Goal: Task Accomplishment & Management: Use online tool/utility

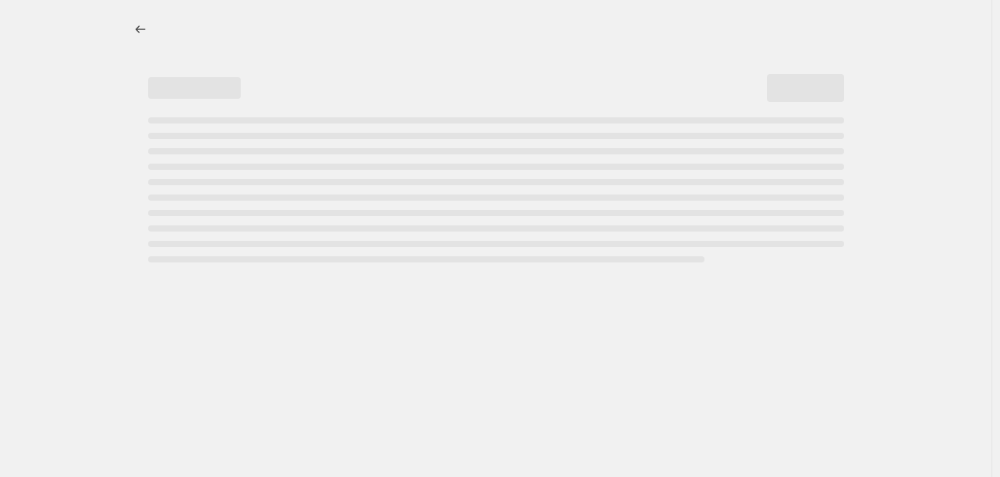
select select "percentage"
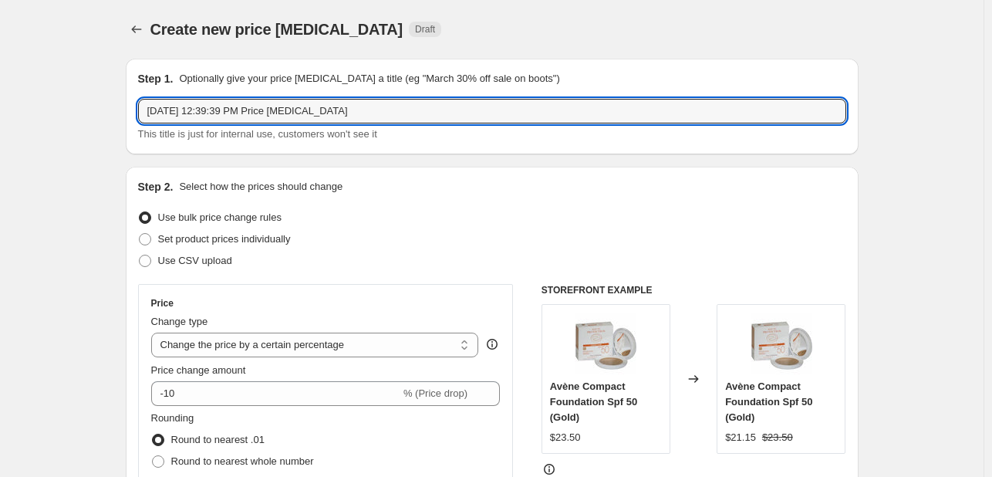
drag, startPoint x: 379, startPoint y: 112, endPoint x: 59, endPoint y: 112, distance: 320.1
type input "[PERSON_NAME] EXCL ELGYDIUM [DATE]"
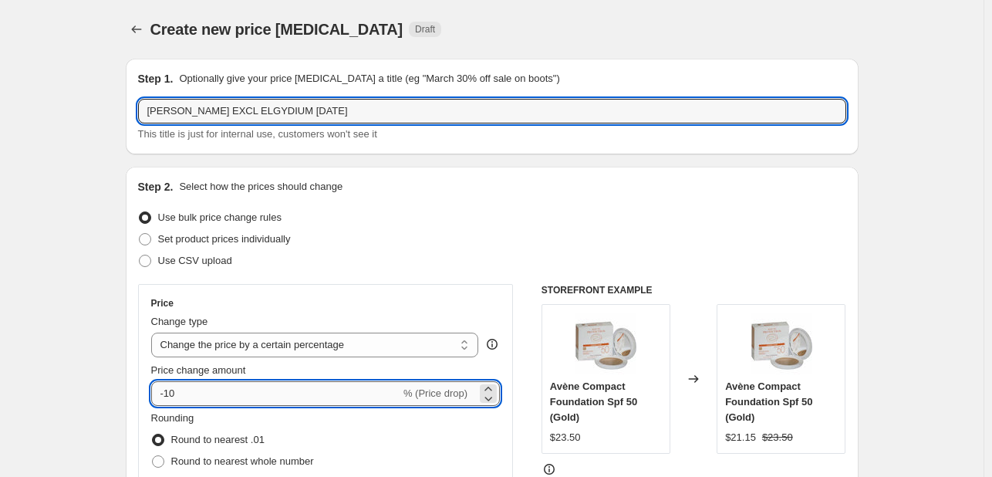
click at [194, 396] on input "-10" at bounding box center [275, 393] width 249 height 25
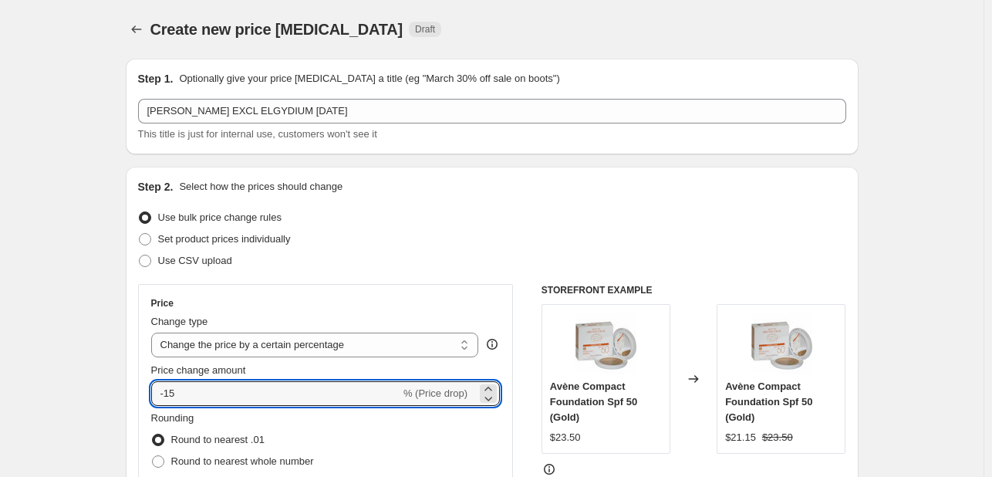
type input "-15"
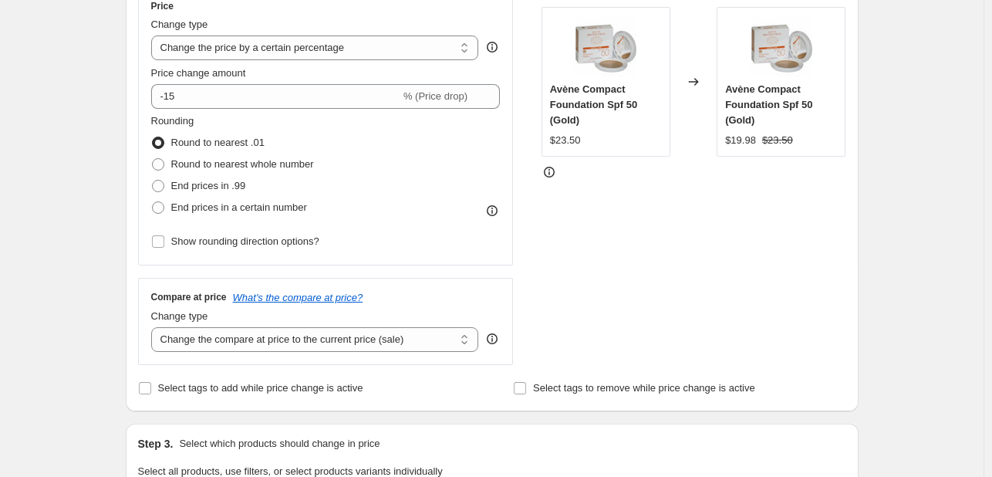
scroll to position [386, 0]
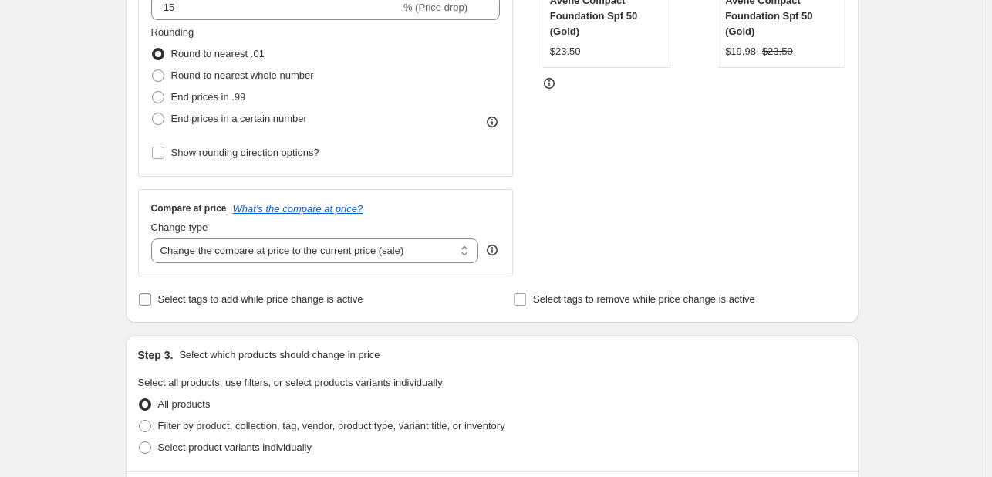
click at [234, 305] on span "Select tags to add while price change is active" at bounding box center [260, 299] width 205 height 12
click at [151, 305] on input "Select tags to add while price change is active" at bounding box center [145, 299] width 12 height 12
checkbox input "true"
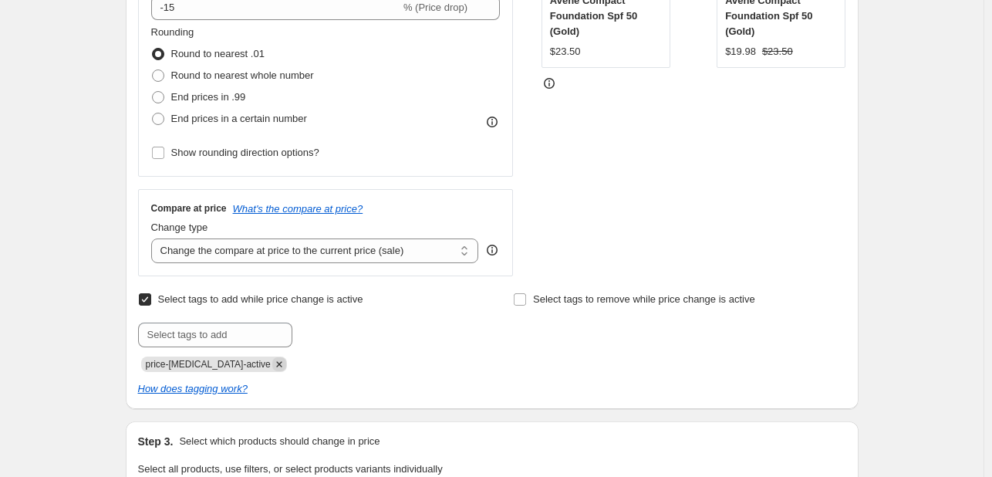
click at [272, 358] on icon "Remove price-change-job-active" at bounding box center [279, 364] width 14 height 14
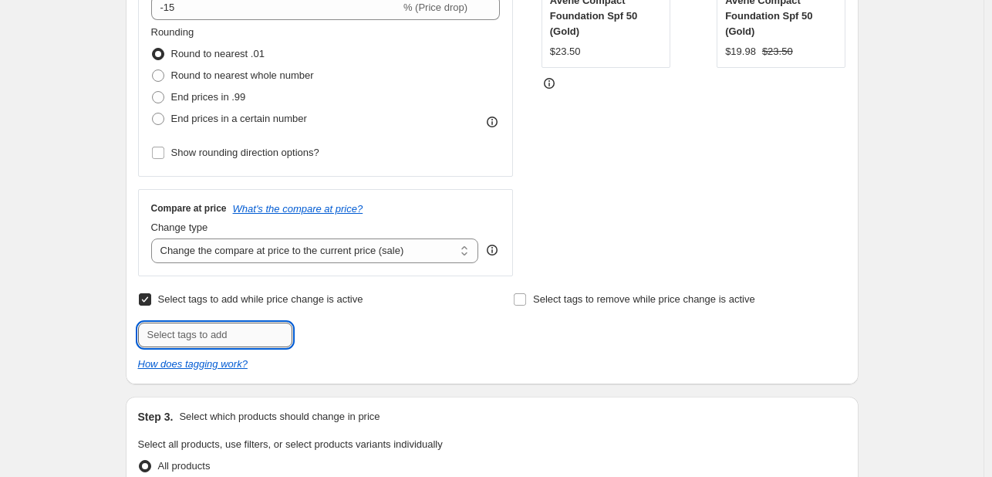
click at [258, 340] on input "text" at bounding box center [215, 334] width 154 height 25
type input "[DATE]"
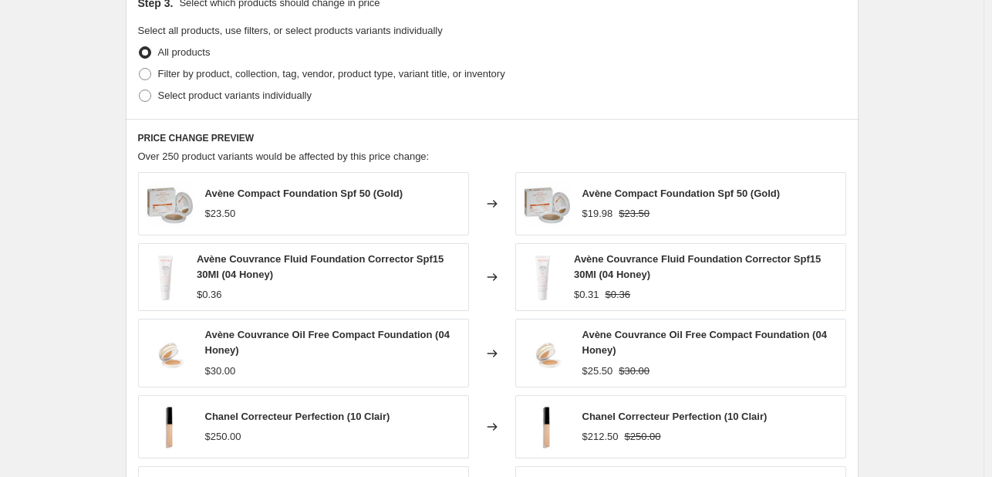
scroll to position [849, 0]
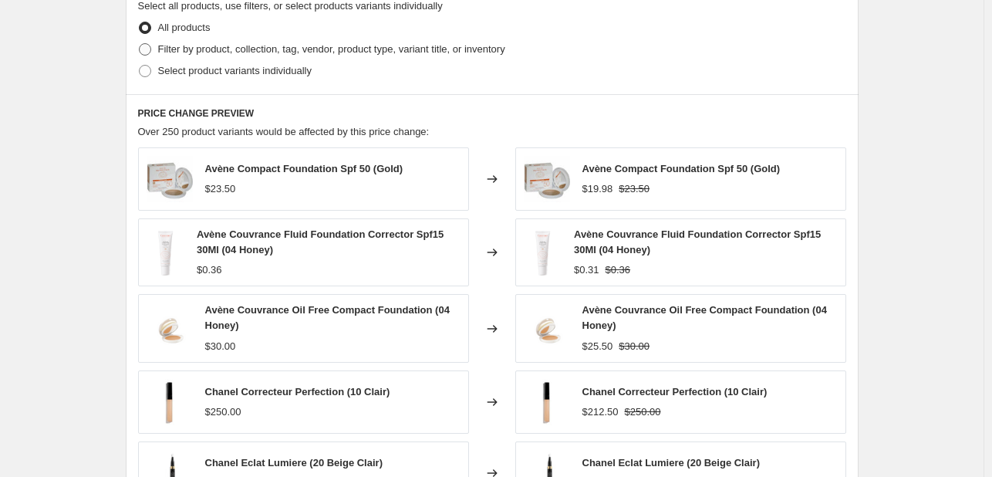
click at [256, 46] on span "Filter by product, collection, tag, vendor, product type, variant title, or inv…" at bounding box center [331, 49] width 347 height 12
click at [140, 44] on input "Filter by product, collection, tag, vendor, product type, variant title, or inv…" at bounding box center [139, 43] width 1 height 1
radio input "true"
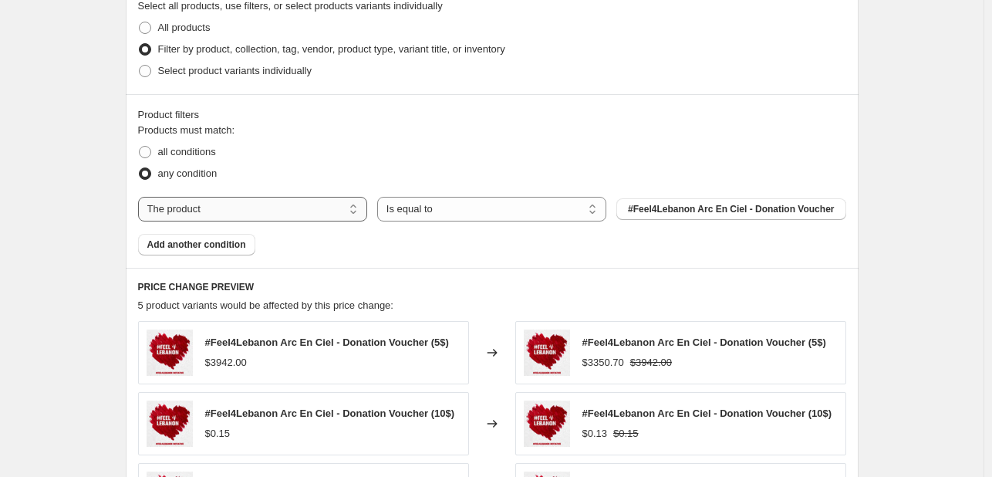
click at [315, 208] on select "The product The product's collection The product's tag The product's vendor The…" at bounding box center [252, 209] width 229 height 25
select select "tag"
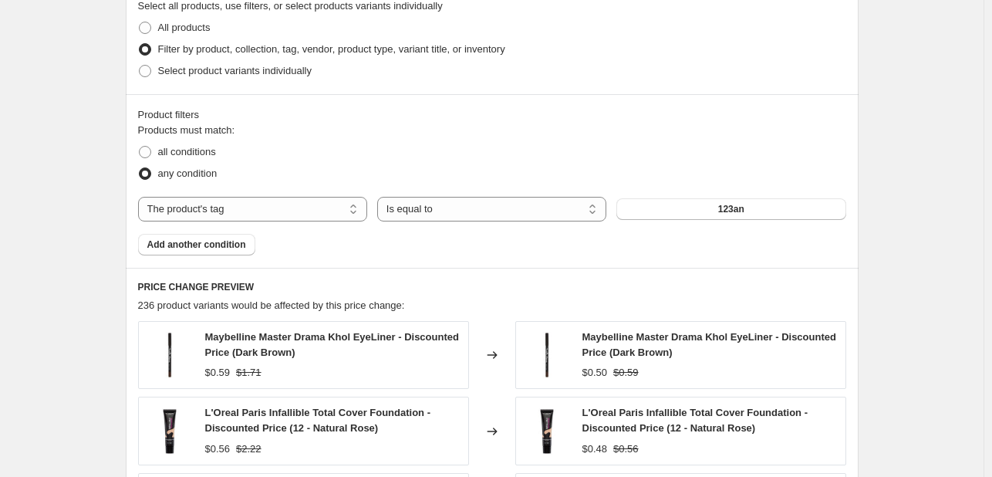
click at [790, 207] on button "123an" at bounding box center [730, 209] width 229 height 22
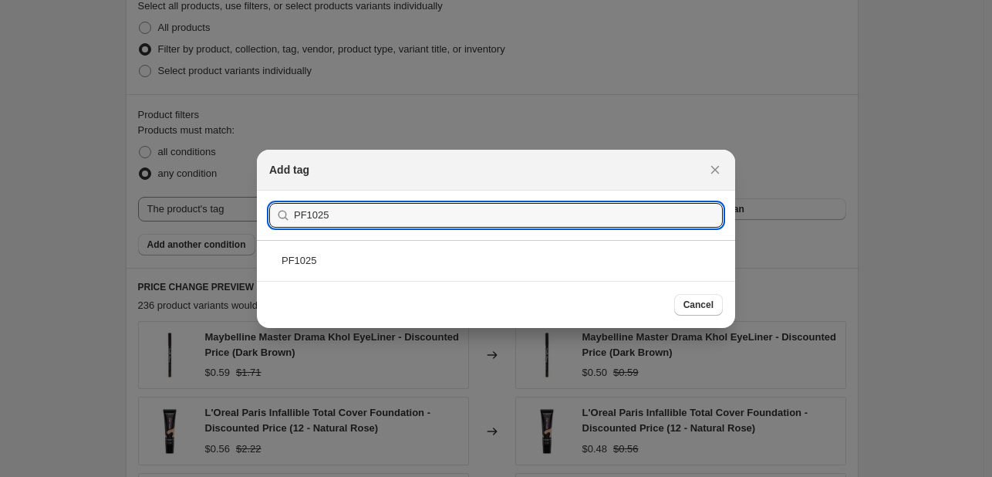
type input "PF1025"
click at [420, 251] on div "PF1025" at bounding box center [496, 260] width 478 height 41
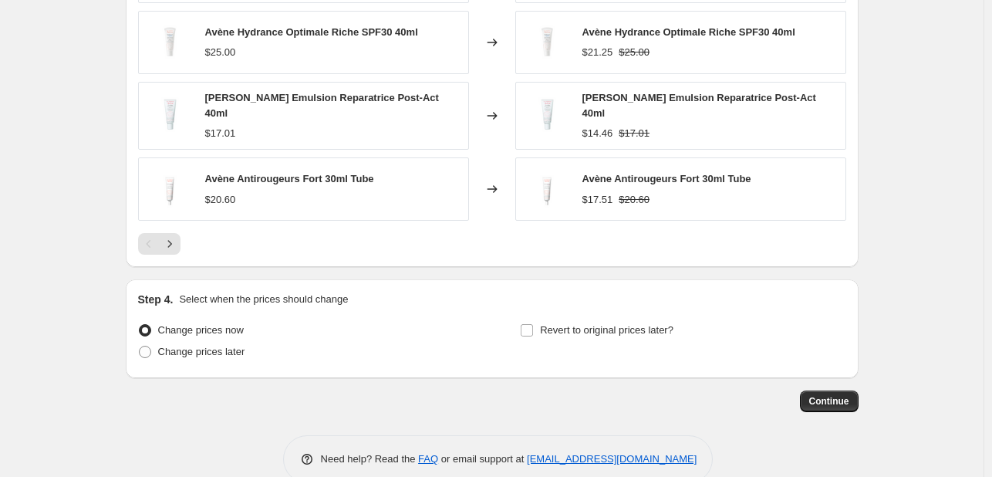
scroll to position [1311, 0]
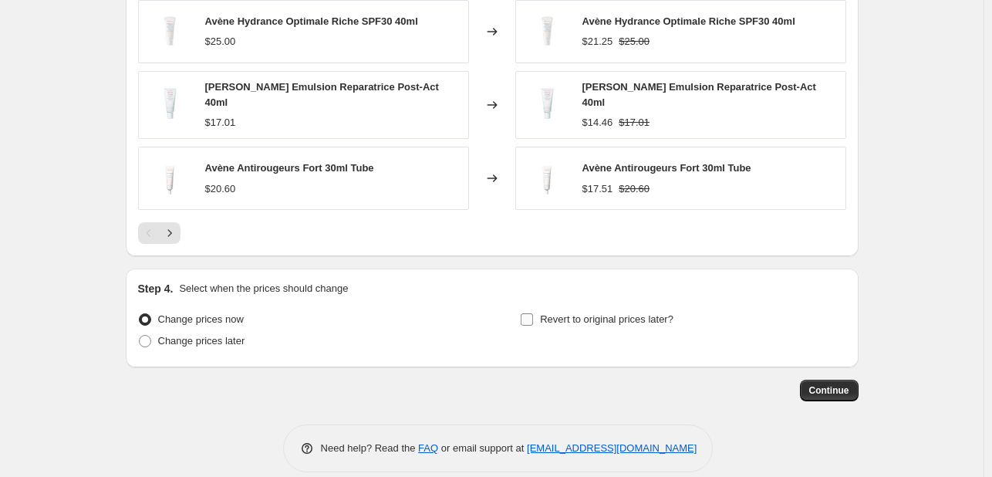
click at [586, 313] on span "Revert to original prices later?" at bounding box center [606, 319] width 133 height 12
click at [533, 313] on input "Revert to original prices later?" at bounding box center [527, 319] width 12 height 12
checkbox input "true"
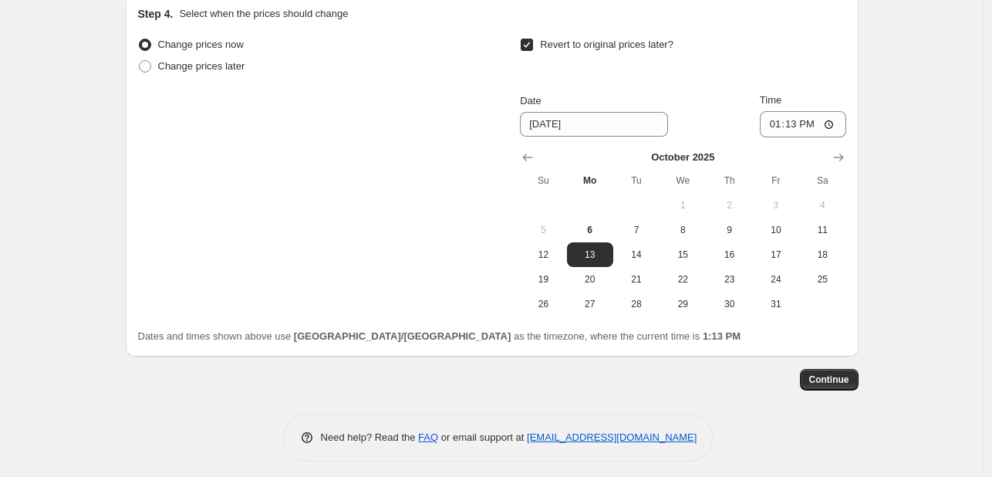
scroll to position [1587, 0]
click at [789, 296] on span "31" at bounding box center [776, 302] width 34 height 12
type input "[DATE]"
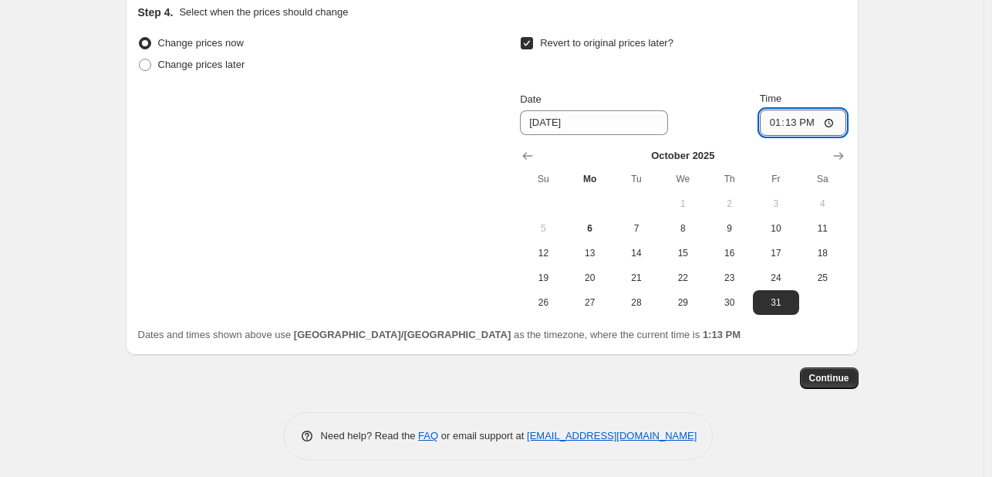
click at [778, 110] on input "13:13" at bounding box center [803, 123] width 86 height 26
type input "23:55"
click at [825, 373] on span "Continue" at bounding box center [829, 378] width 40 height 12
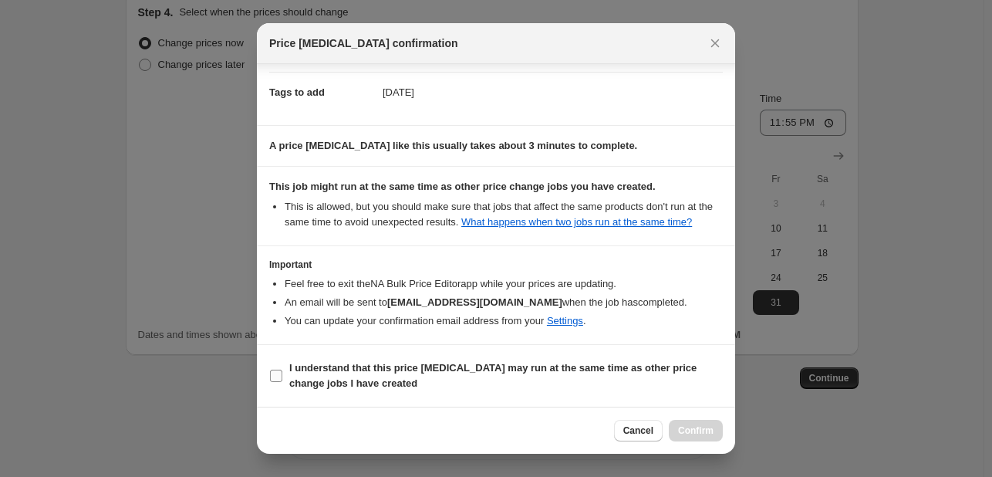
scroll to position [228, 0]
click at [651, 371] on b "I understand that this price [MEDICAL_DATA] may run at the same time as other p…" at bounding box center [492, 375] width 407 height 27
click at [282, 371] on input "I understand that this price [MEDICAL_DATA] may run at the same time as other p…" at bounding box center [276, 375] width 12 height 12
checkbox input "true"
click at [687, 423] on button "Confirm" at bounding box center [696, 431] width 54 height 22
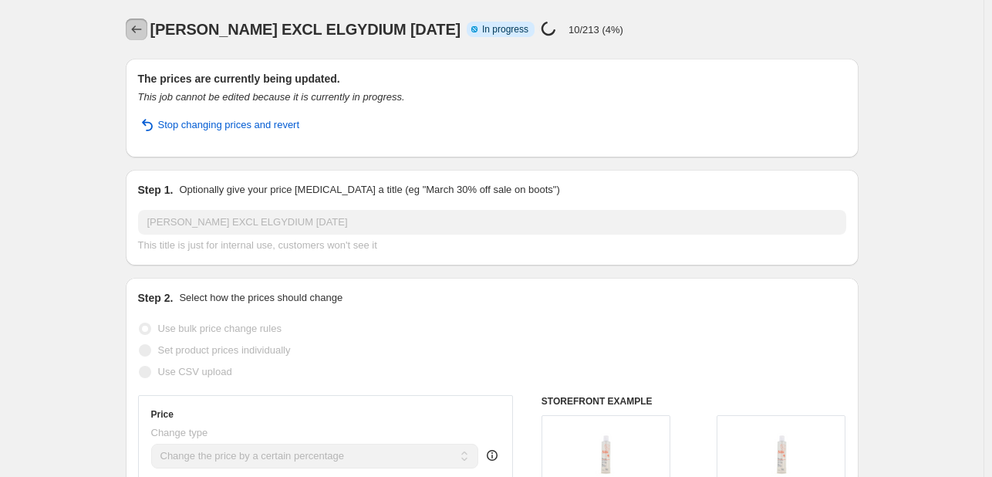
click at [142, 24] on icon "Price change jobs" at bounding box center [136, 29] width 15 height 15
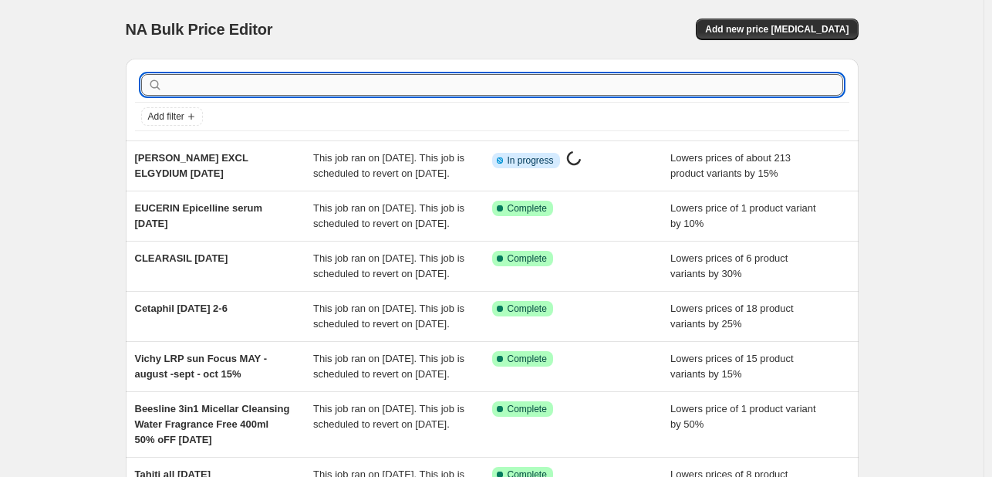
click at [187, 86] on input "text" at bounding box center [504, 85] width 677 height 22
type input "ABH"
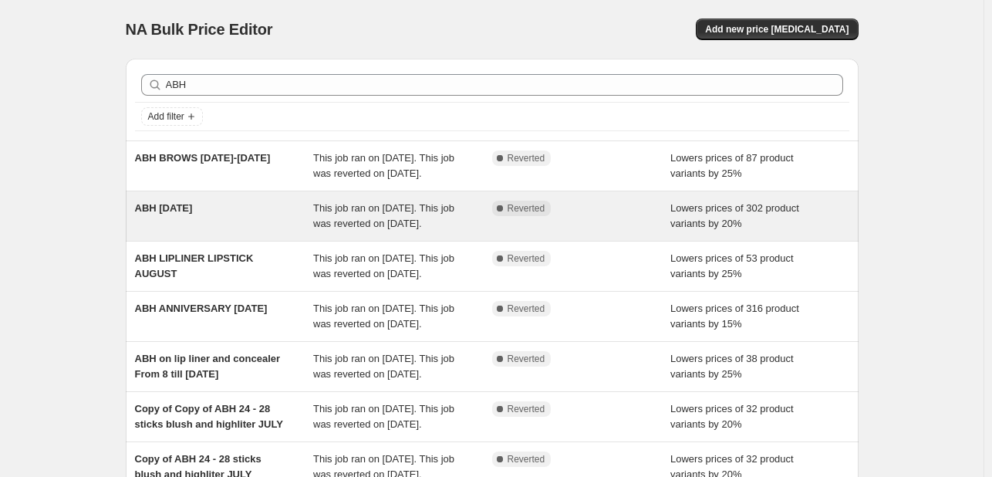
click at [325, 223] on span "This job ran on [DATE]. This job was reverted on [DATE]." at bounding box center [383, 215] width 141 height 27
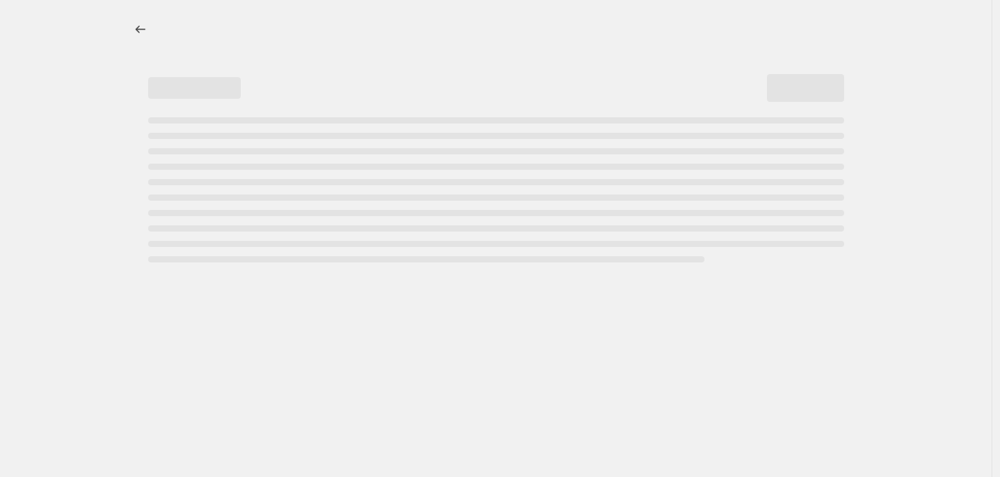
select select "percentage"
select select "tag"
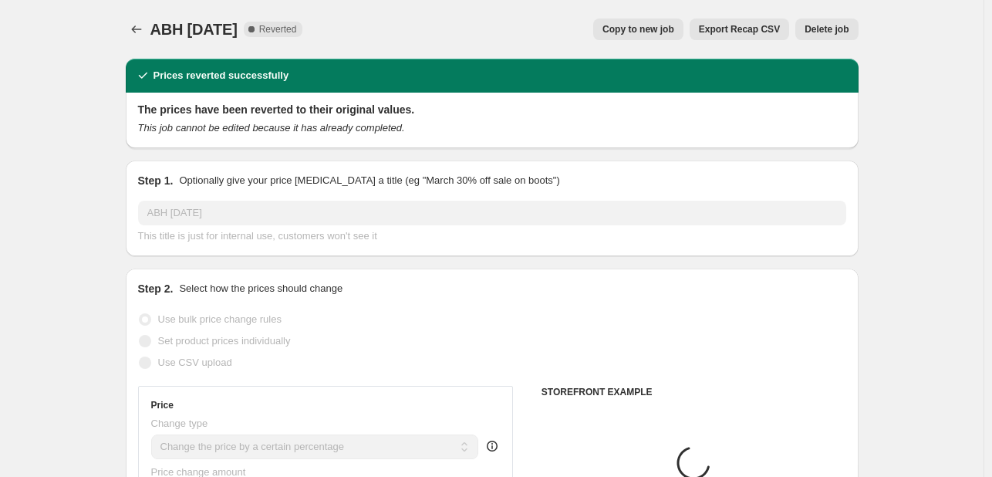
click at [673, 25] on span "Copy to new job" at bounding box center [638, 29] width 72 height 12
select select "percentage"
select select "tag"
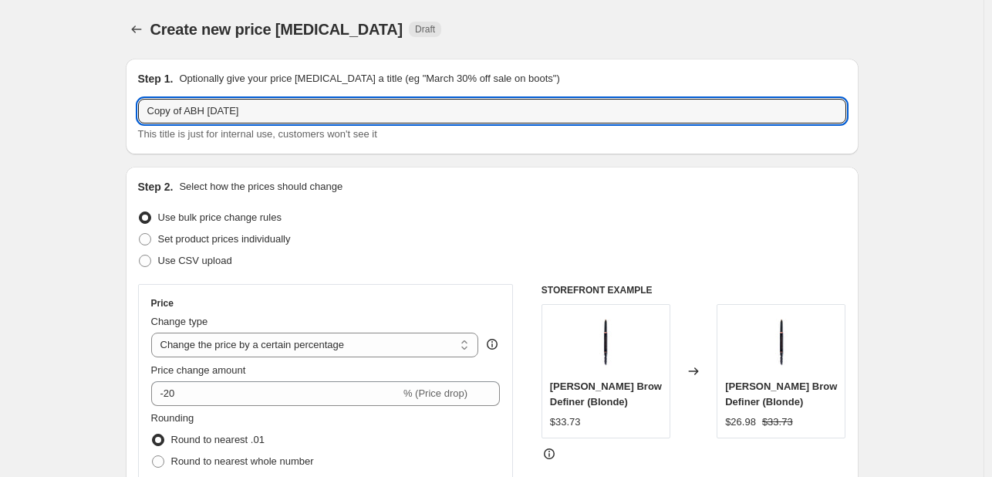
drag, startPoint x: 188, startPoint y: 109, endPoint x: 131, endPoint y: 103, distance: 57.4
click at [131, 103] on div "Step 1. Optionally give your price [MEDICAL_DATA] a title (eg "March 30% off sa…" at bounding box center [492, 107] width 733 height 96
click at [196, 115] on input "ABH [DATE]" at bounding box center [492, 111] width 708 height 25
type input "ABH [DATE]-[DATE]"
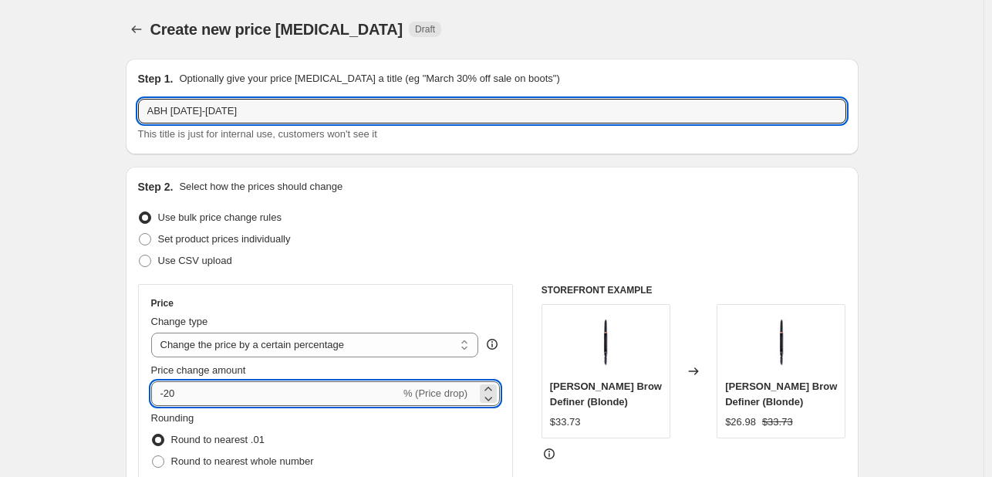
click at [218, 396] on input "-20" at bounding box center [275, 393] width 249 height 25
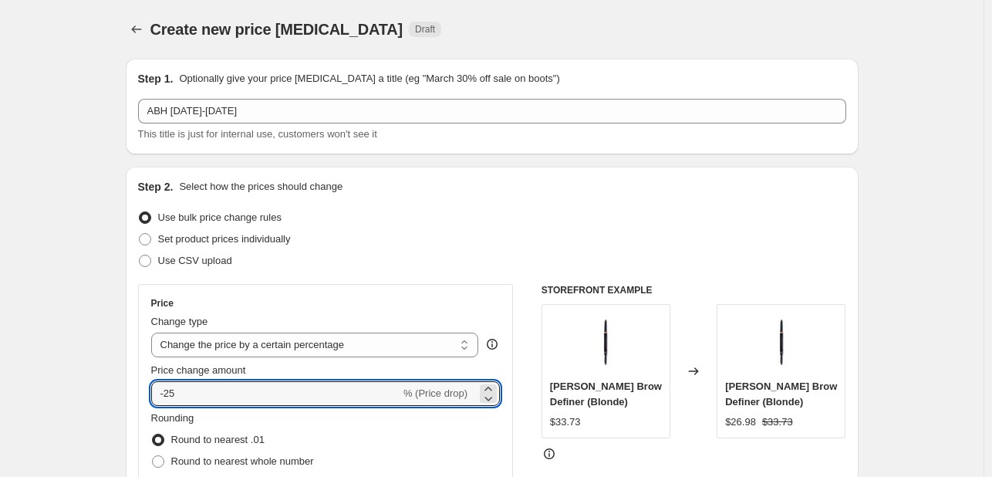
type input "-25"
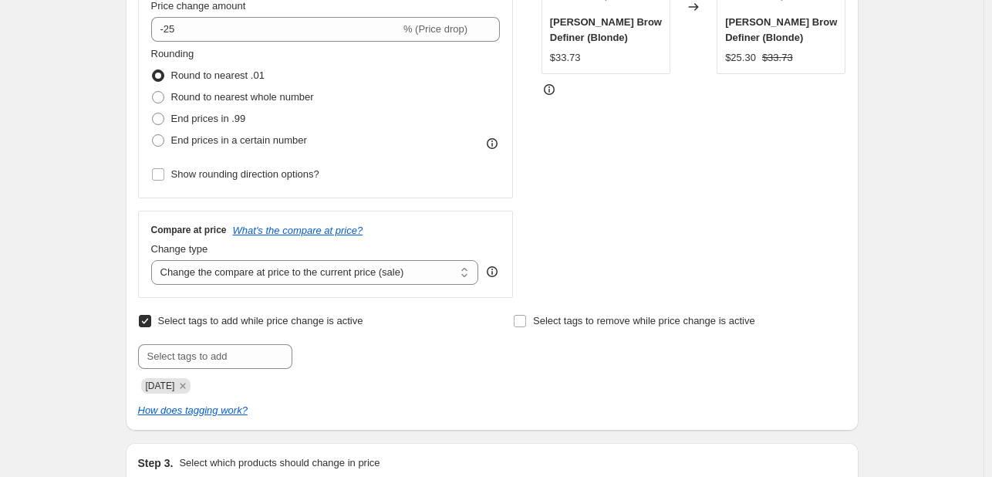
scroll to position [463, 0]
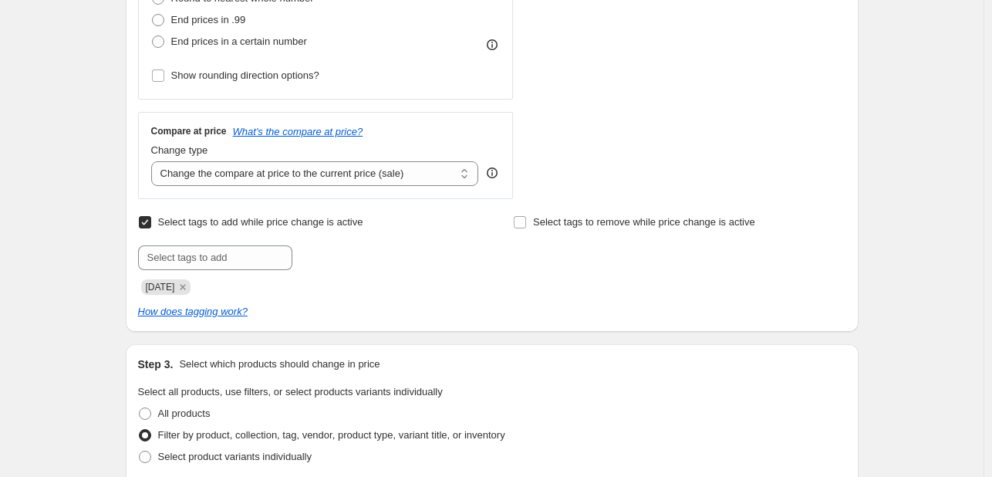
click at [188, 295] on div "Select tags to add while price change is active Submit [DATE] Select tags to re…" at bounding box center [492, 265] width 708 height 108
click at [195, 287] on div "[DATE]" at bounding box center [304, 285] width 332 height 19
click at [186, 288] on icon "Remove SEPT25" at bounding box center [183, 286] width 5 height 5
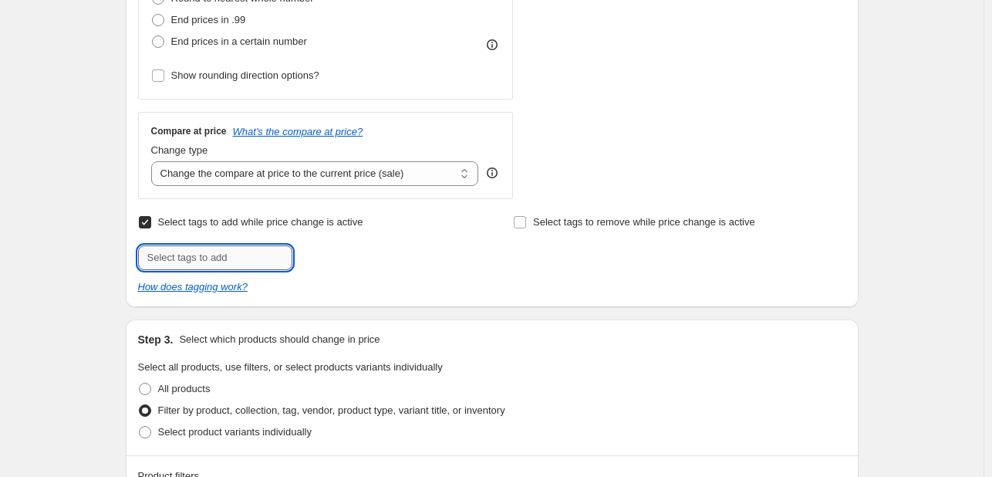
click at [188, 252] on input "text" at bounding box center [215, 257] width 154 height 25
type input "[DATE]"
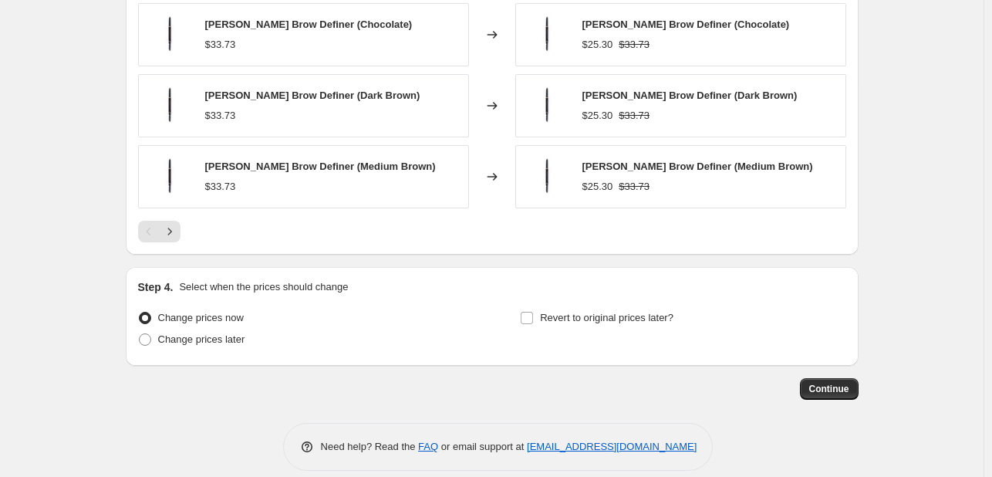
scroll to position [1324, 0]
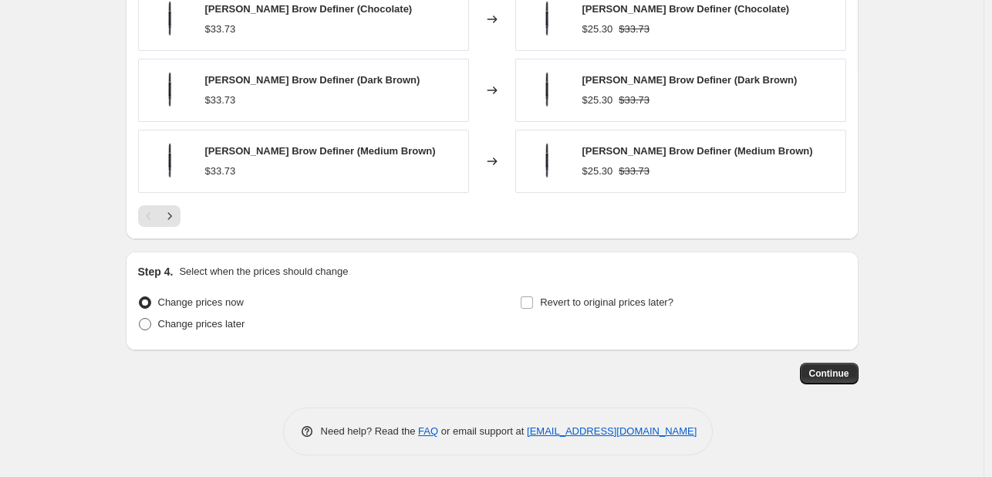
click at [233, 321] on span "Change prices later" at bounding box center [201, 324] width 87 height 12
click at [140, 319] on input "Change prices later" at bounding box center [139, 318] width 1 height 1
radio input "true"
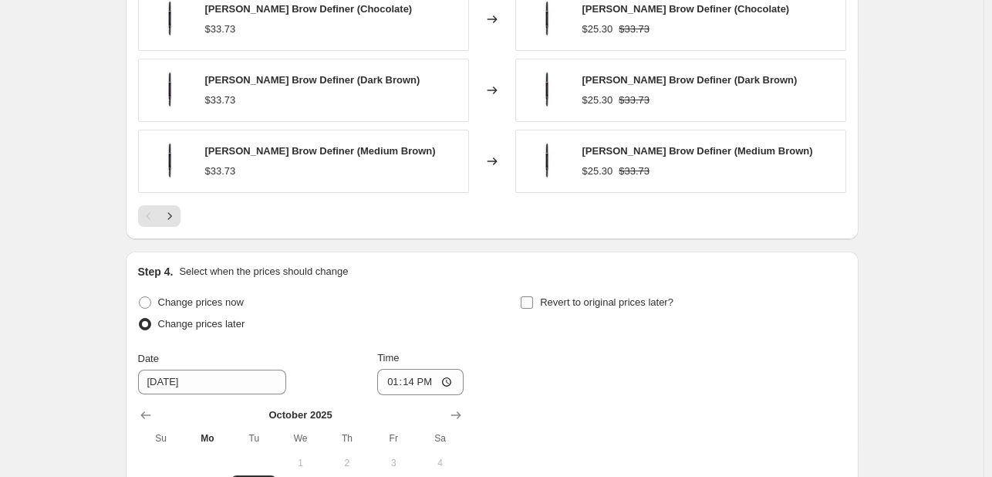
click at [578, 302] on span "Revert to original prices later?" at bounding box center [606, 302] width 133 height 12
click at [533, 302] on input "Revert to original prices later?" at bounding box center [527, 302] width 12 height 12
checkbox input "true"
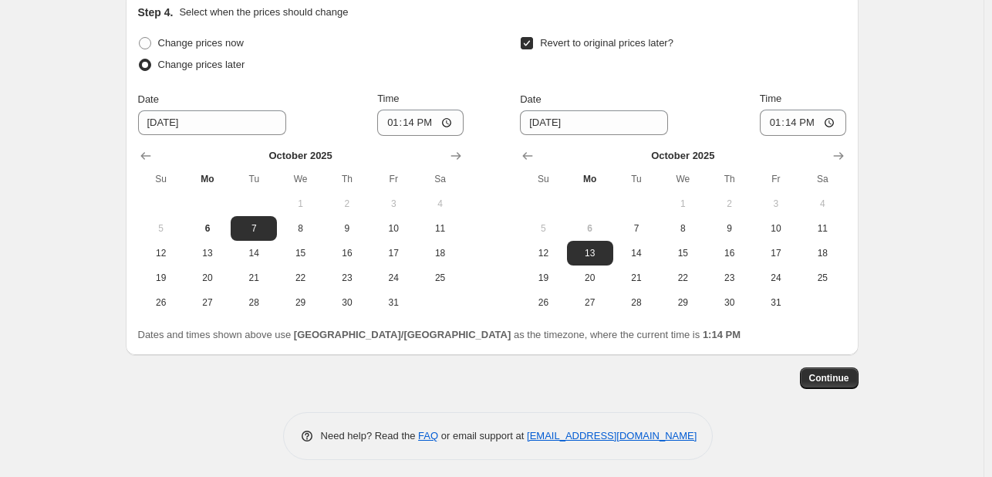
scroll to position [1587, 0]
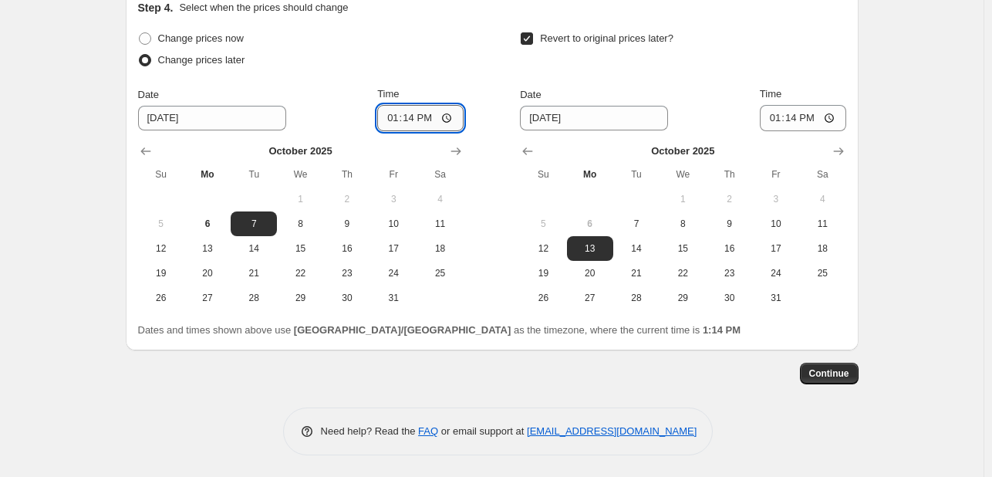
click at [389, 115] on input "13:14" at bounding box center [420, 118] width 86 height 26
type input "08:00"
click at [632, 248] on span "14" at bounding box center [636, 248] width 34 height 12
type input "[DATE]"
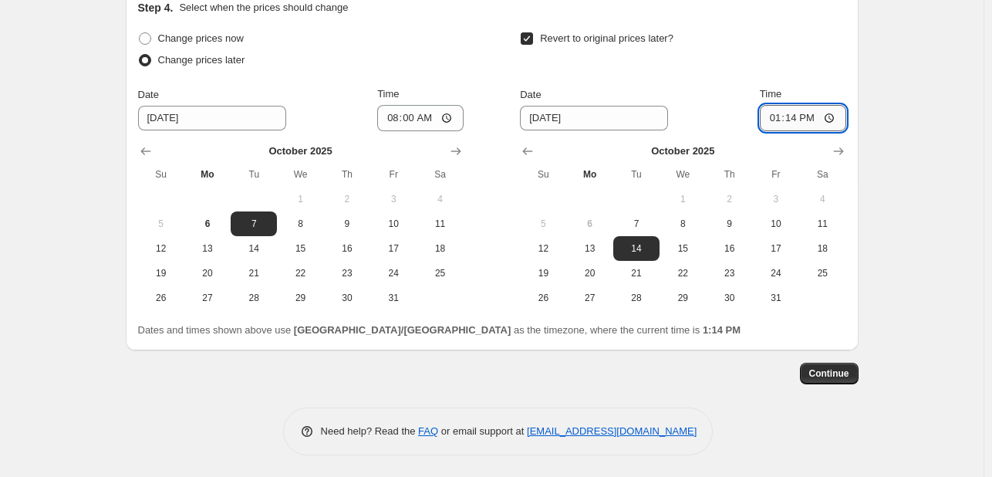
click at [774, 114] on input "13:14" at bounding box center [803, 118] width 86 height 26
type input "23:55"
click at [838, 376] on span "Continue" at bounding box center [829, 373] width 40 height 12
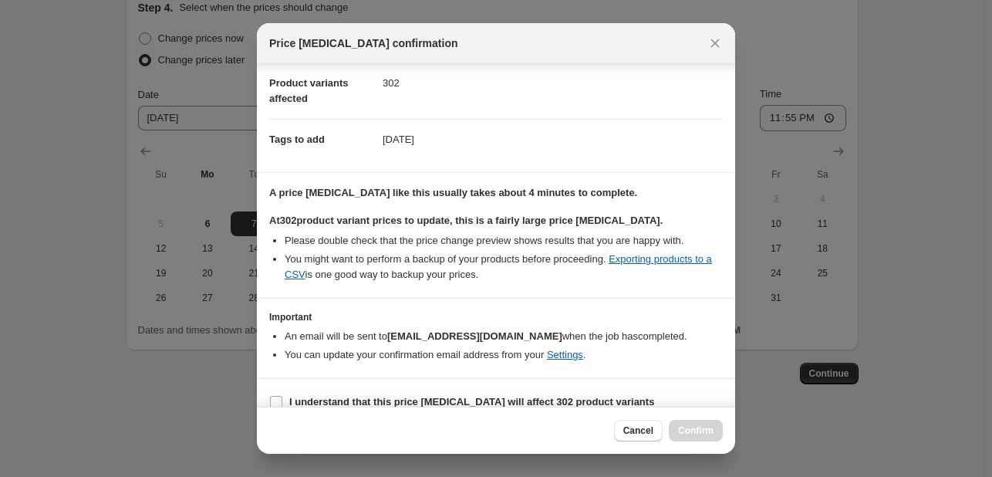
scroll to position [199, 0]
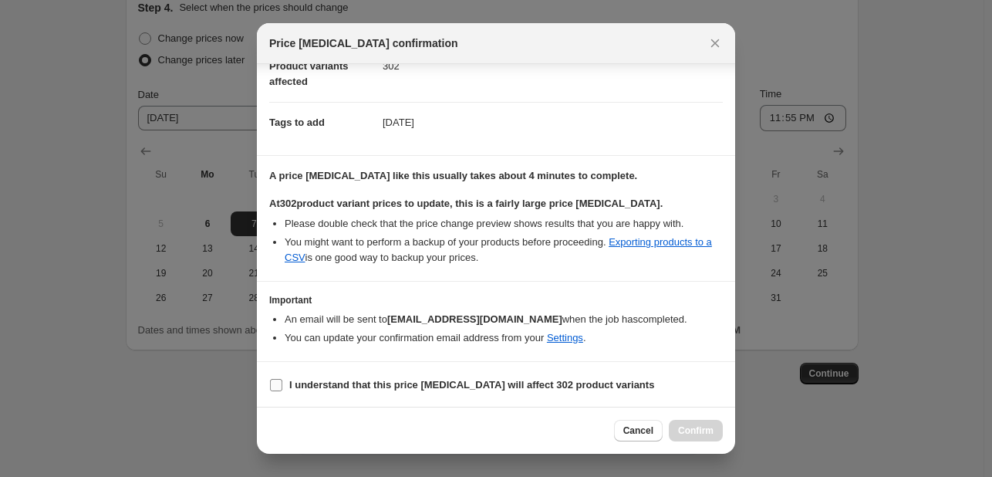
click at [586, 379] on b "I understand that this price [MEDICAL_DATA] will affect 302 product variants" at bounding box center [471, 385] width 365 height 12
click at [282, 379] on input "I understand that this price [MEDICAL_DATA] will affect 302 product variants" at bounding box center [276, 385] width 12 height 12
checkbox input "true"
click at [685, 423] on button "Confirm" at bounding box center [696, 431] width 54 height 22
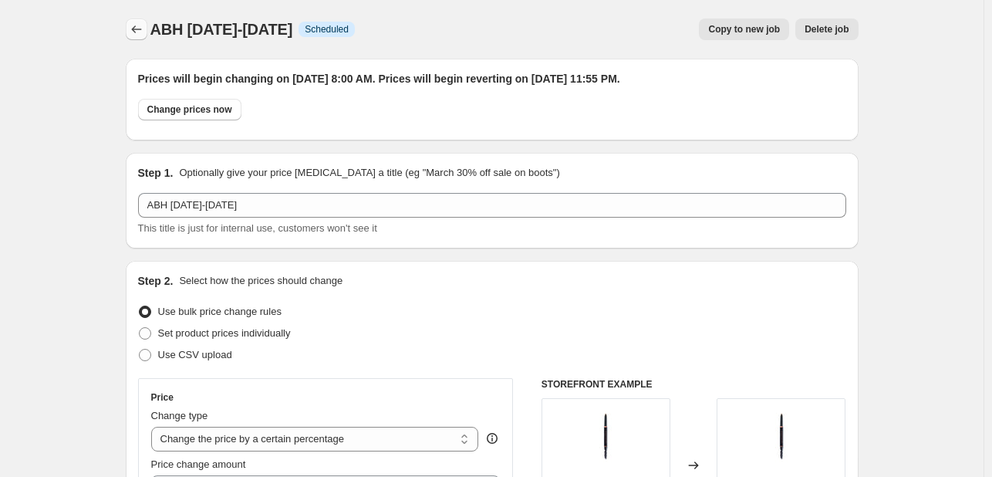
click at [142, 33] on icon "Price change jobs" at bounding box center [136, 29] width 15 height 15
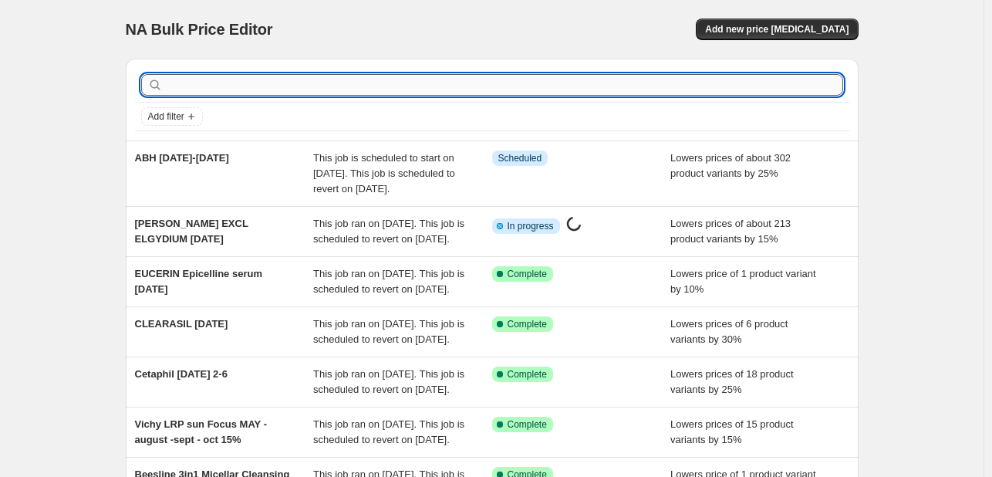
click at [182, 89] on input "text" at bounding box center [504, 85] width 677 height 22
type input "mustela"
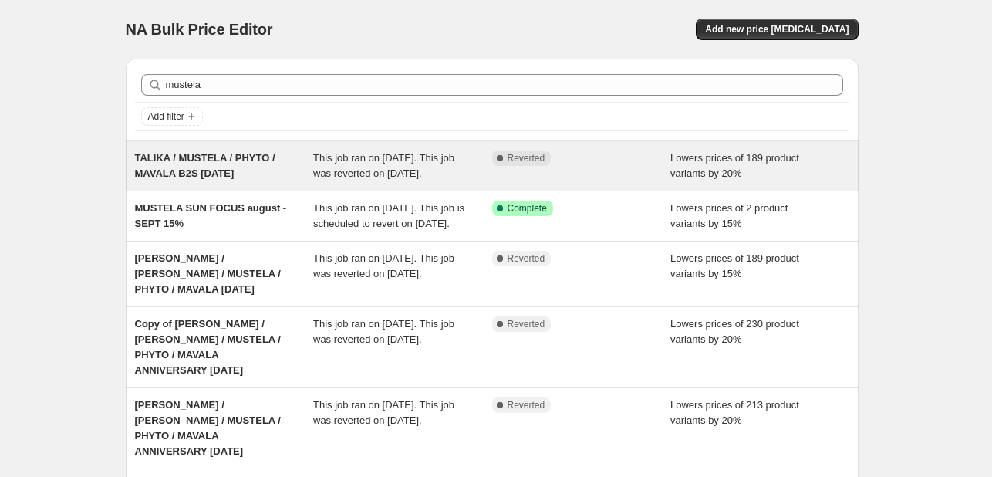
click at [336, 170] on span "This job ran on [DATE]. This job was reverted on [DATE]." at bounding box center [383, 165] width 141 height 27
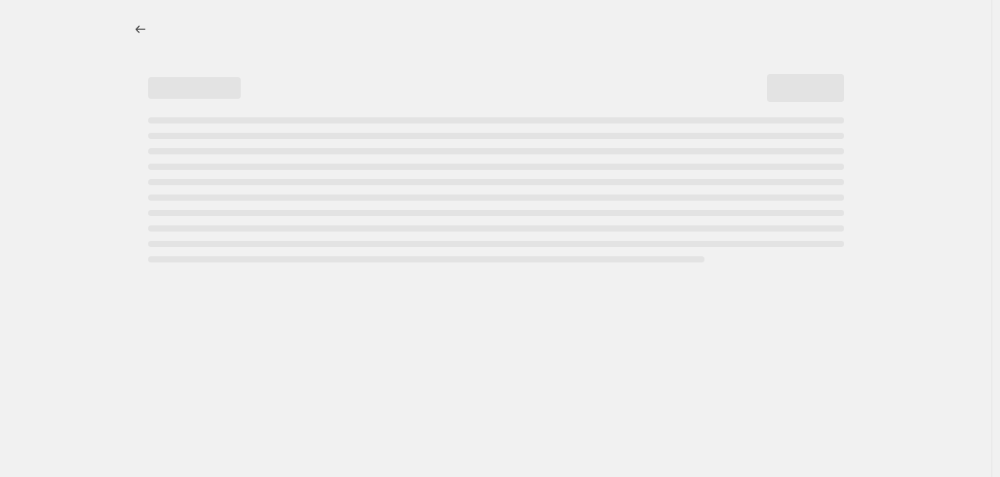
select select "percentage"
select select "tag"
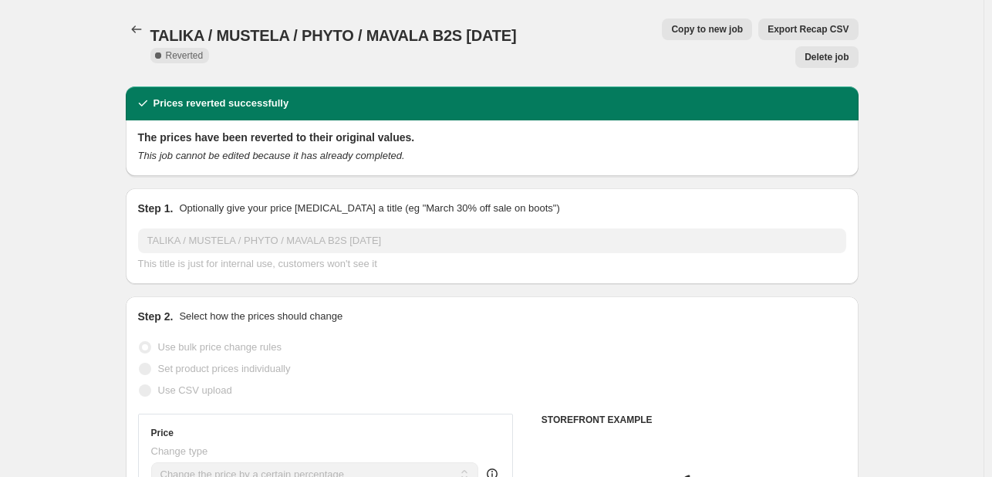
click at [671, 30] on span "Copy to new job" at bounding box center [707, 29] width 72 height 12
select select "percentage"
select select "tag"
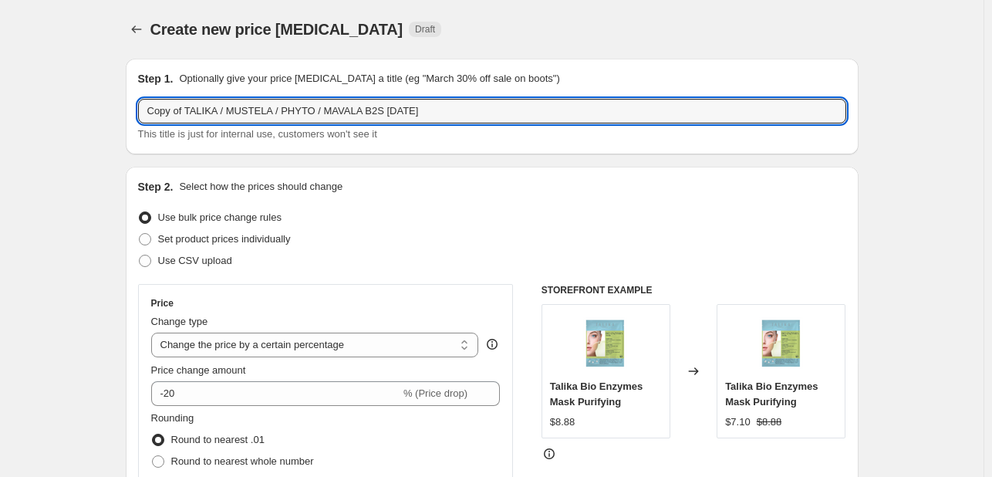
drag, startPoint x: 187, startPoint y: 112, endPoint x: 102, endPoint y: 109, distance: 85.7
drag, startPoint x: 324, startPoint y: 109, endPoint x: 454, endPoint y: 110, distance: 130.4
click at [454, 110] on input "TALIKA / MUSTELA / PHYTO / MAVALA B2S [DATE]" at bounding box center [492, 111] width 708 height 25
type input "TALIKA / MUSTELA / PHYTO / MAVALA B2S [DATE]"
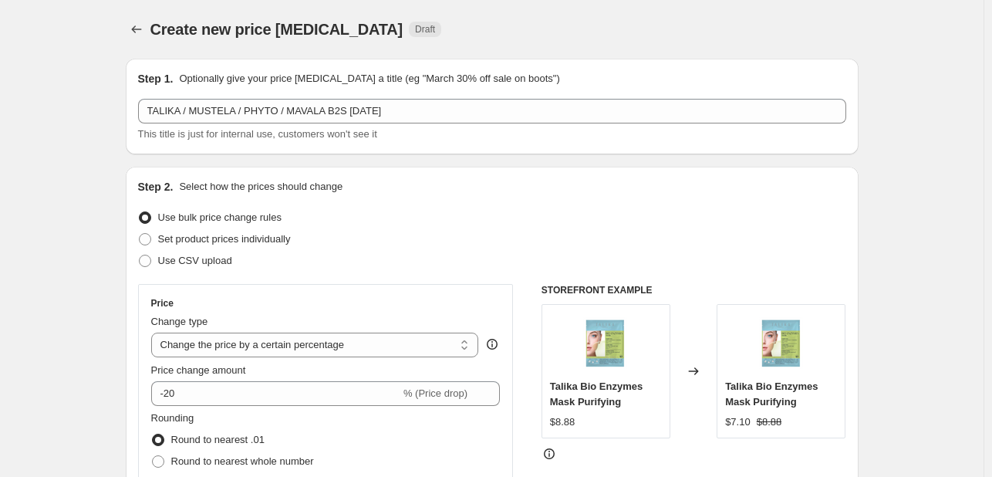
select select "percentage"
select select "tag"
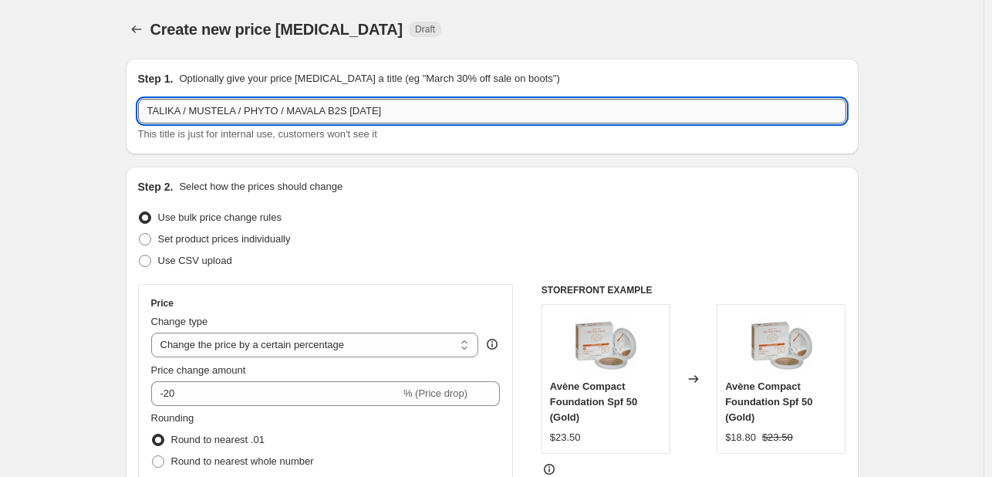
drag, startPoint x: 386, startPoint y: 111, endPoint x: 326, endPoint y: 110, distance: 60.2
click at [326, 110] on input "TALIKA / MUSTELA / PHYTO / MAVALA B2S [DATE]" at bounding box center [492, 111] width 708 height 25
type input "TALIKA / MUSTELA / PHYTO / MAVALA [DATE]"
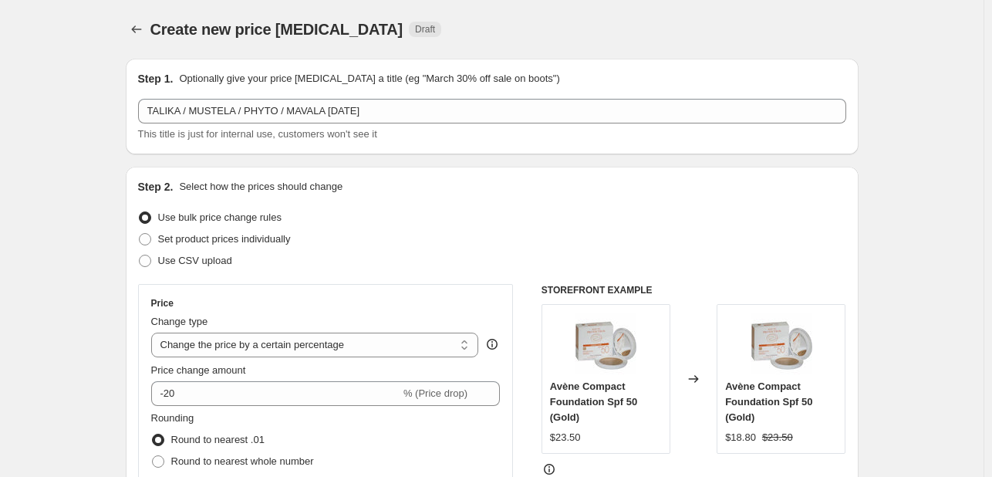
click at [205, 409] on div "Price Change type Change the price to a certain amount Change the price by a ce…" at bounding box center [325, 423] width 349 height 252
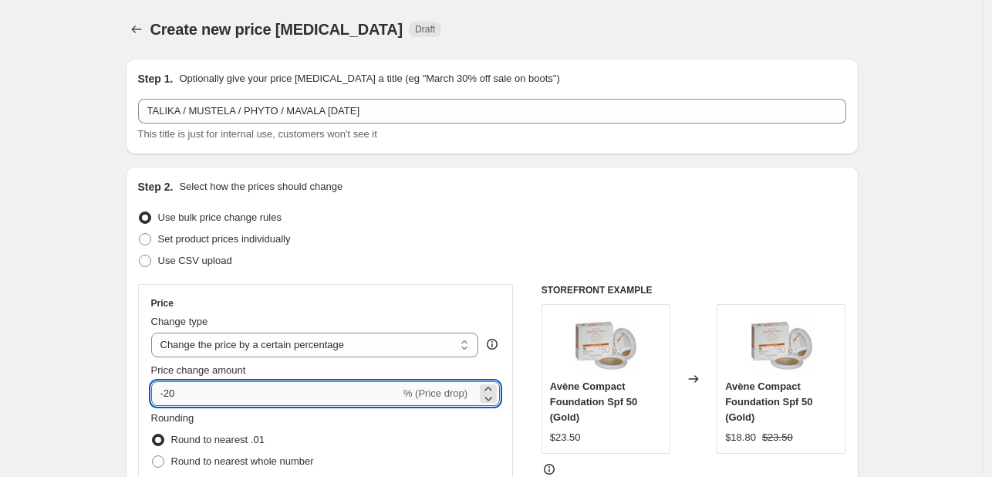
click at [208, 403] on input "-20" at bounding box center [275, 393] width 249 height 25
type input "-25"
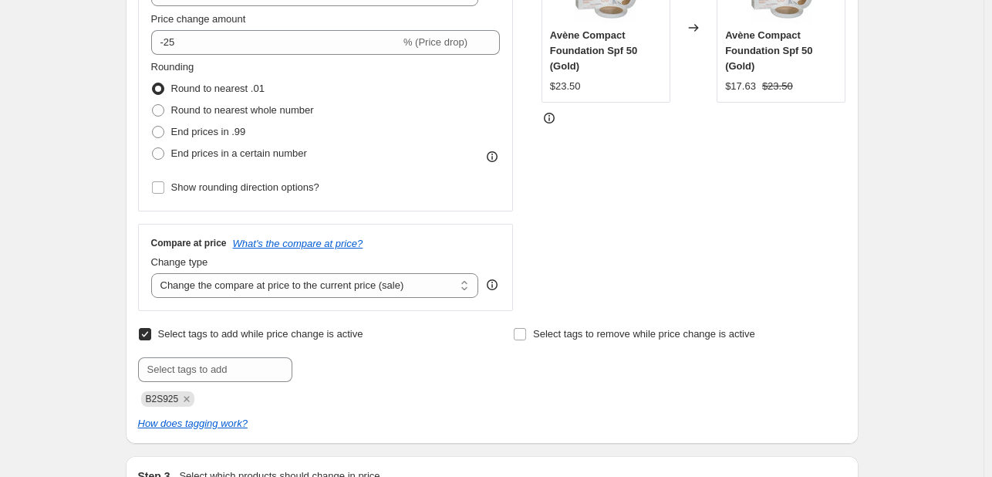
scroll to position [386, 0]
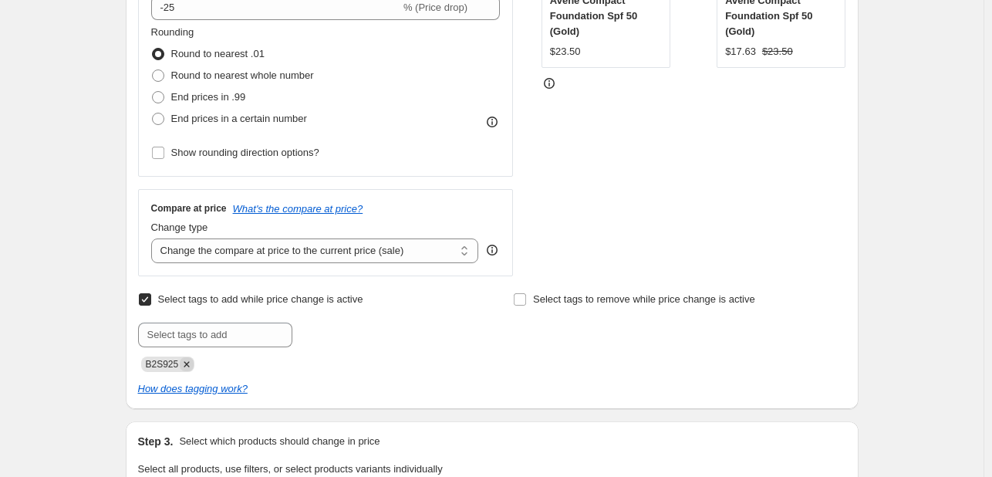
click at [187, 359] on icon "Remove B2S925" at bounding box center [187, 364] width 14 height 14
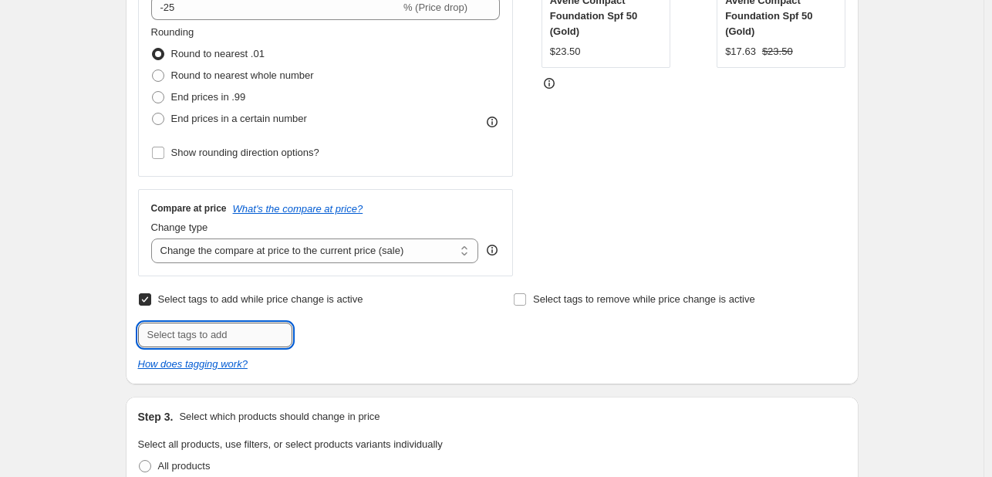
click at [193, 331] on input "text" at bounding box center [215, 334] width 154 height 25
type input "[DATE]"
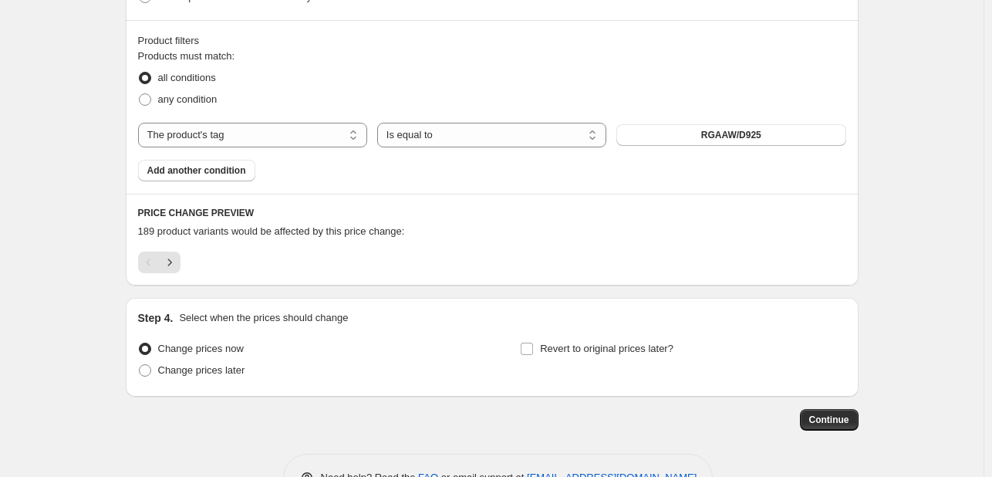
scroll to position [926, 0]
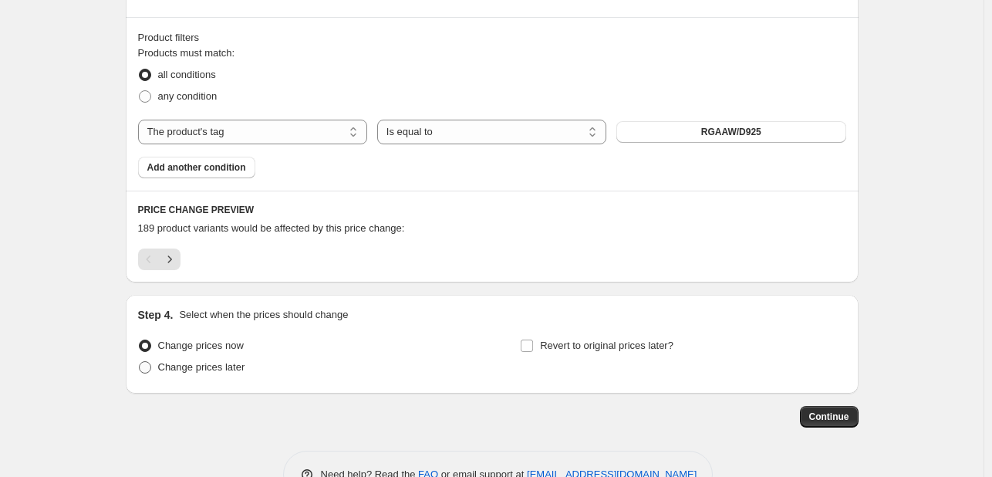
click at [203, 367] on span "Change prices later" at bounding box center [201, 367] width 87 height 12
click at [140, 362] on input "Change prices later" at bounding box center [139, 361] width 1 height 1
radio input "true"
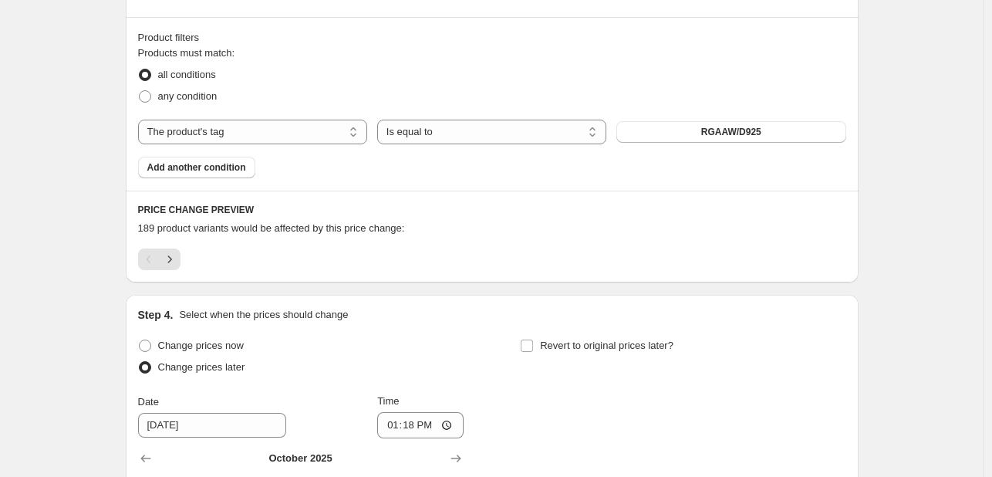
click at [584, 333] on div "Step 4. Select when the prices should change Change prices now Change prices la…" at bounding box center [492, 476] width 708 height 338
click at [585, 340] on span "Revert to original prices later?" at bounding box center [606, 345] width 133 height 12
click at [533, 340] on input "Revert to original prices later?" at bounding box center [527, 345] width 12 height 12
checkbox input "true"
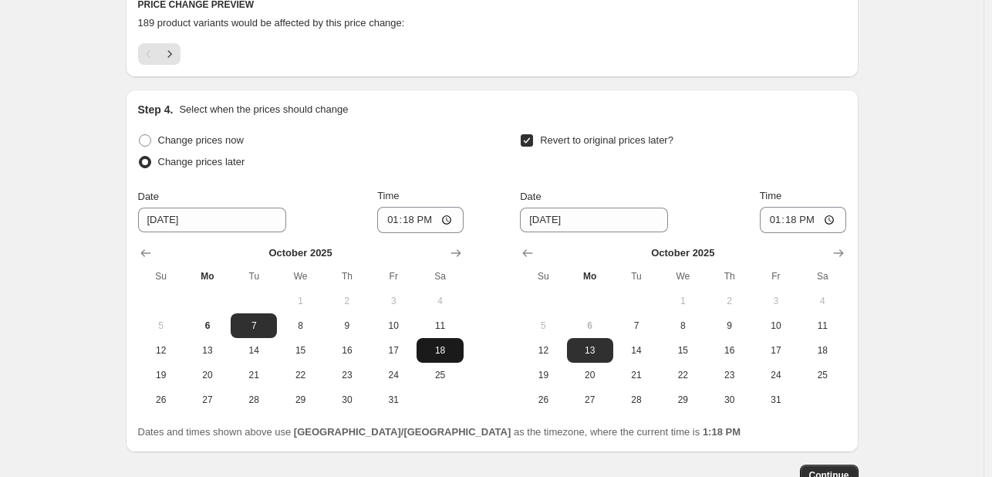
scroll to position [1157, 0]
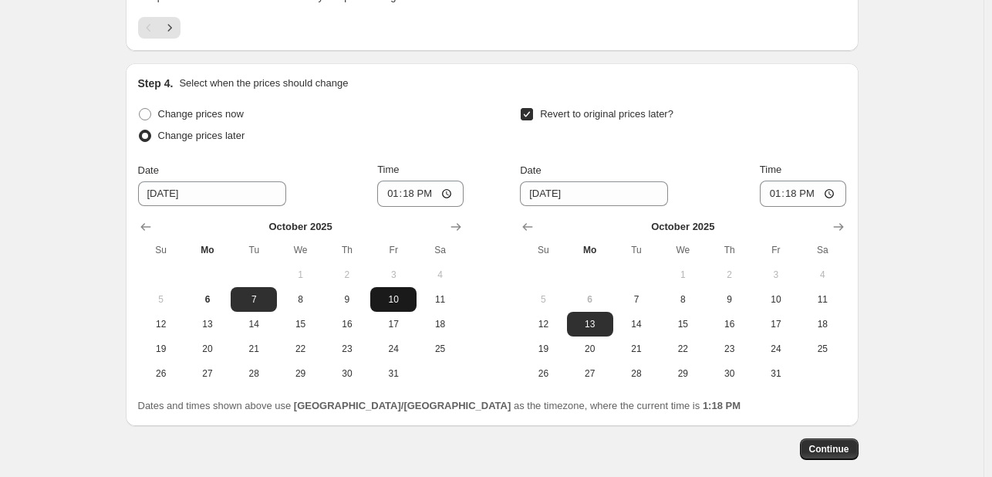
click at [401, 294] on span "10" at bounding box center [393, 299] width 34 height 12
type input "[DATE]"
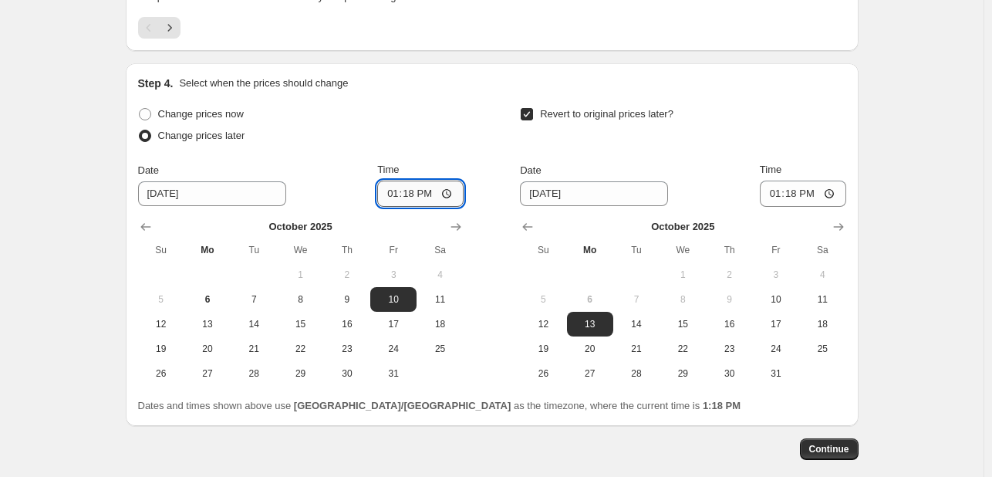
click at [386, 195] on input "13:18" at bounding box center [420, 194] width 86 height 26
type input "00:00"
click at [793, 292] on button "10" at bounding box center [776, 299] width 46 height 25
type input "[DATE]"
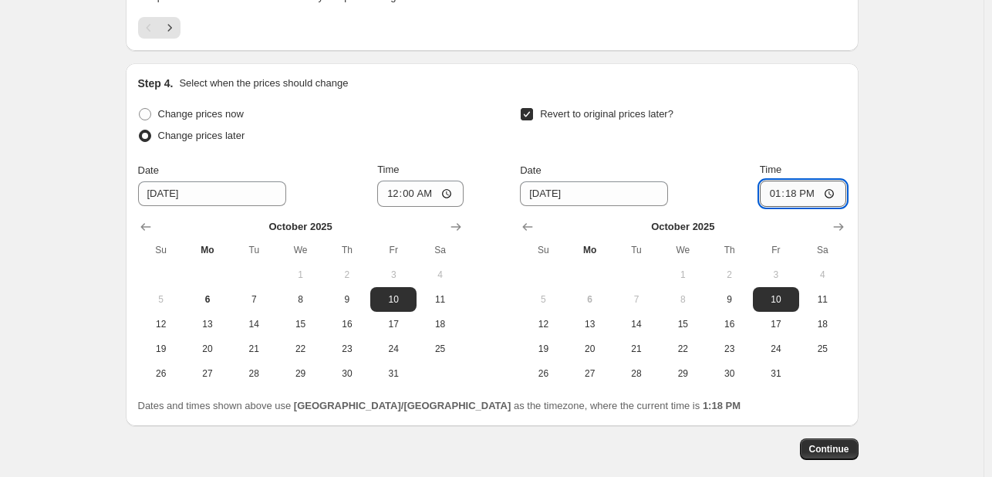
click at [772, 196] on input "13:18" at bounding box center [803, 194] width 86 height 26
type input "23:55"
click at [824, 448] on span "Continue" at bounding box center [829, 449] width 40 height 12
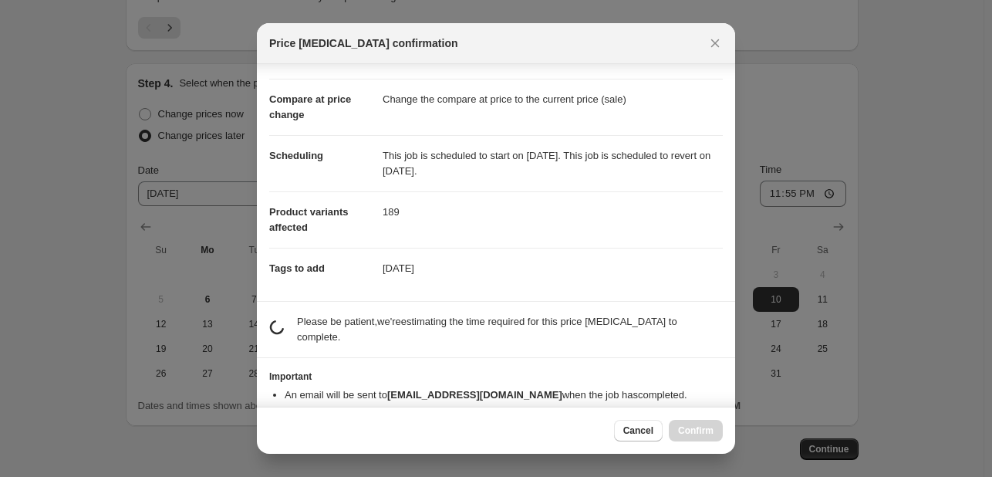
scroll to position [67, 0]
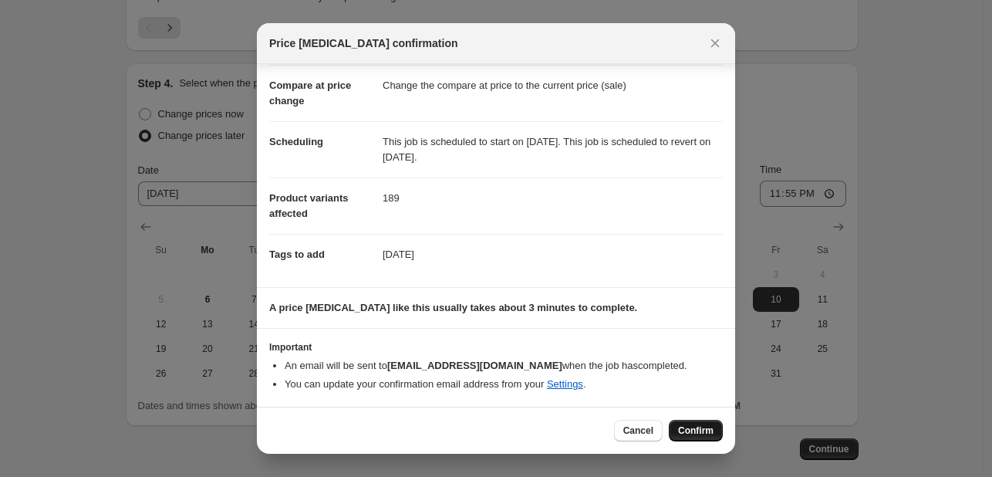
click at [704, 428] on span "Confirm" at bounding box center [695, 430] width 35 height 12
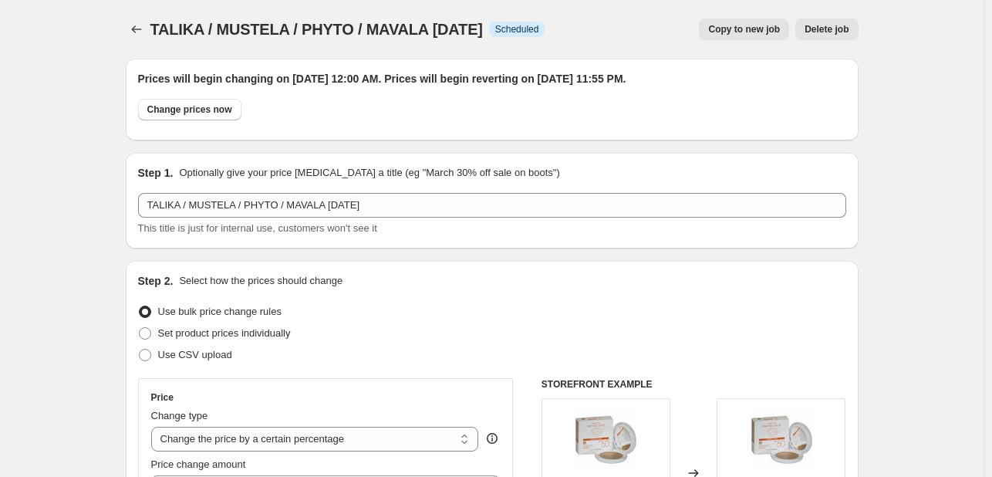
click at [137, 33] on icon "Price change jobs" at bounding box center [136, 29] width 15 height 15
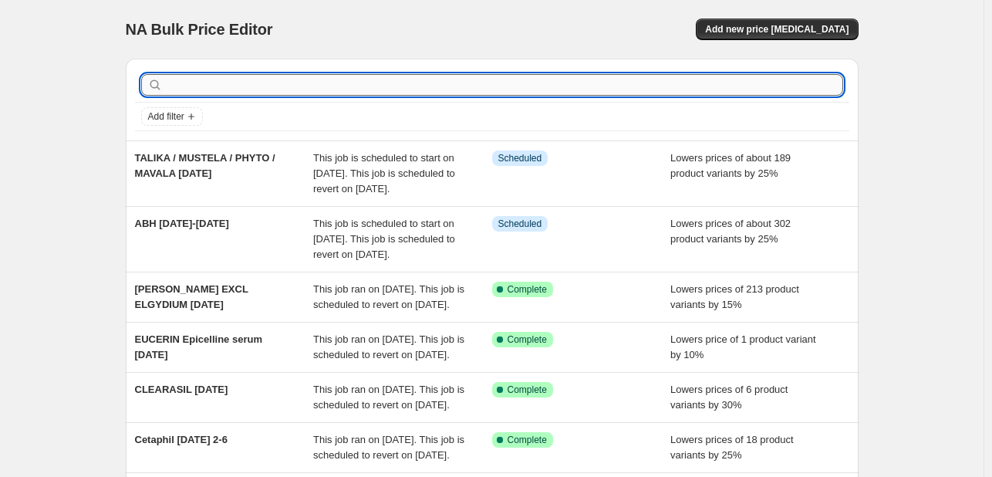
click at [238, 88] on input "text" at bounding box center [504, 85] width 677 height 22
type input "ELEMENTRE"
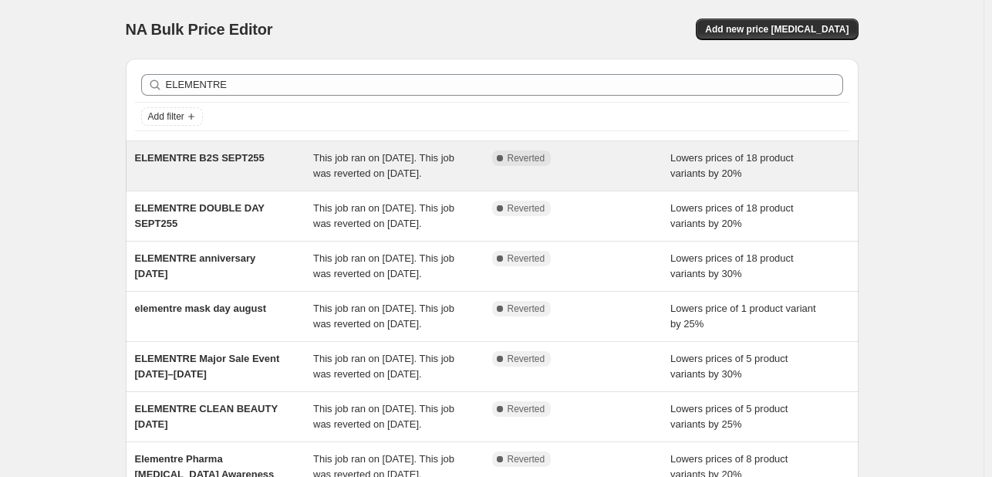
click at [553, 165] on div "Complete Reverted" at bounding box center [581, 165] width 179 height 31
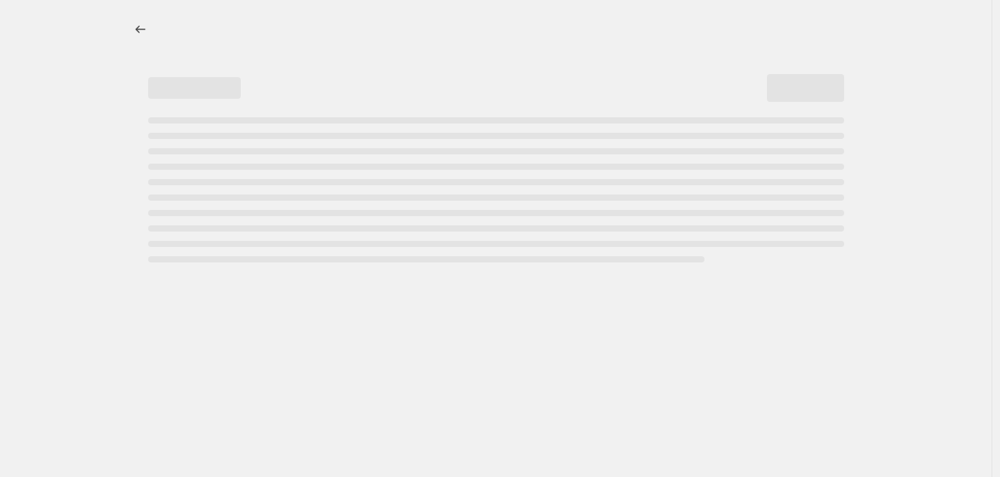
select select "percentage"
select select "tag"
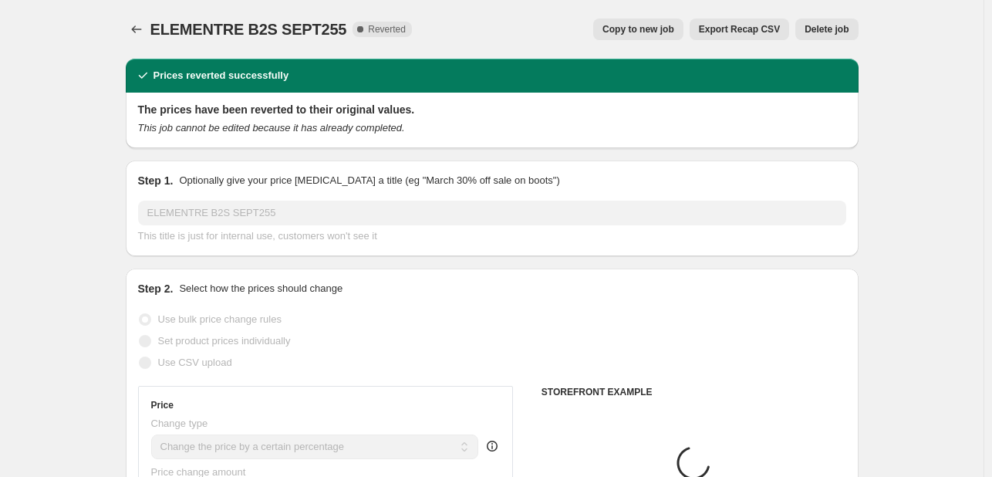
click at [656, 22] on button "Copy to new job" at bounding box center [638, 30] width 90 height 22
select select "percentage"
select select "tag"
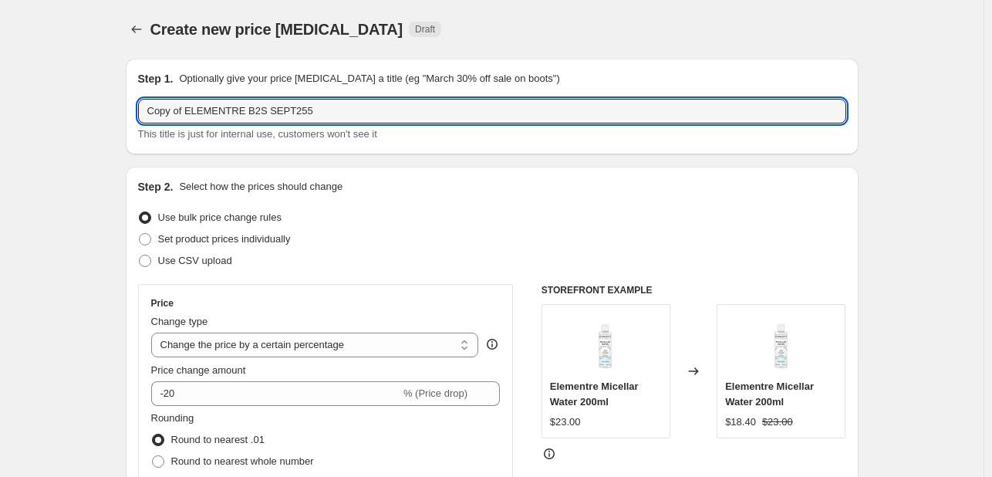
drag, startPoint x: 189, startPoint y: 107, endPoint x: 96, endPoint y: 108, distance: 93.3
drag, startPoint x: 206, startPoint y: 112, endPoint x: 332, endPoint y: 113, distance: 126.5
click at [332, 113] on input "ELEMENTRE B2S SEPT255" at bounding box center [492, 111] width 708 height 25
type input "ELEMENTRE FALL REFRESH OCT"
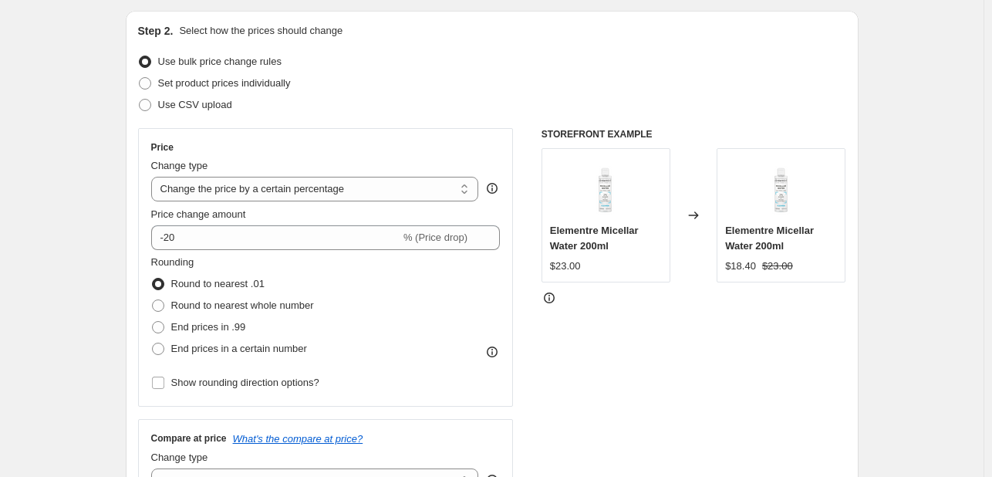
scroll to position [309, 0]
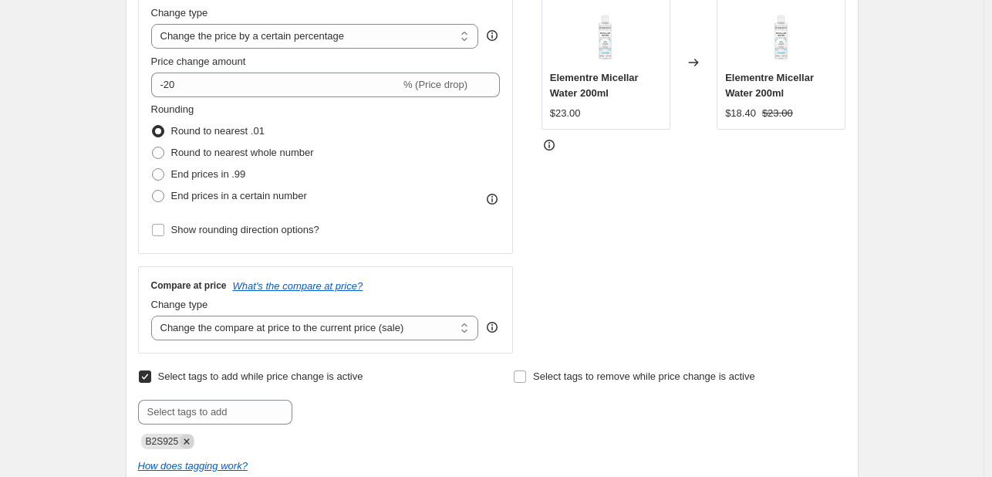
click at [192, 439] on icon "Remove B2S925" at bounding box center [187, 441] width 14 height 14
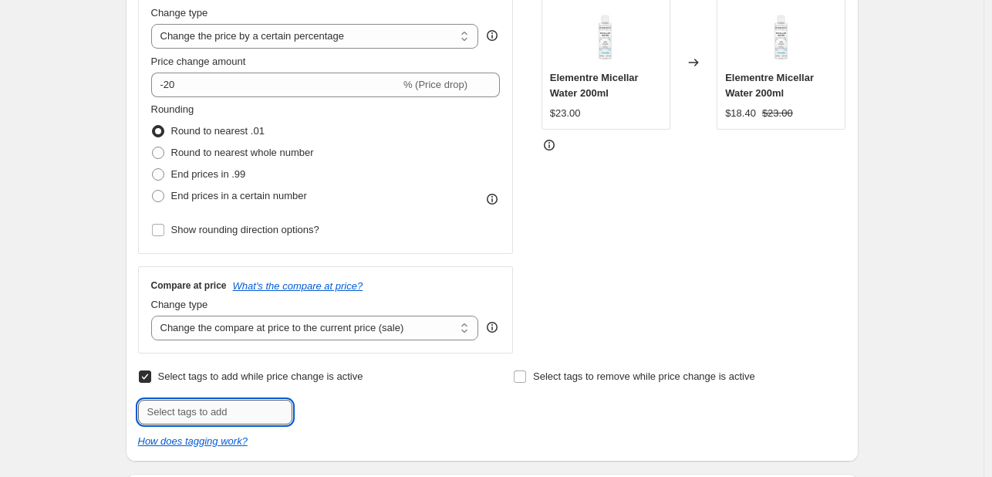
click at [204, 403] on input "text" at bounding box center [215, 412] width 154 height 25
type input "FALLF5"
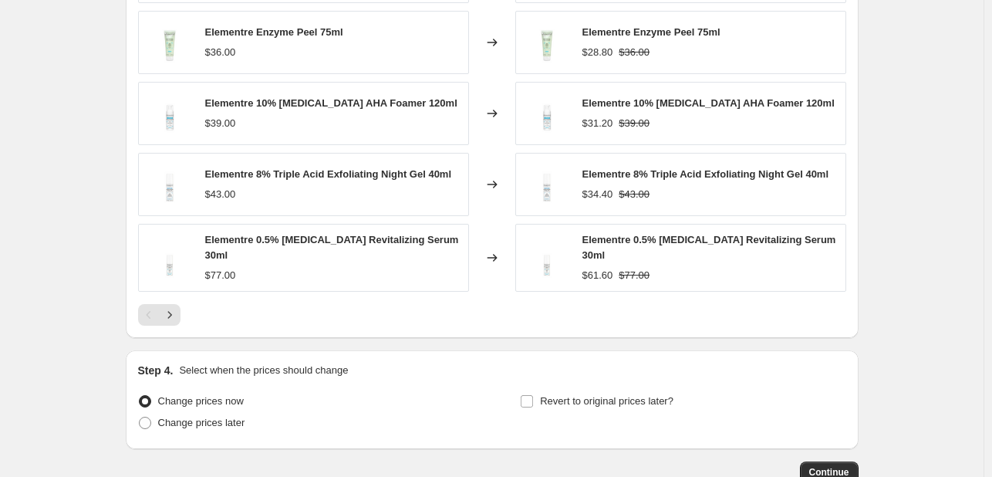
scroll to position [1234, 0]
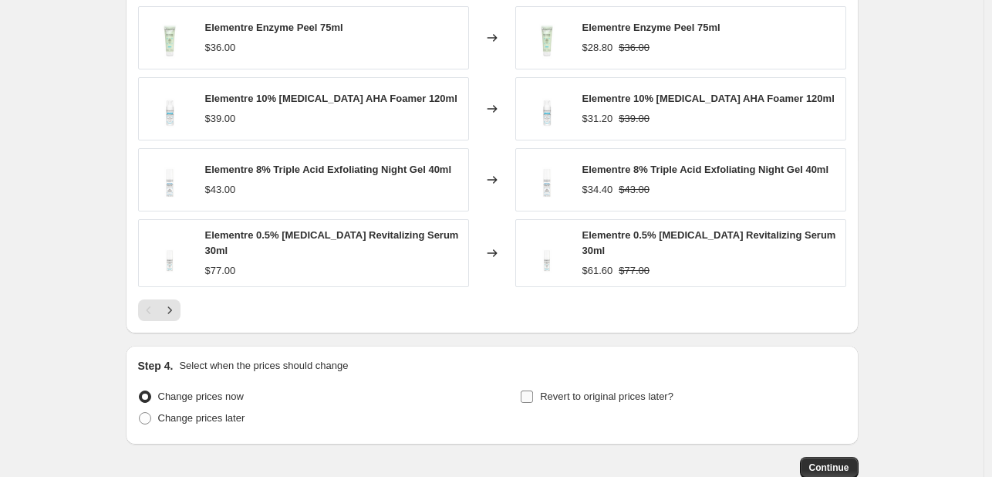
click at [571, 396] on span "Revert to original prices later?" at bounding box center [606, 396] width 133 height 12
click at [533, 396] on input "Revert to original prices later?" at bounding box center [527, 396] width 12 height 12
checkbox input "true"
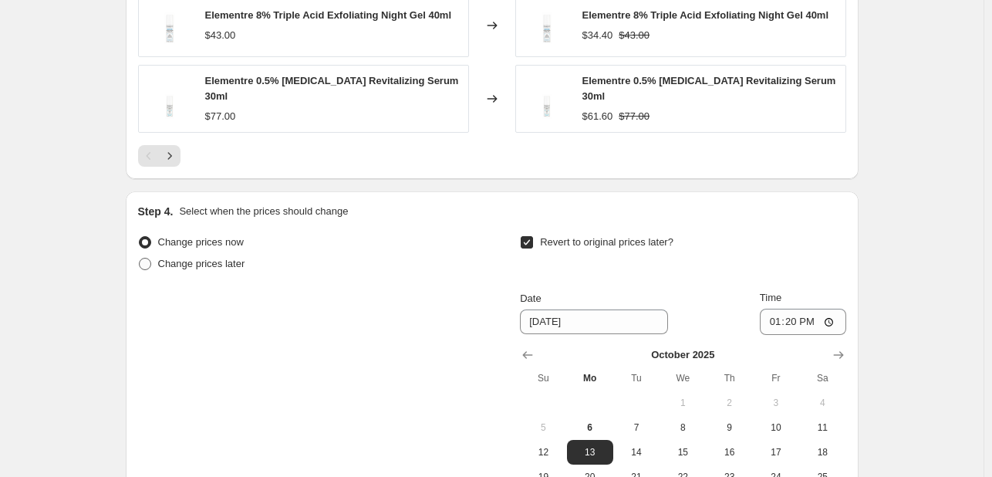
click at [239, 261] on span "Change prices later" at bounding box center [201, 264] width 87 height 12
click at [140, 258] on input "Change prices later" at bounding box center [139, 258] width 1 height 1
radio input "true"
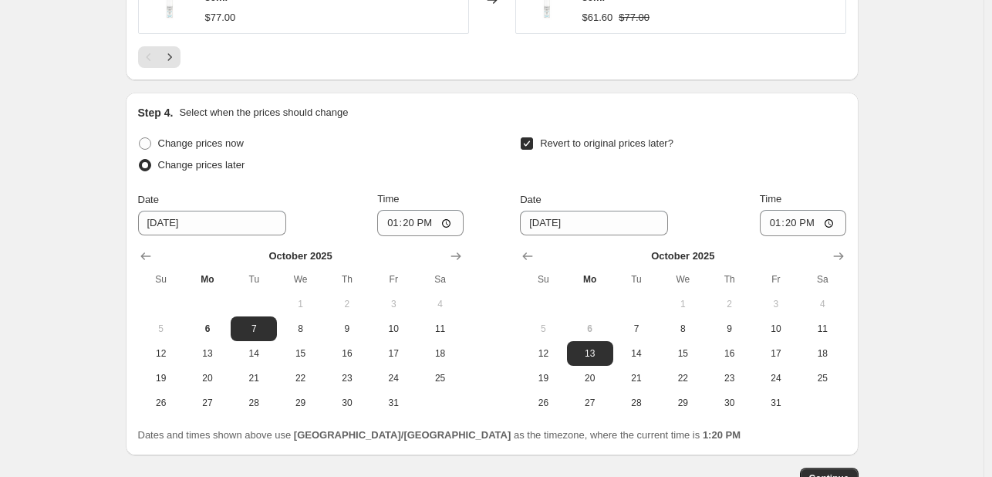
scroll to position [1587, 0]
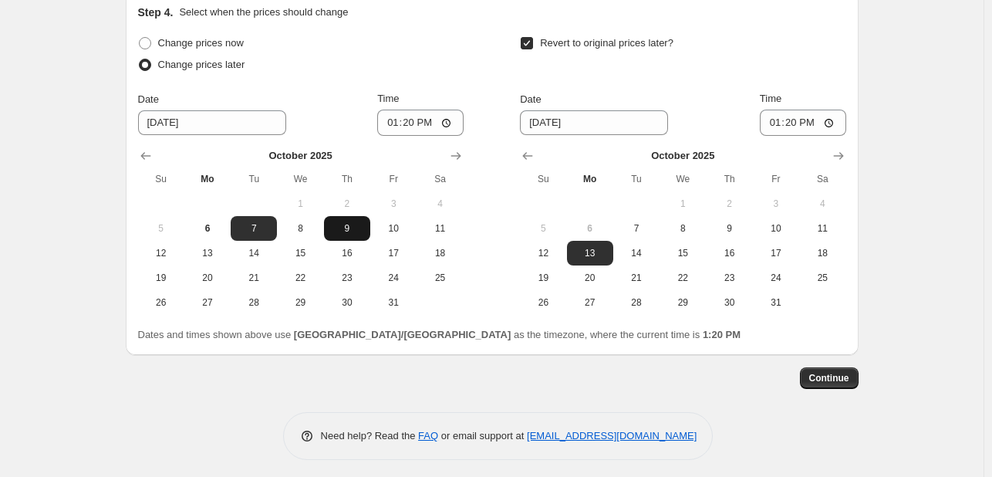
click at [327, 223] on button "9" at bounding box center [347, 228] width 46 height 25
click at [315, 222] on span "8" at bounding box center [300, 228] width 34 height 12
type input "[DATE]"
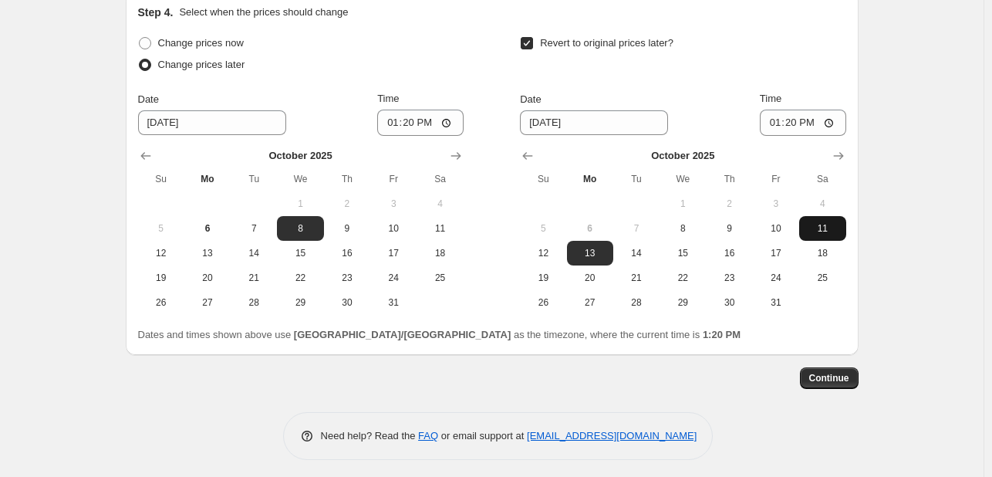
click at [832, 222] on span "11" at bounding box center [822, 228] width 34 height 12
click at [781, 223] on span "10" at bounding box center [776, 228] width 34 height 12
type input "[DATE]"
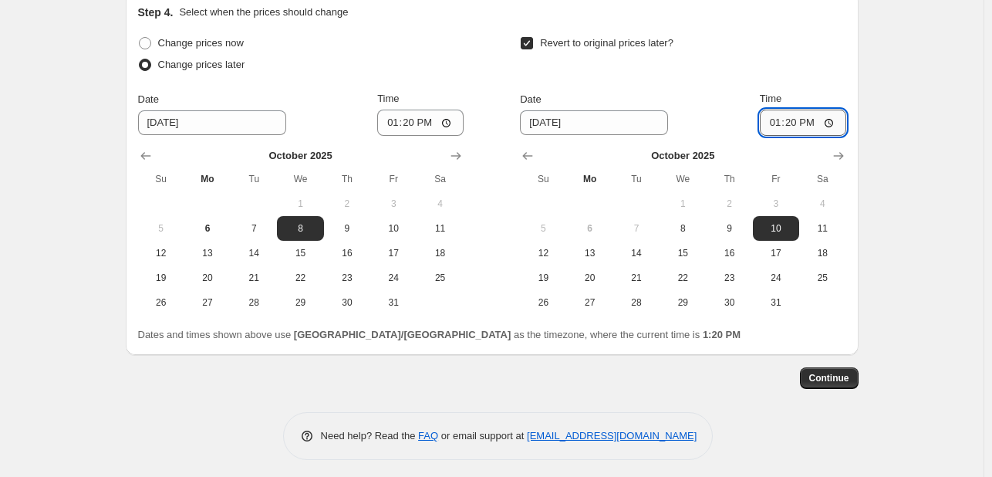
click at [772, 125] on input "13:20" at bounding box center [803, 123] width 86 height 26
type input "23:55"
click at [401, 115] on input "13:20" at bounding box center [420, 123] width 86 height 26
type input "00:00"
click at [830, 378] on button "Continue" at bounding box center [829, 378] width 59 height 22
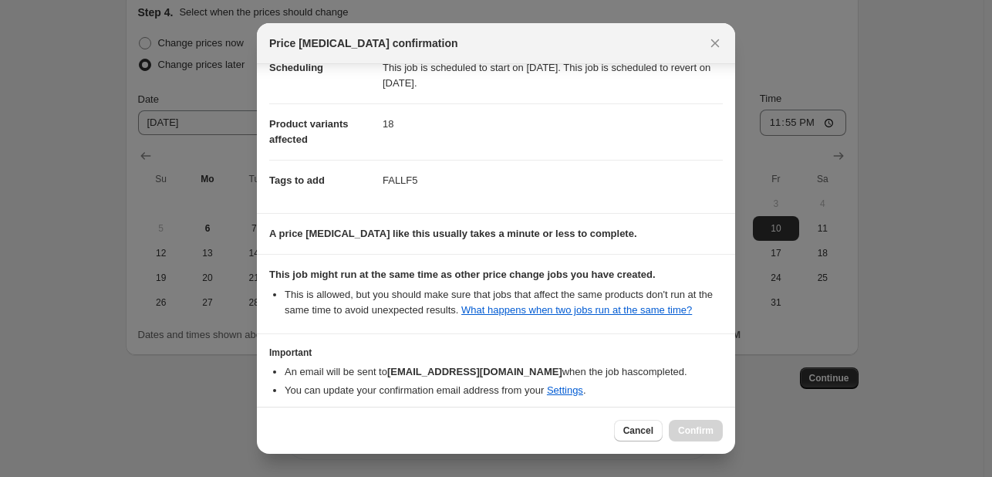
scroll to position [209, 0]
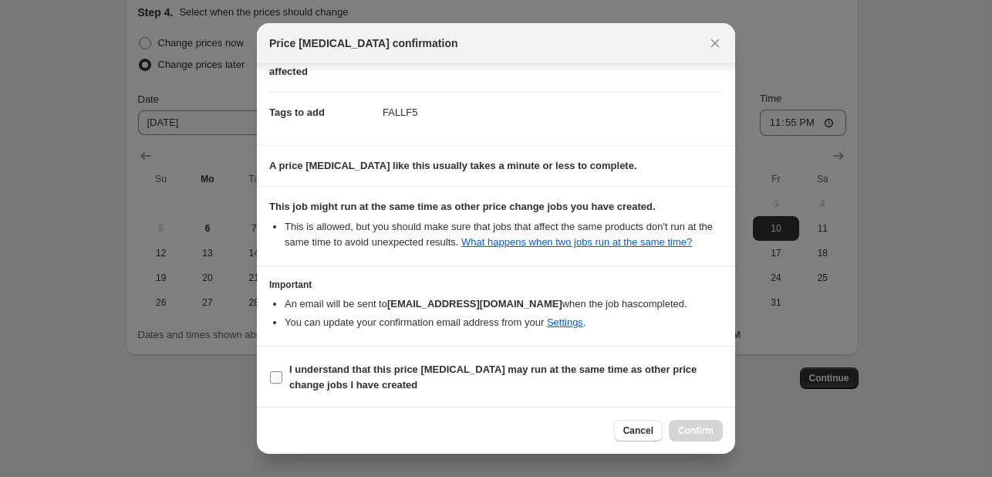
click at [600, 370] on b "I understand that this price [MEDICAL_DATA] may run at the same time as other p…" at bounding box center [492, 376] width 407 height 27
click at [282, 371] on input "I understand that this price [MEDICAL_DATA] may run at the same time as other p…" at bounding box center [276, 377] width 12 height 12
checkbox input "true"
click at [697, 427] on span "Confirm" at bounding box center [695, 430] width 35 height 12
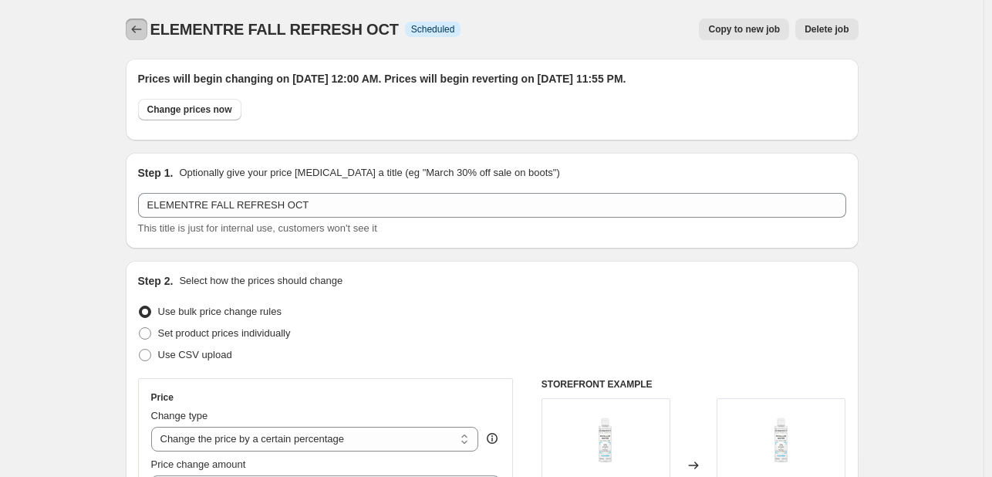
click at [132, 32] on icon "Price change jobs" at bounding box center [136, 29] width 15 height 15
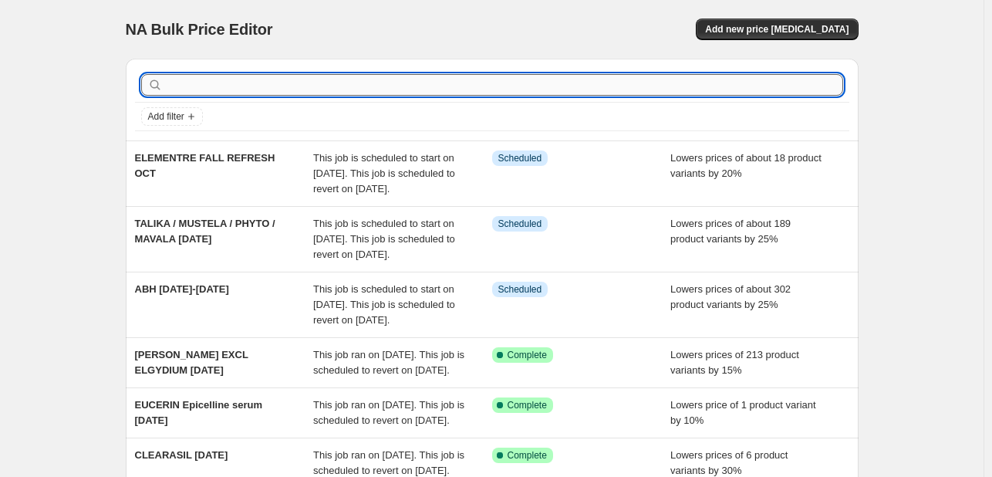
click at [320, 90] on input "text" at bounding box center [504, 85] width 677 height 22
type input "MEDAPHARM"
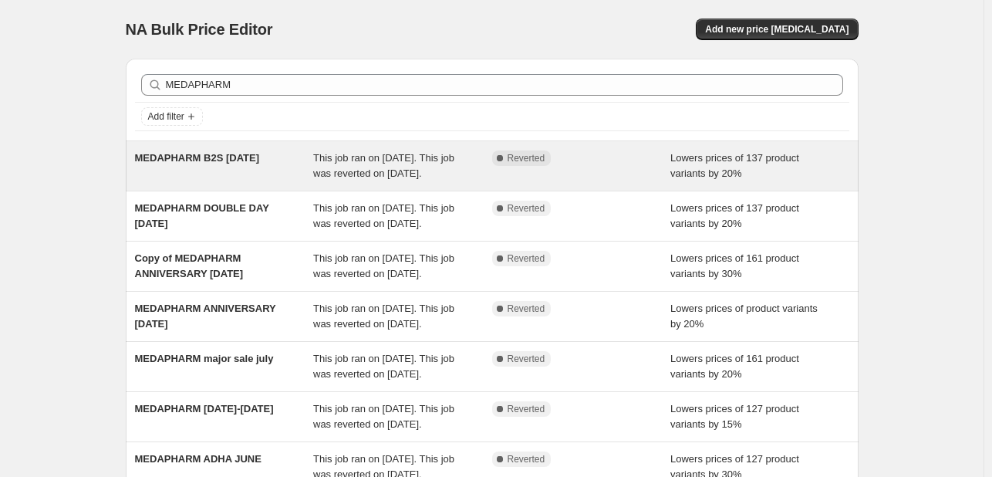
click at [543, 150] on span "Complete Reverted" at bounding box center [521, 157] width 59 height 15
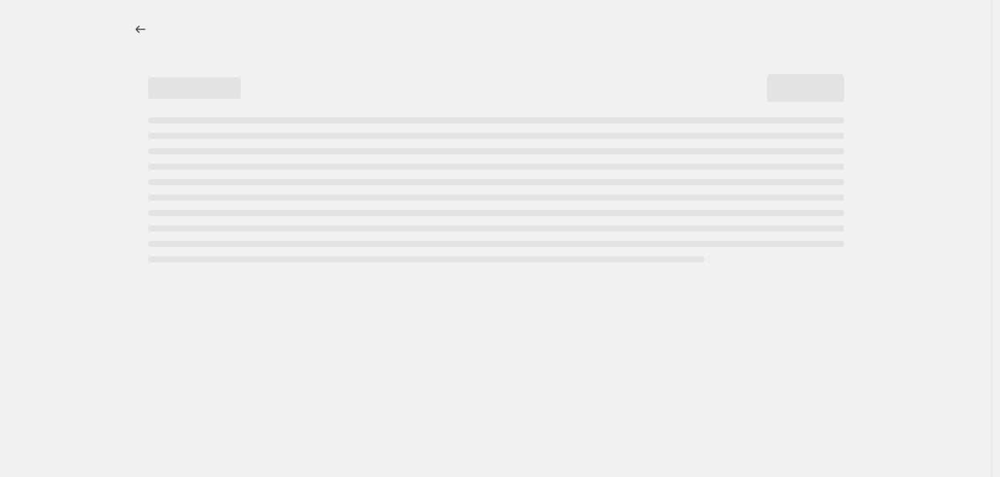
select select "percentage"
select select "tag"
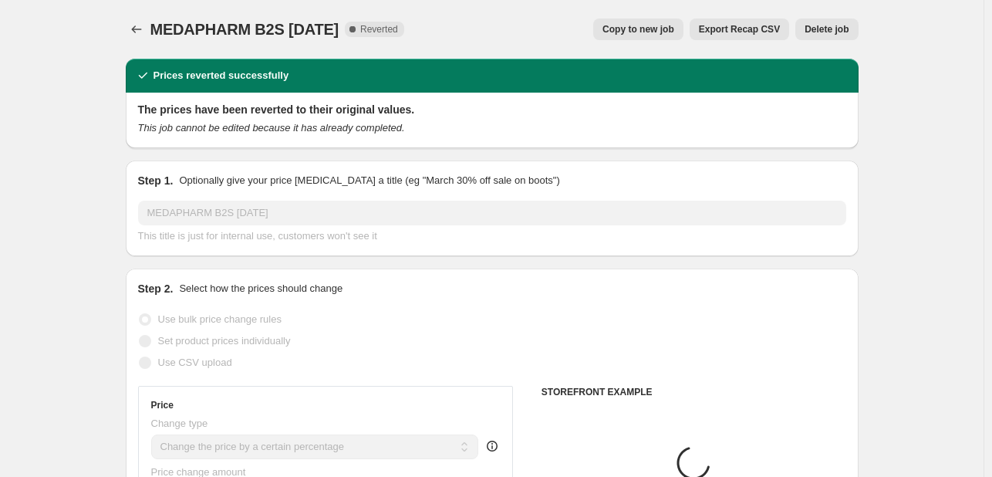
click at [676, 38] on button "Copy to new job" at bounding box center [638, 30] width 90 height 22
select select "percentage"
select select "tag"
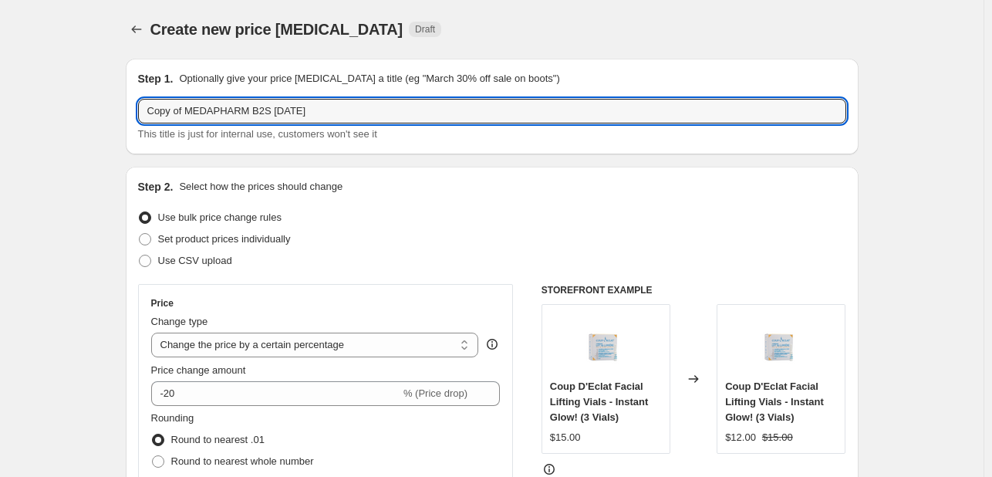
drag, startPoint x: 187, startPoint y: 110, endPoint x: 67, endPoint y: 116, distance: 119.7
drag, startPoint x: 213, startPoint y: 106, endPoint x: 384, endPoint y: 99, distance: 171.4
click at [384, 99] on input "MEDAPHARM B2S [DATE]" at bounding box center [492, 111] width 708 height 25
type input "MEDAPHARM FALL REFRESH OCT"
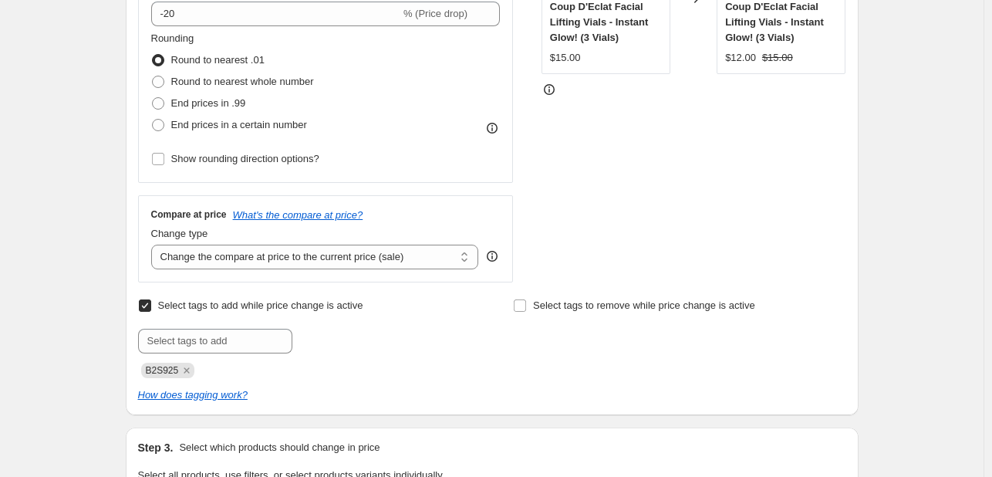
scroll to position [386, 0]
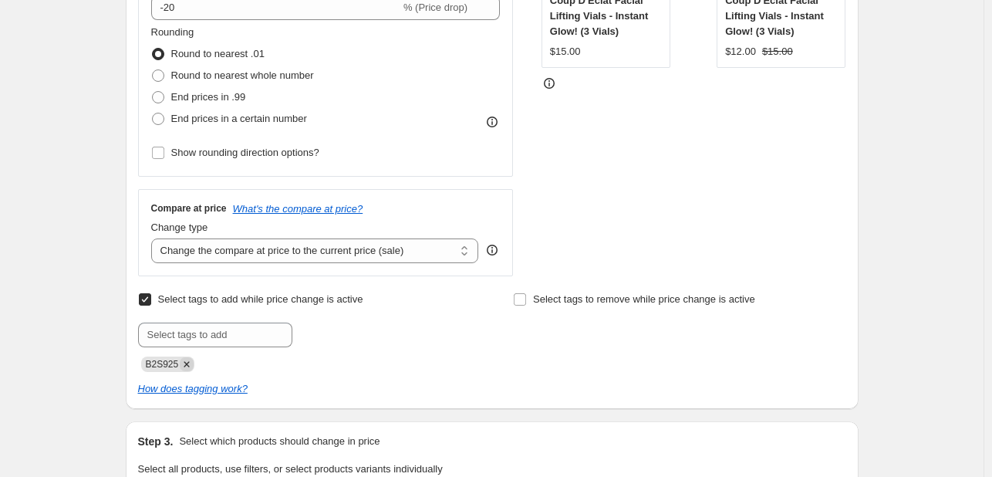
click at [193, 362] on icon "Remove B2S925" at bounding box center [187, 364] width 14 height 14
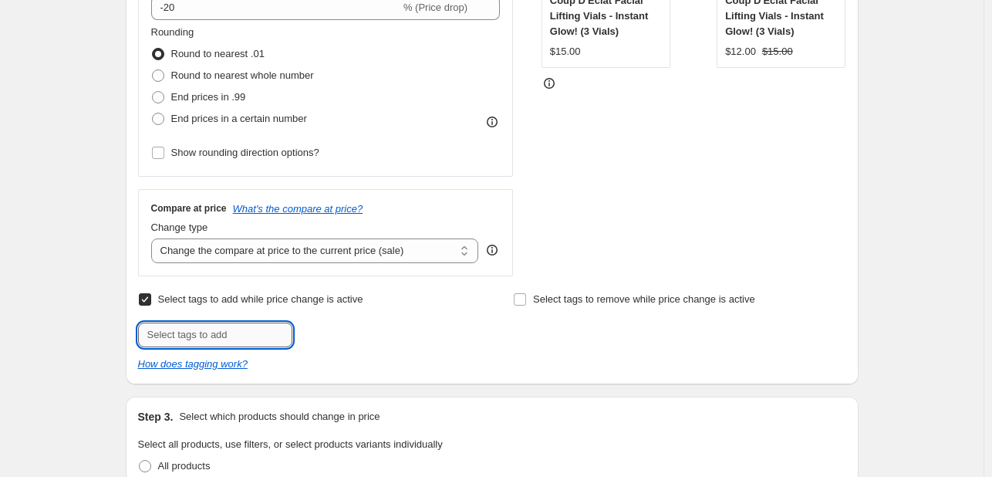
click at [196, 326] on input "text" at bounding box center [215, 334] width 154 height 25
type input "FALLF5"
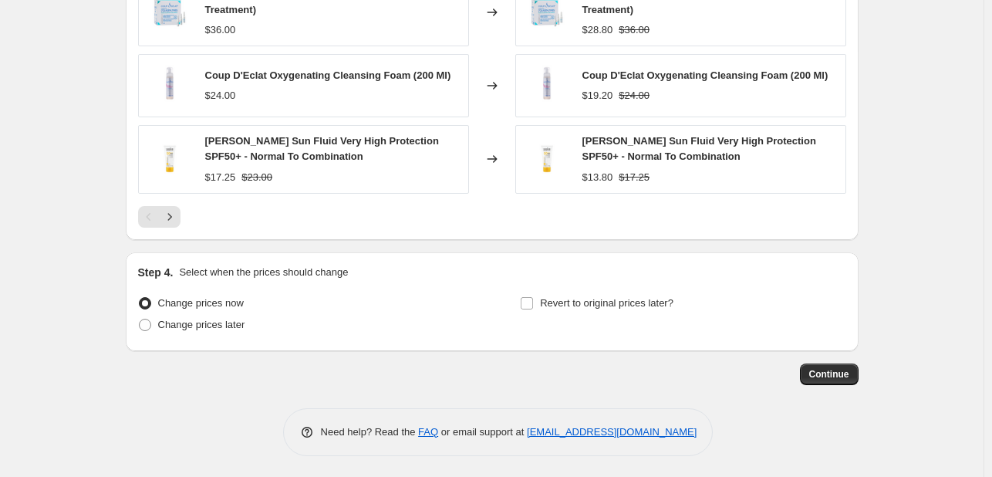
scroll to position [1344, 0]
click at [238, 323] on span "Change prices later" at bounding box center [201, 324] width 87 height 12
click at [140, 319] on input "Change prices later" at bounding box center [139, 318] width 1 height 1
radio input "true"
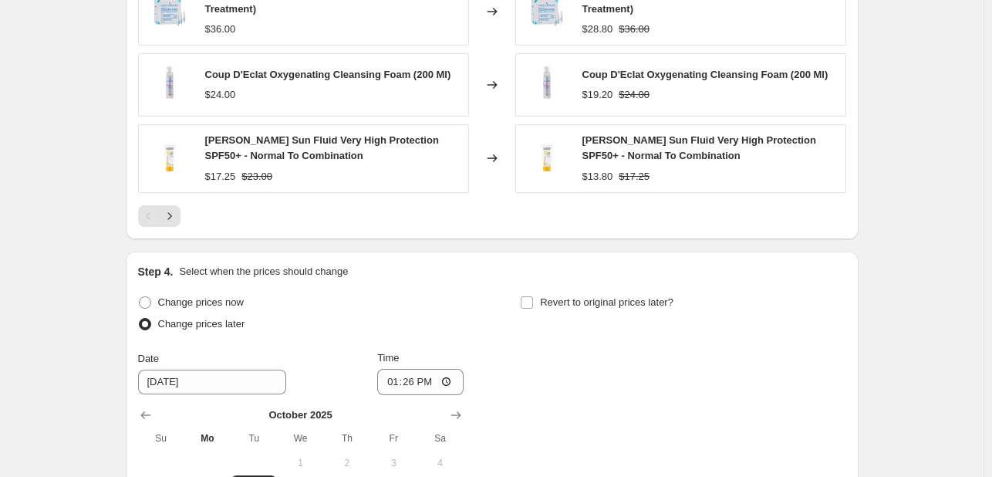
click at [573, 312] on div "Revert to original prices later?" at bounding box center [683, 315] width 326 height 46
click at [576, 298] on span "Revert to original prices later?" at bounding box center [606, 302] width 133 height 12
click at [533, 298] on input "Revert to original prices later?" at bounding box center [527, 302] width 12 height 12
checkbox input "true"
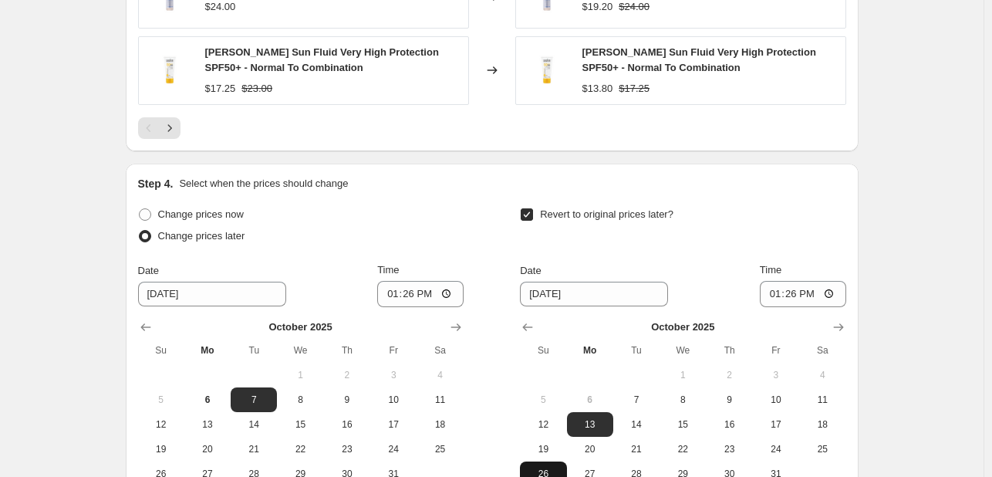
scroll to position [1608, 0]
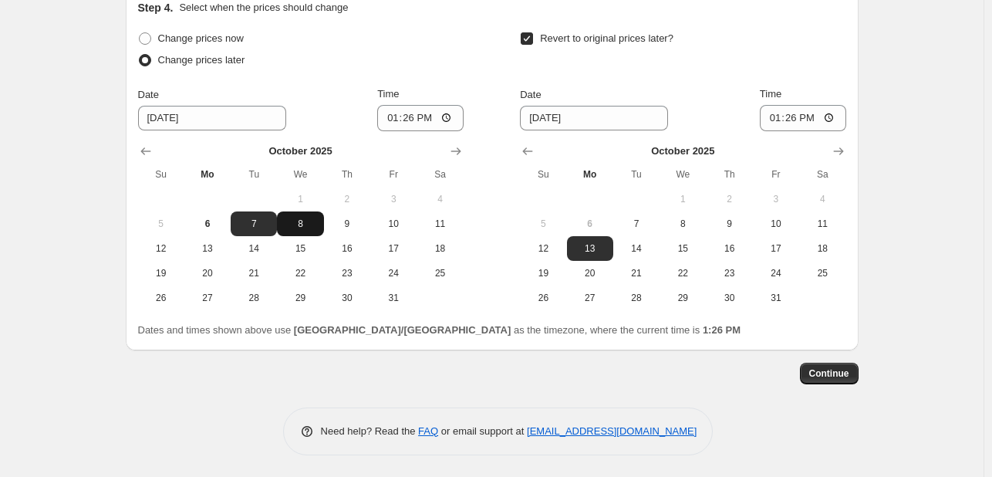
click at [322, 228] on button "8" at bounding box center [300, 223] width 46 height 25
type input "[DATE]"
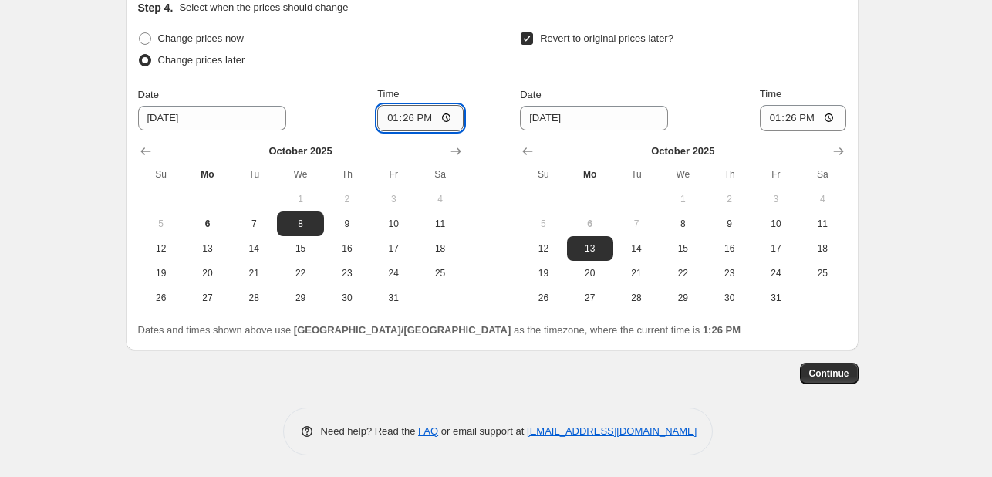
click at [380, 123] on input "13:26" at bounding box center [420, 118] width 86 height 26
type input "00:00"
click at [778, 218] on span "10" at bounding box center [776, 224] width 34 height 12
type input "[DATE]"
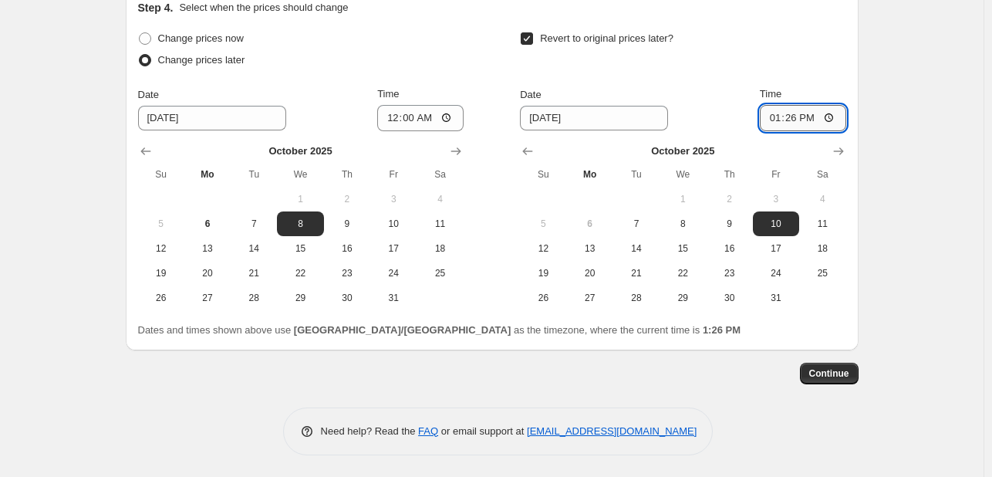
click at [771, 120] on input "13:26" at bounding box center [803, 118] width 86 height 26
type input "23:55"
click at [830, 379] on button "Continue" at bounding box center [829, 374] width 59 height 22
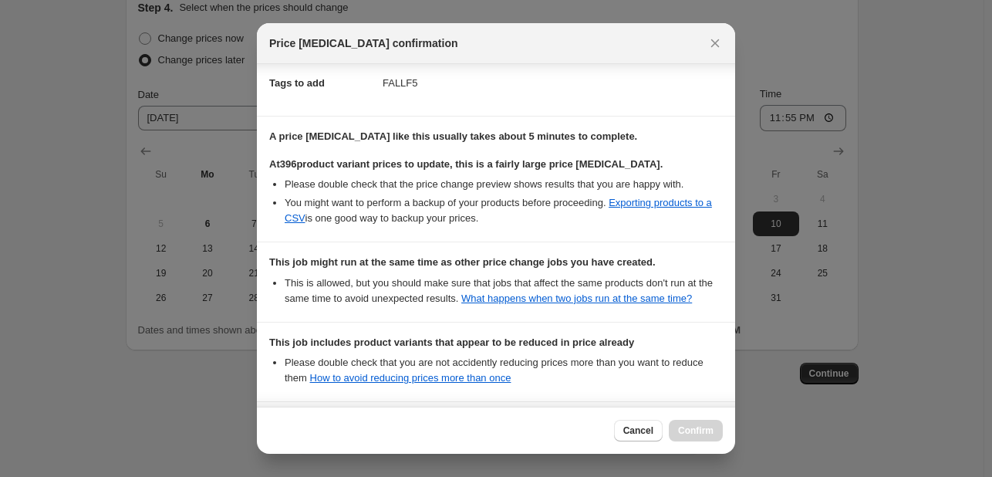
scroll to position [389, 0]
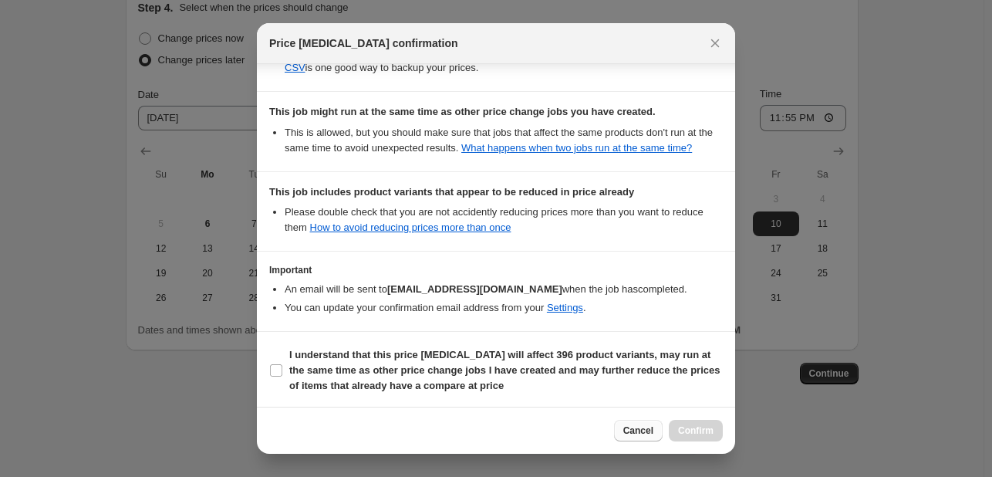
click at [639, 430] on span "Cancel" at bounding box center [638, 430] width 30 height 12
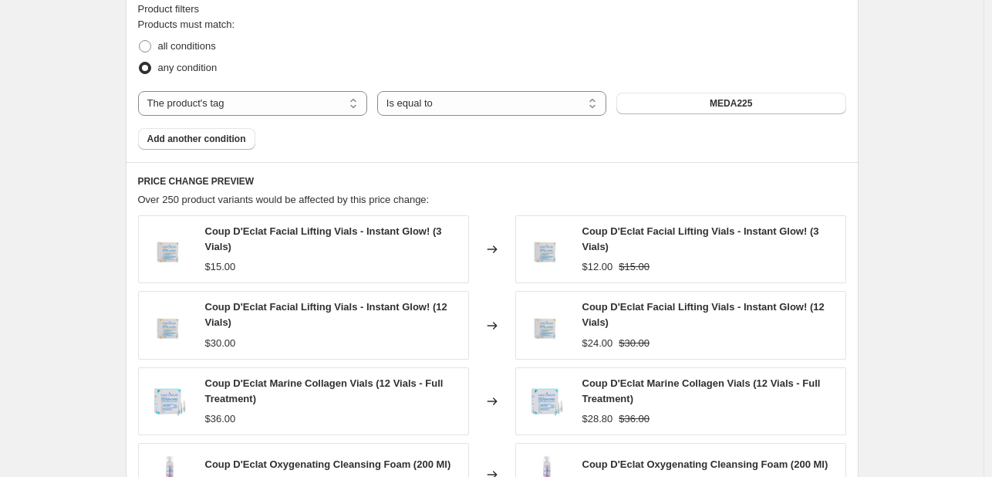
scroll to position [836, 0]
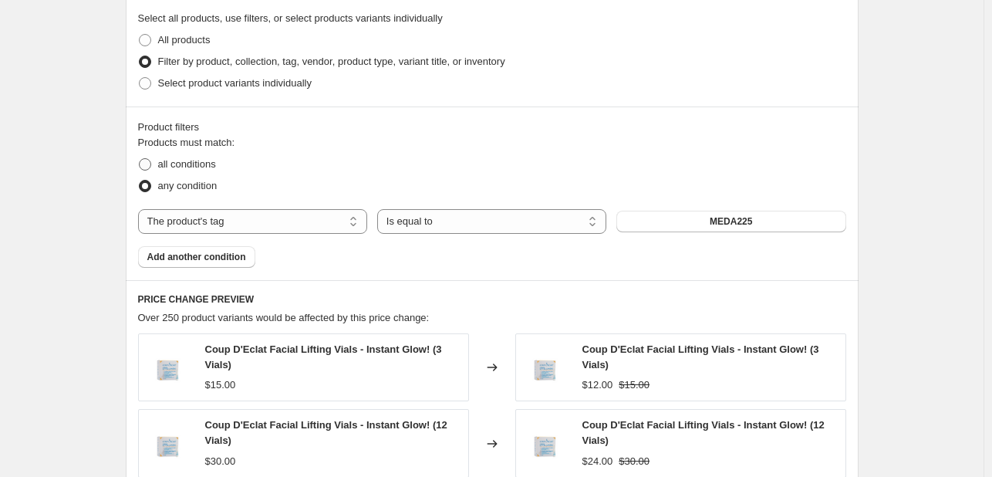
click at [197, 164] on span "all conditions" at bounding box center [187, 164] width 58 height 12
click at [140, 159] on input "all conditions" at bounding box center [139, 158] width 1 height 1
radio input "true"
click at [216, 189] on span "any condition" at bounding box center [187, 186] width 59 height 12
click at [140, 181] on input "any condition" at bounding box center [139, 180] width 1 height 1
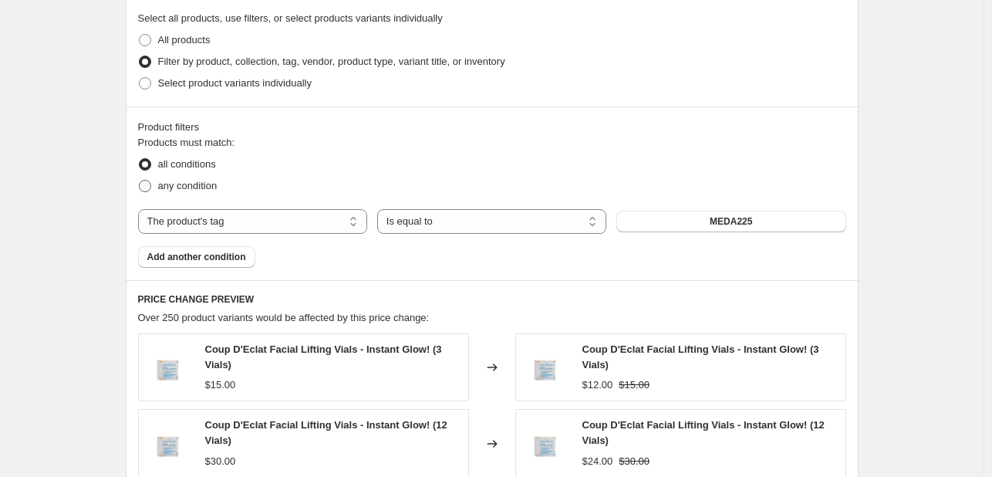
radio input "true"
click at [197, 167] on span "all conditions" at bounding box center [187, 164] width 58 height 12
click at [140, 159] on input "all conditions" at bounding box center [139, 158] width 1 height 1
radio input "true"
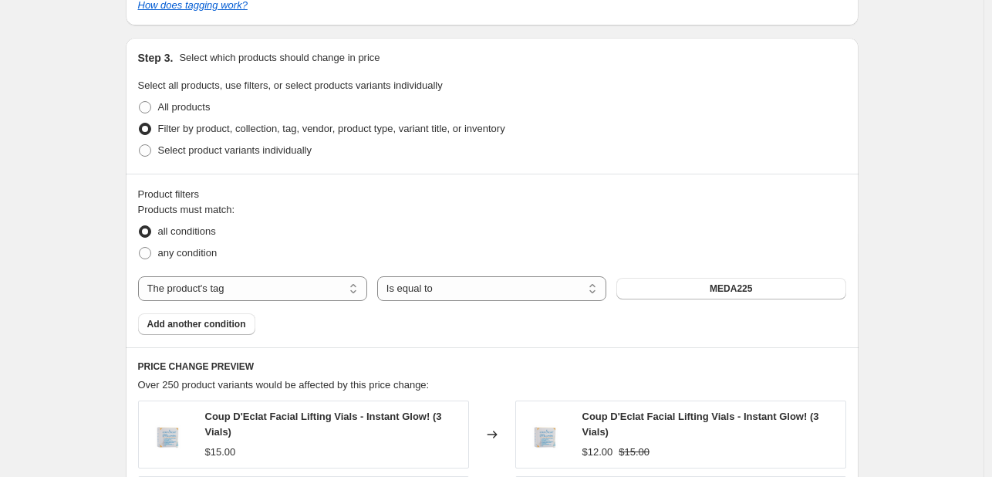
scroll to position [759, 0]
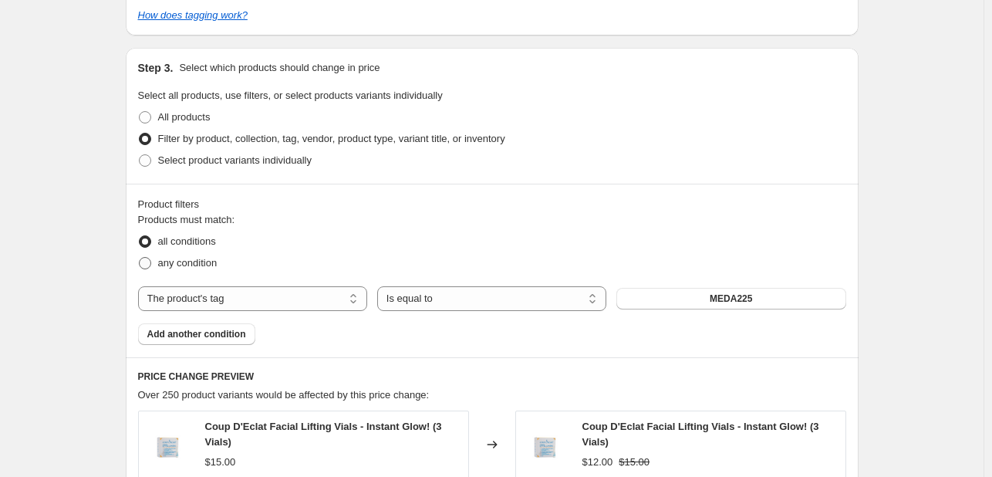
click at [210, 260] on span "any condition" at bounding box center [187, 263] width 59 height 12
click at [140, 258] on input "any condition" at bounding box center [139, 257] width 1 height 1
radio input "true"
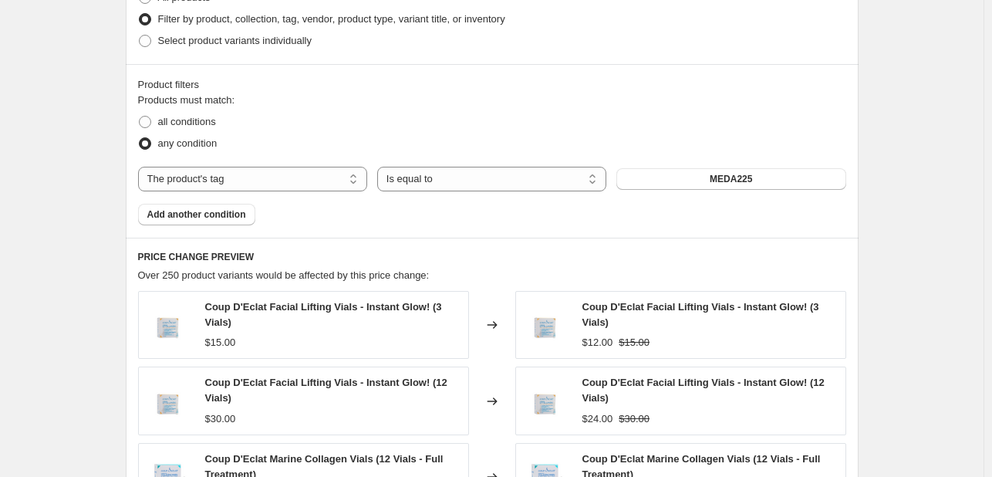
scroll to position [836, 0]
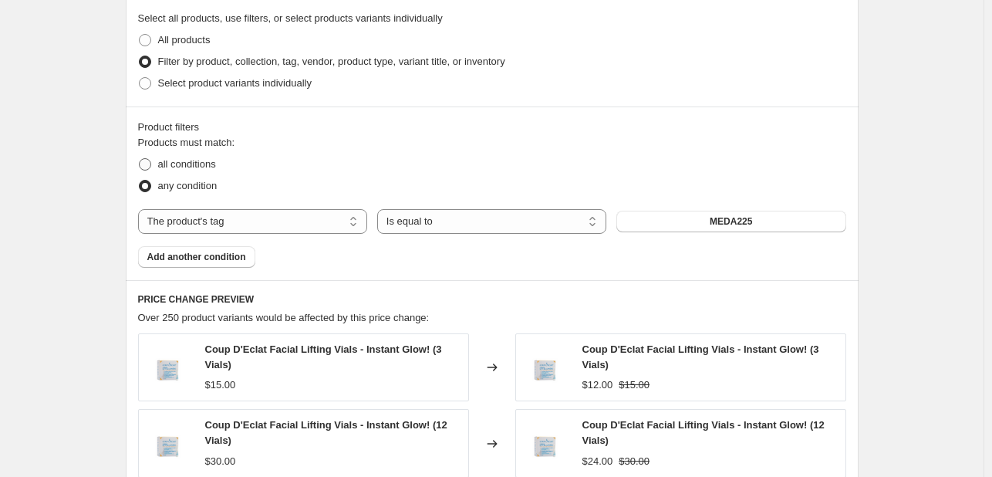
click at [212, 170] on span "all conditions" at bounding box center [187, 164] width 58 height 12
click at [140, 159] on input "all conditions" at bounding box center [139, 158] width 1 height 1
radio input "true"
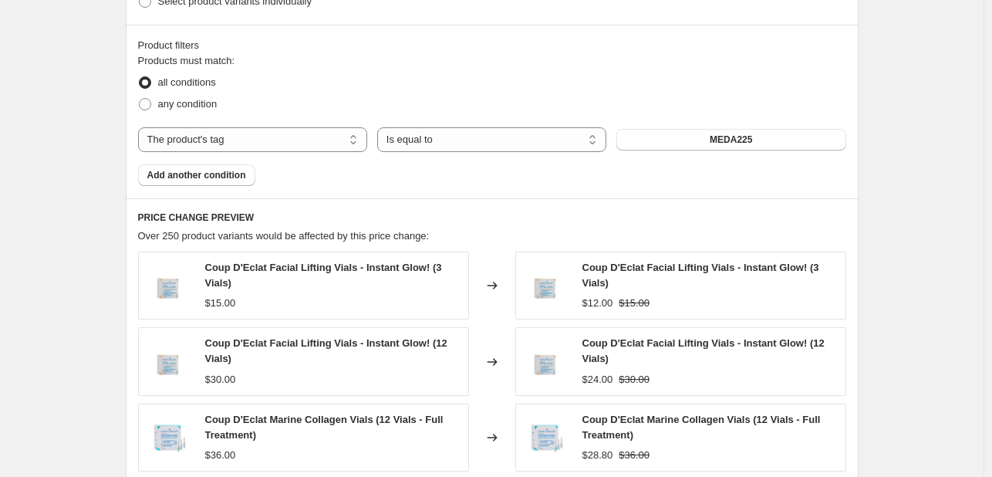
scroll to position [913, 0]
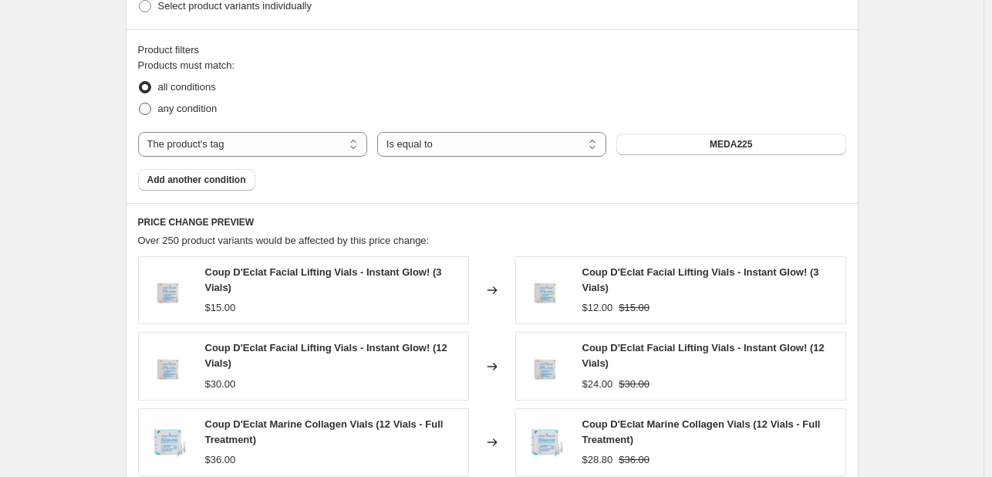
click at [207, 103] on span "any condition" at bounding box center [187, 109] width 59 height 12
click at [140, 103] on input "any condition" at bounding box center [139, 103] width 1 height 1
radio input "true"
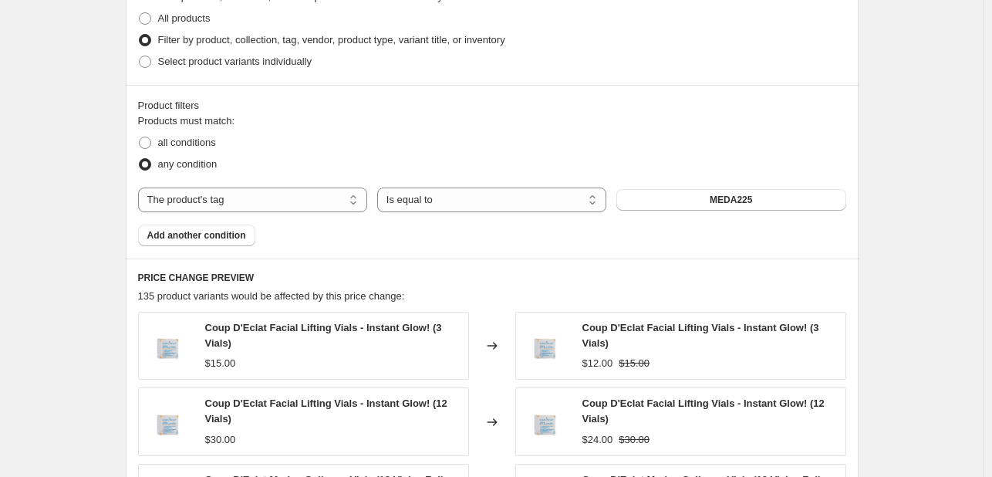
scroll to position [836, 0]
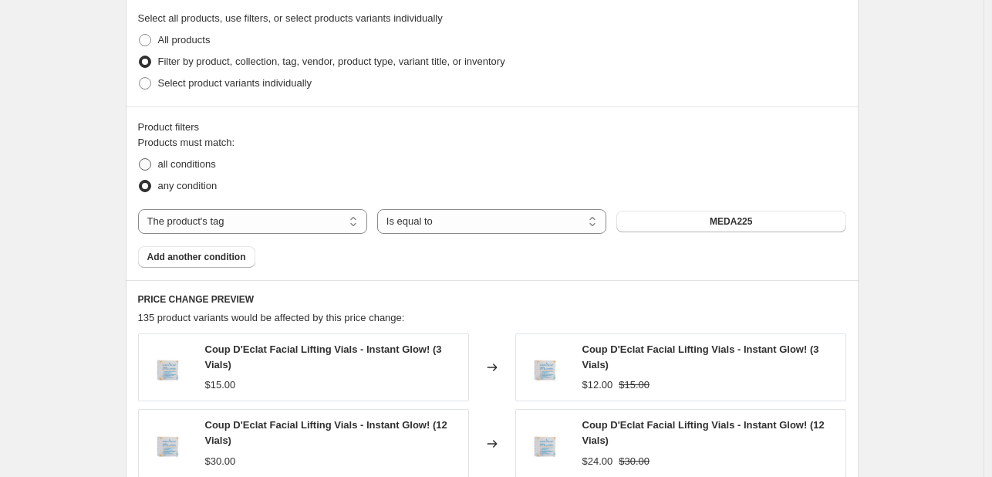
click at [201, 167] on span "all conditions" at bounding box center [187, 164] width 58 height 12
click at [140, 159] on input "all conditions" at bounding box center [139, 158] width 1 height 1
radio input "true"
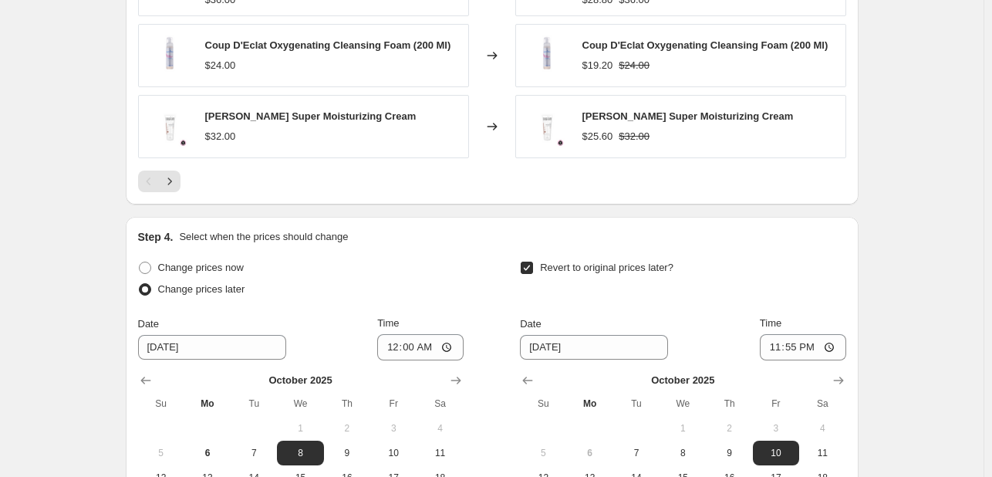
scroll to position [1530, 0]
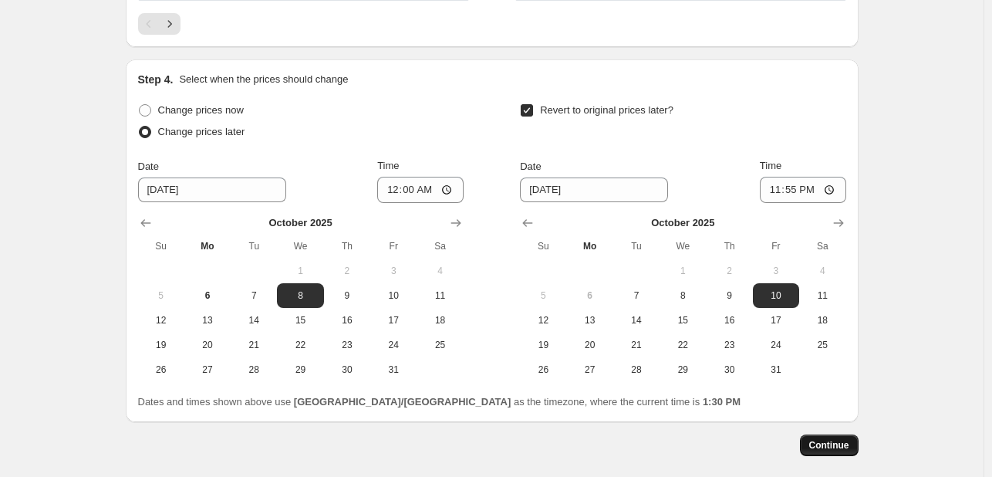
click at [845, 436] on button "Continue" at bounding box center [829, 445] width 59 height 22
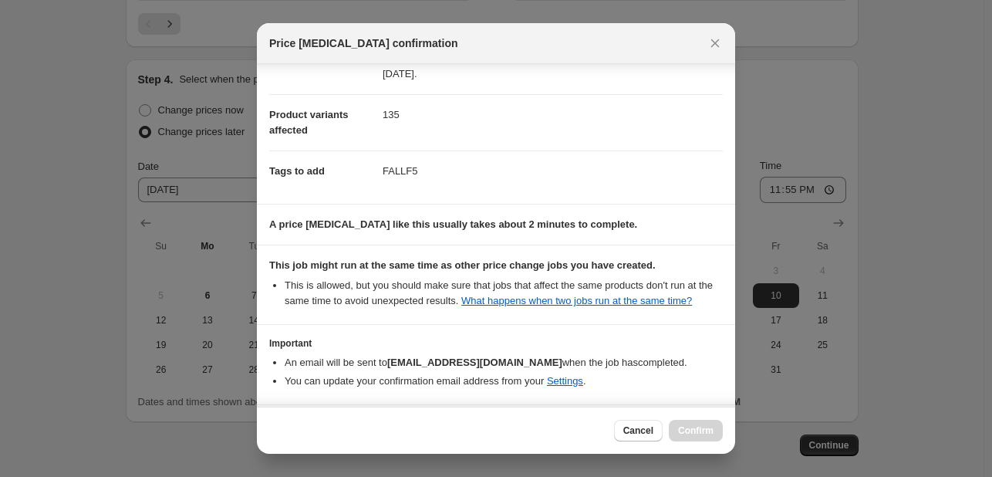
scroll to position [209, 0]
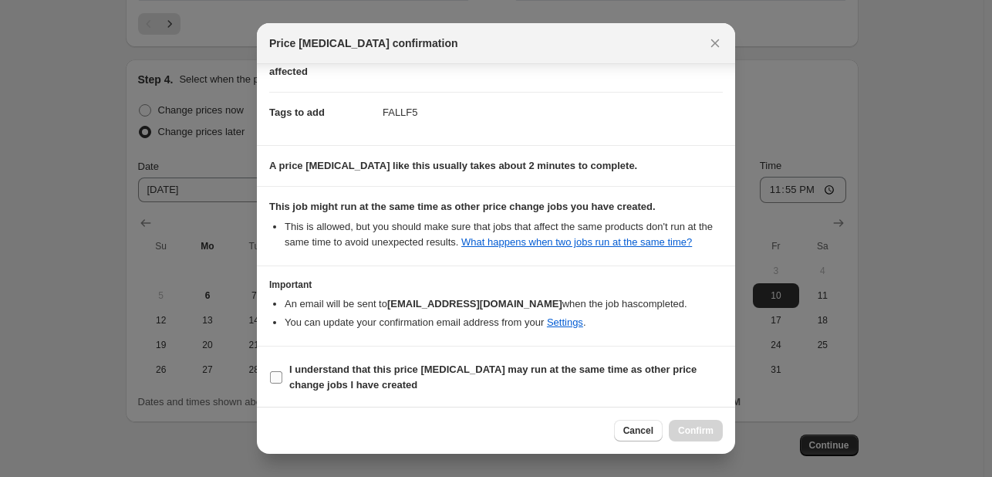
click at [589, 375] on span "I understand that this price [MEDICAL_DATA] may run at the same time as other p…" at bounding box center [506, 377] width 434 height 31
click at [282, 375] on input "I understand that this price [MEDICAL_DATA] may run at the same time as other p…" at bounding box center [276, 377] width 12 height 12
checkbox input "true"
click at [703, 433] on span "Confirm" at bounding box center [695, 430] width 35 height 12
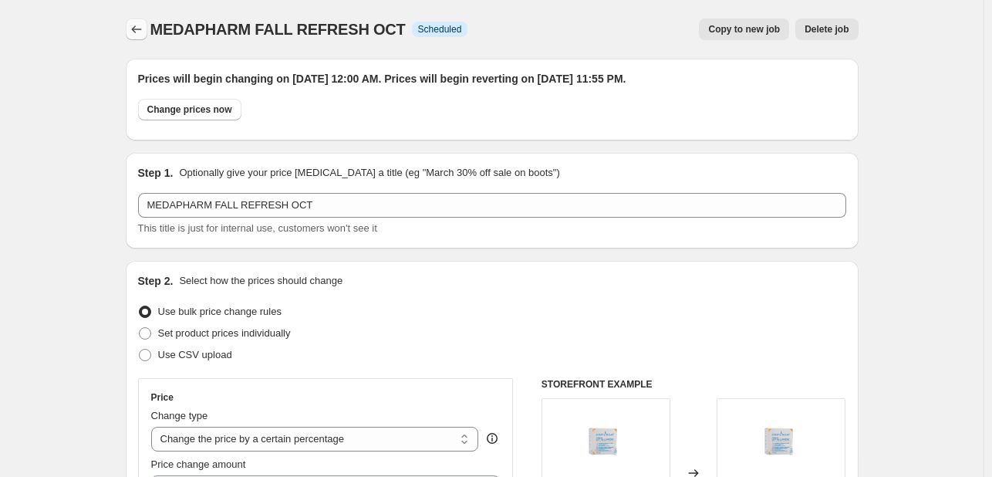
click at [142, 33] on icon "Price change jobs" at bounding box center [136, 29] width 15 height 15
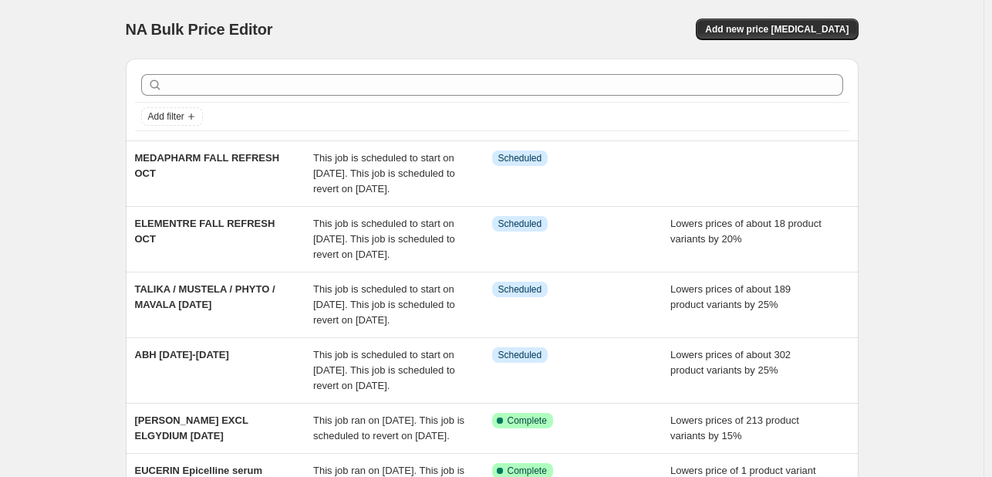
click at [219, 97] on div at bounding box center [492, 85] width 714 height 34
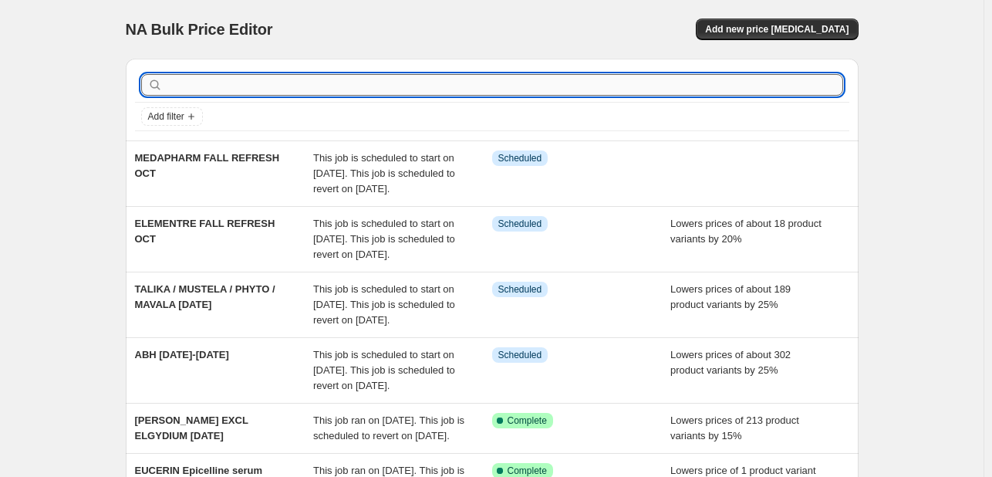
paste input "[PERSON_NAME] Cosmetics"
click at [223, 87] on input "text" at bounding box center [504, 85] width 677 height 22
type input "[PERSON_NAME] Cosmetics"
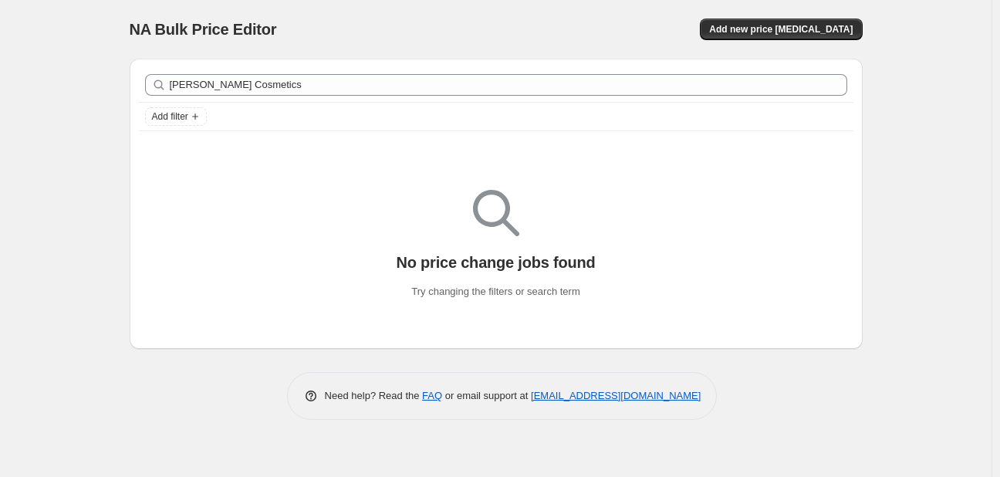
click at [727, 25] on div "Add new price [MEDICAL_DATA]" at bounding box center [678, 30] width 368 height 22
click at [751, 25] on span "Add new price [MEDICAL_DATA]" at bounding box center [780, 29] width 143 height 12
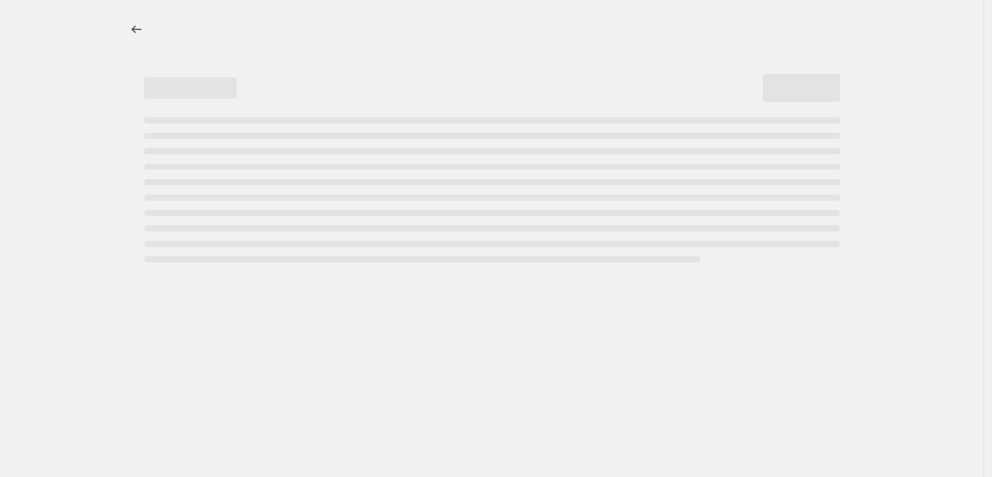
select select "percentage"
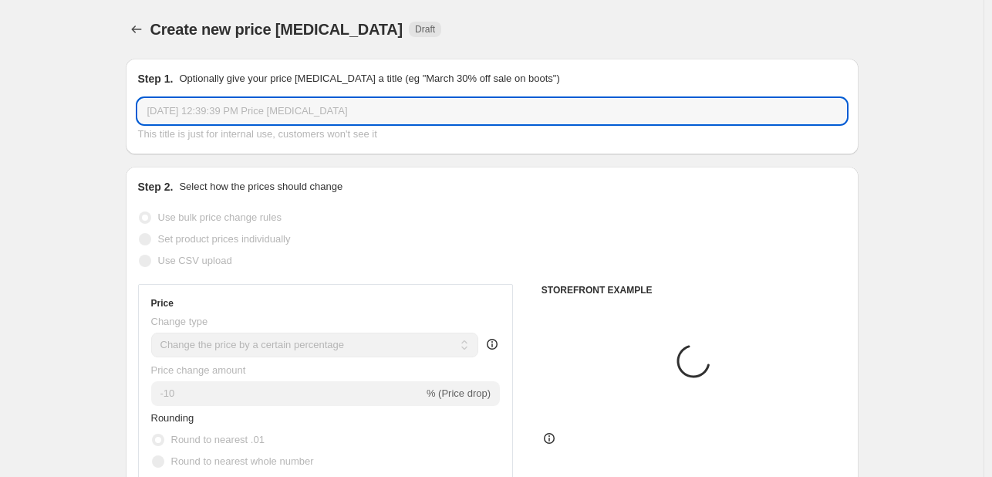
click at [323, 110] on input "[DATE] 12:39:39 PM Price [MEDICAL_DATA]" at bounding box center [492, 111] width 708 height 25
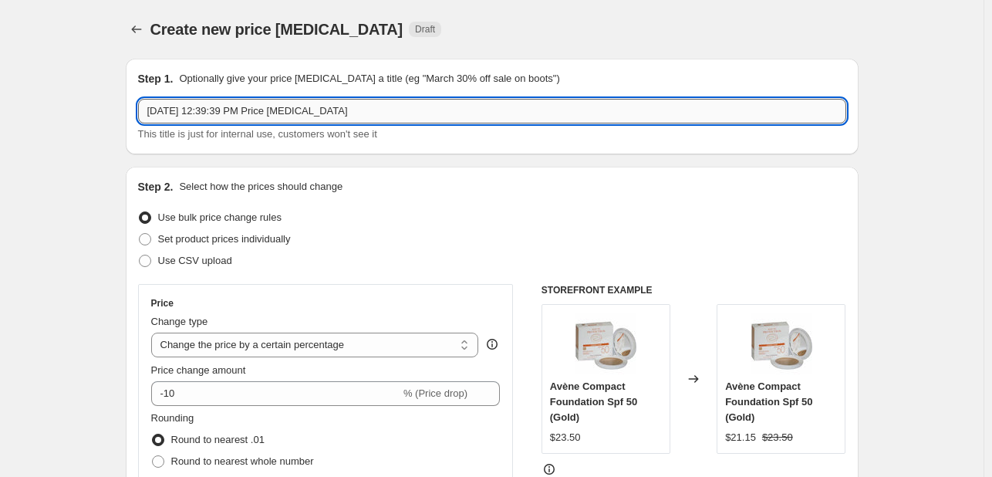
paste input "[PERSON_NAME] Cosmetics"
paste input ""Fall Refresh Challenge""
click at [228, 106] on input "[PERSON_NAME] "Fall Refresh Challenge" at bounding box center [492, 111] width 708 height 25
click at [225, 107] on input "[PERSON_NAME] "Fall Refresh Challenge" at bounding box center [492, 111] width 708 height 25
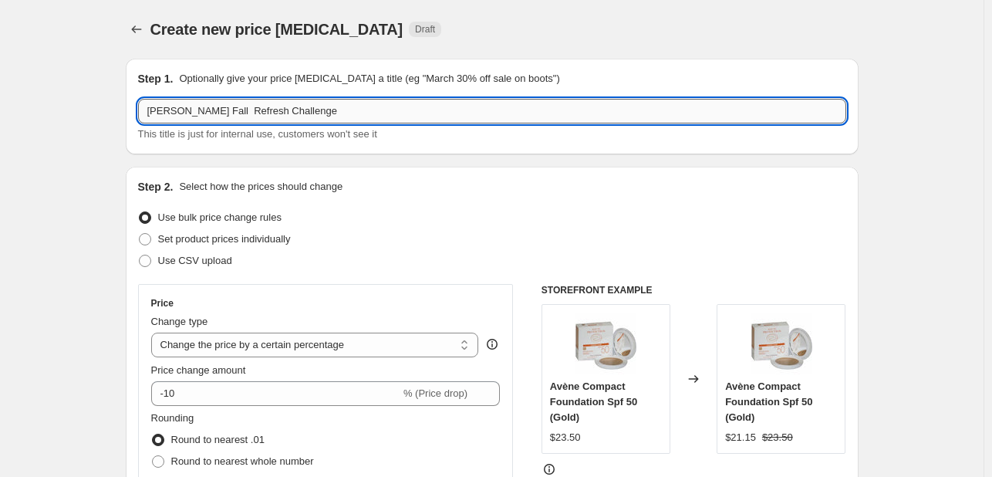
click at [233, 109] on input "[PERSON_NAME] Fall Refresh Challenge" at bounding box center [492, 111] width 708 height 25
click at [241, 117] on input "[PERSON_NAME] Fall Refresh Challenge" at bounding box center [492, 111] width 708 height 25
type input "[PERSON_NAME] Fall Refresh Challenge"
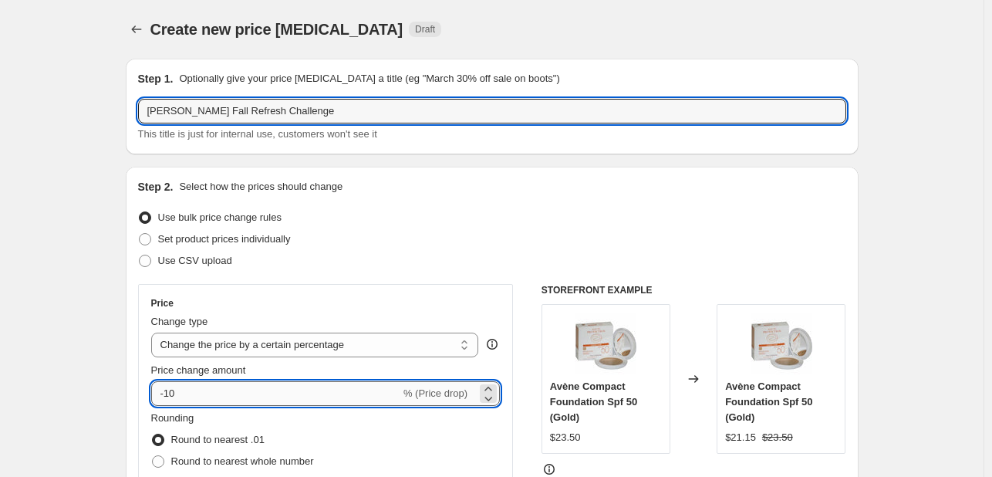
click at [174, 392] on input "-10" at bounding box center [275, 393] width 249 height 25
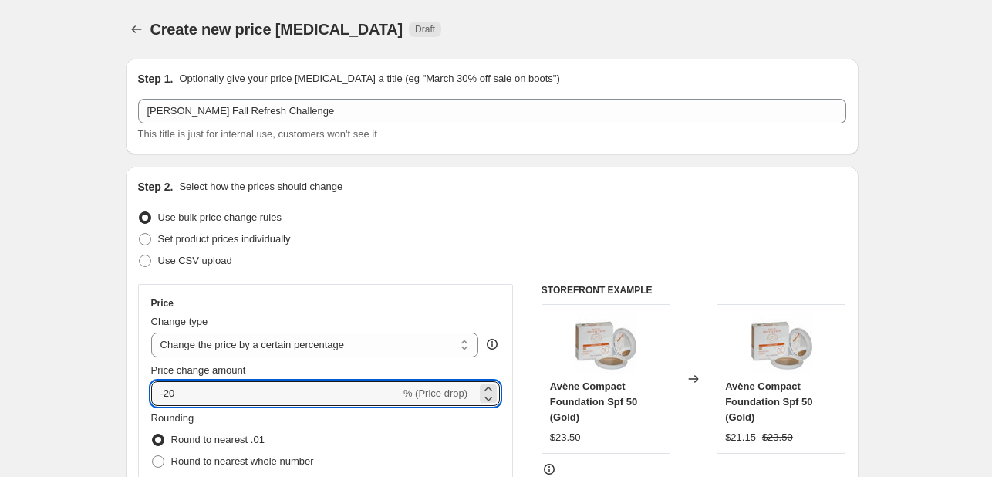
type input "-20"
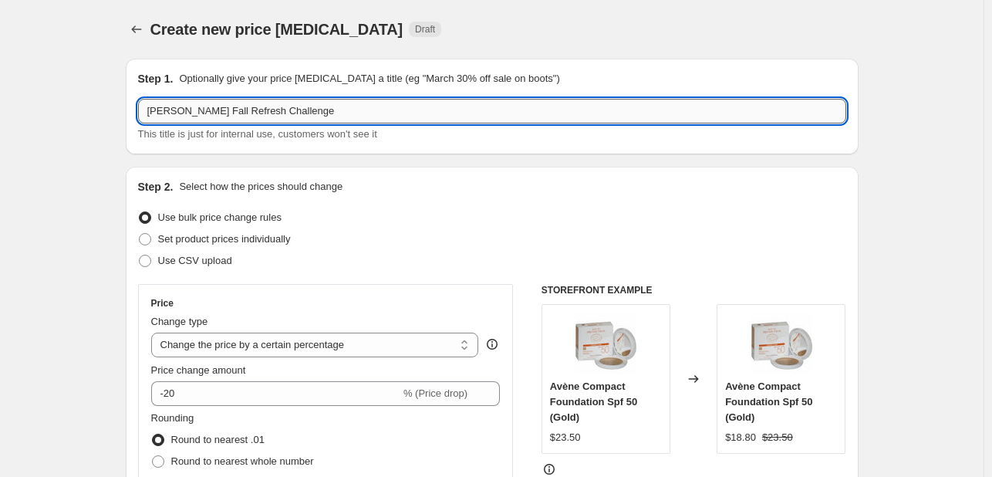
click at [362, 113] on input "[PERSON_NAME] Fall Refresh Challenge" at bounding box center [492, 111] width 708 height 25
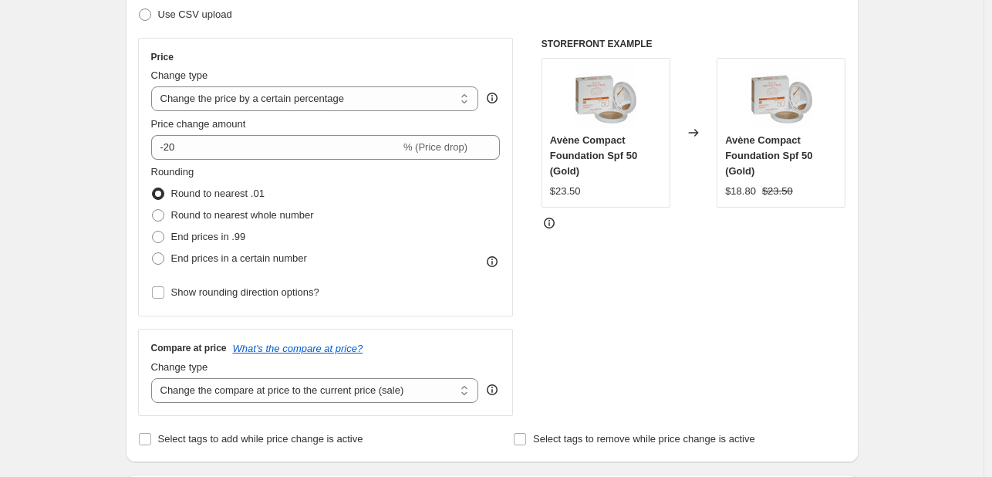
scroll to position [309, 0]
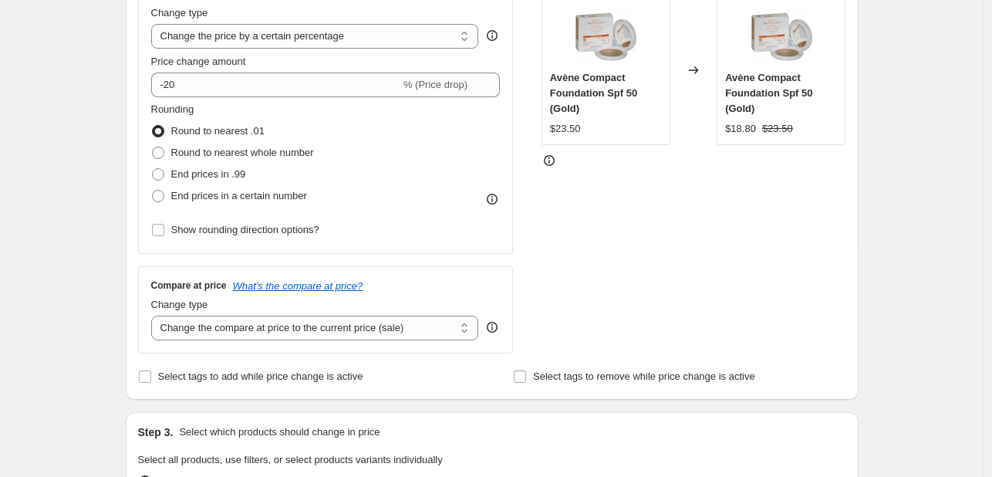
type input "[PERSON_NAME] Cosmetics Fall Refresh Challenge OCT"
click at [268, 376] on span "Select tags to add while price change is active" at bounding box center [260, 376] width 205 height 12
click at [151, 376] on input "Select tags to add while price change is active" at bounding box center [145, 376] width 12 height 12
checkbox input "true"
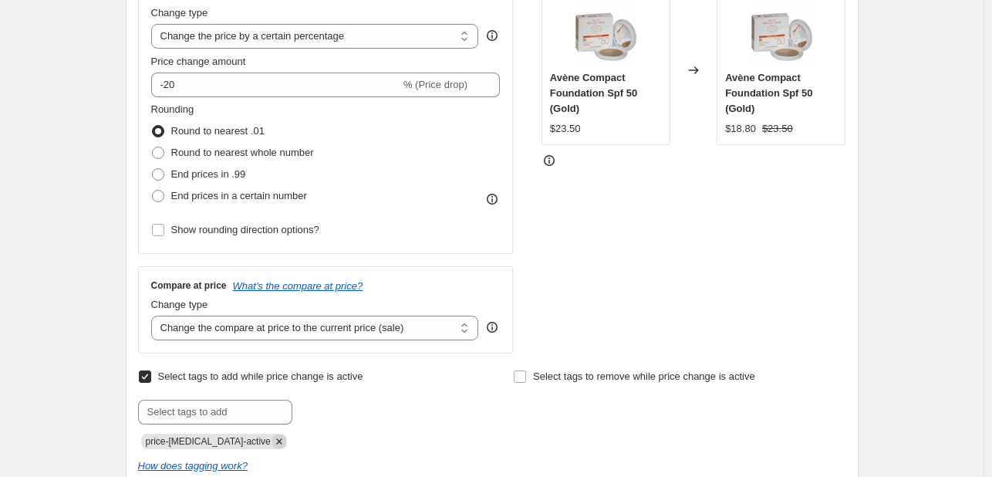
click at [272, 442] on icon "Remove price-change-job-active" at bounding box center [279, 441] width 14 height 14
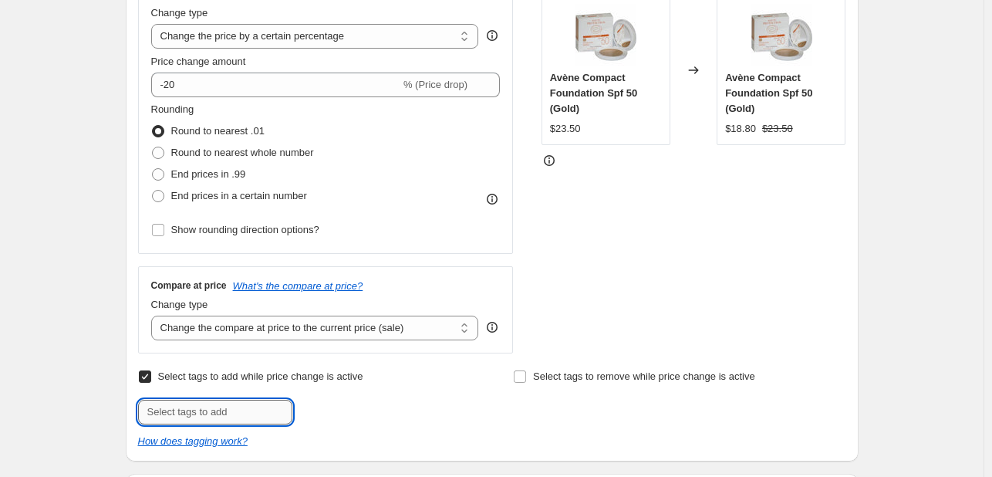
click at [256, 405] on input "text" at bounding box center [215, 412] width 154 height 25
type input "FALLF5"
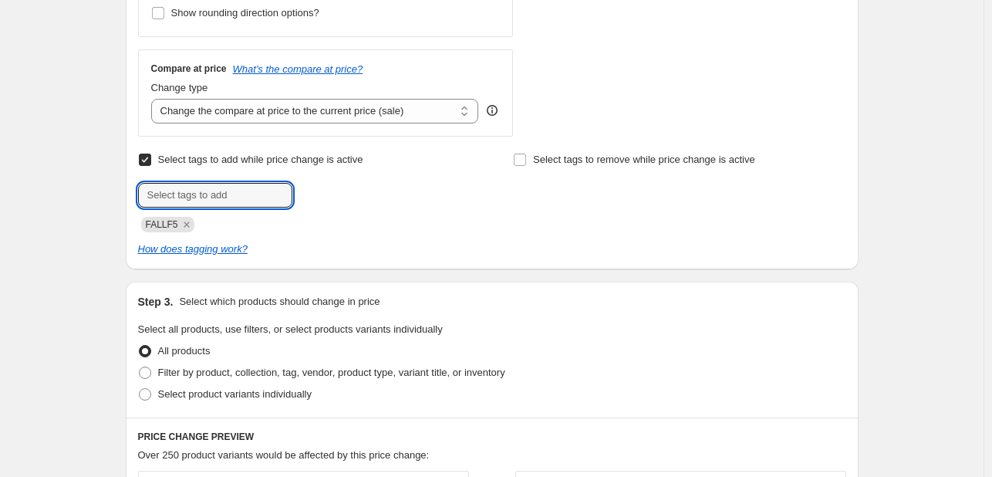
scroll to position [617, 0]
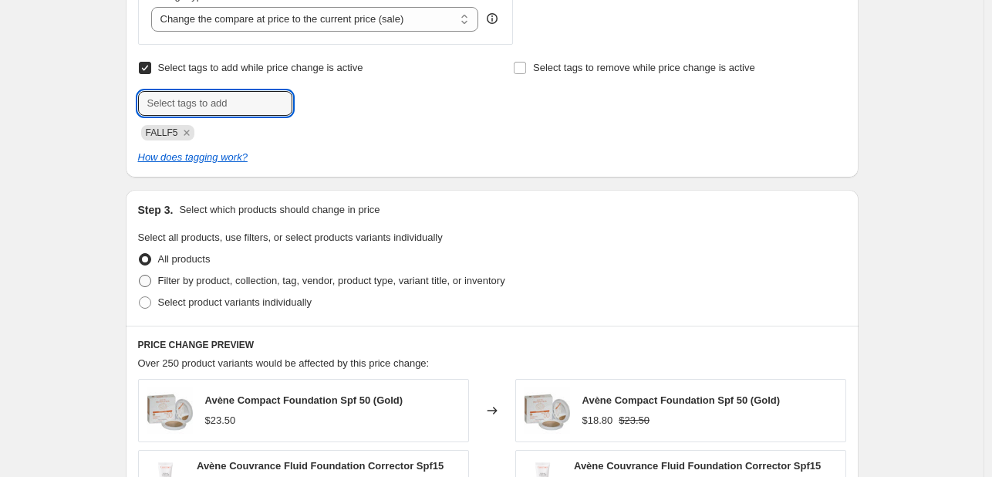
click at [326, 270] on label "Filter by product, collection, tag, vendor, product type, variant title, or inv…" at bounding box center [321, 281] width 367 height 22
click at [140, 275] on input "Filter by product, collection, tag, vendor, product type, variant title, or inv…" at bounding box center [139, 275] width 1 height 1
radio input "true"
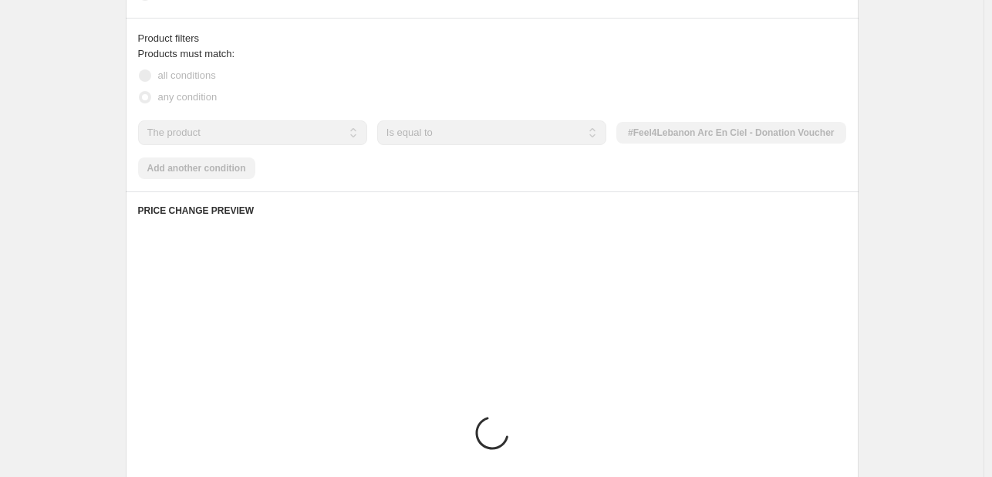
scroll to position [926, 0]
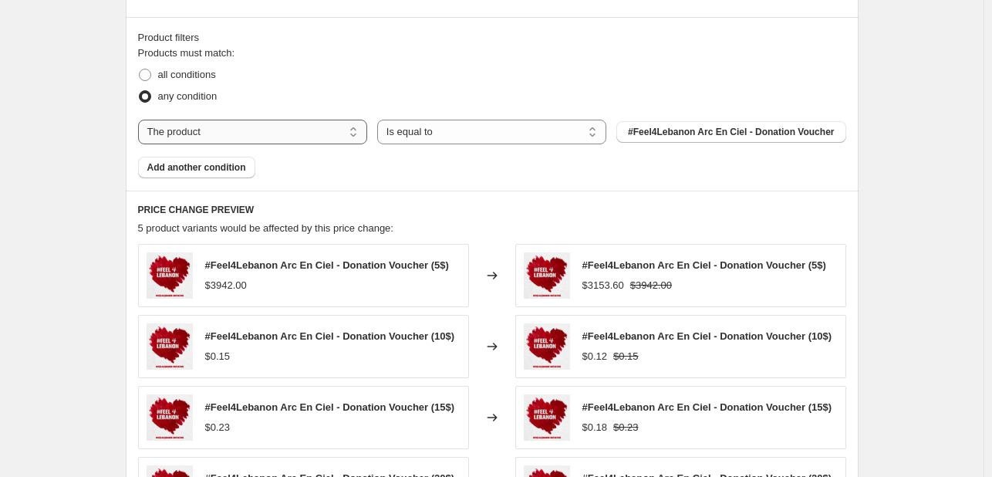
click at [309, 133] on select "The product The product's collection The product's tag The product's vendor The…" at bounding box center [252, 132] width 229 height 25
select select "tag"
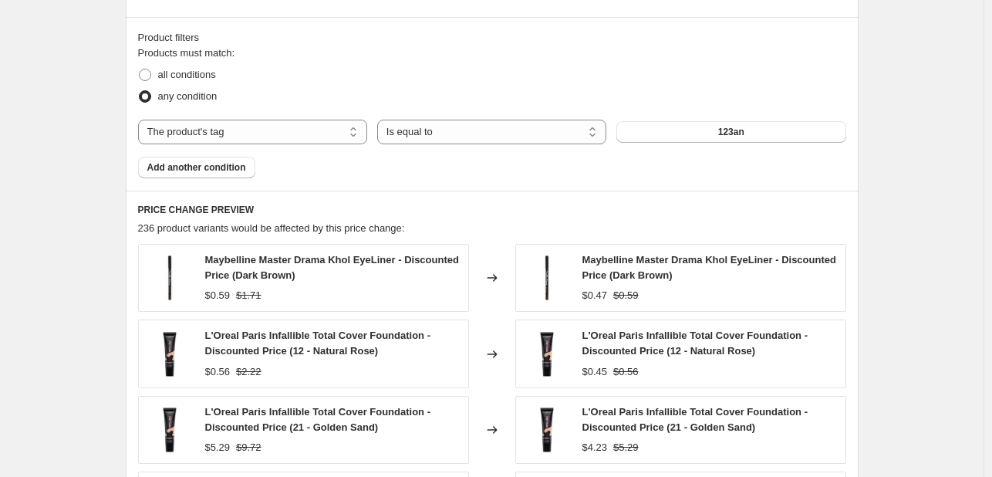
click at [694, 133] on button "123an" at bounding box center [730, 132] width 229 height 22
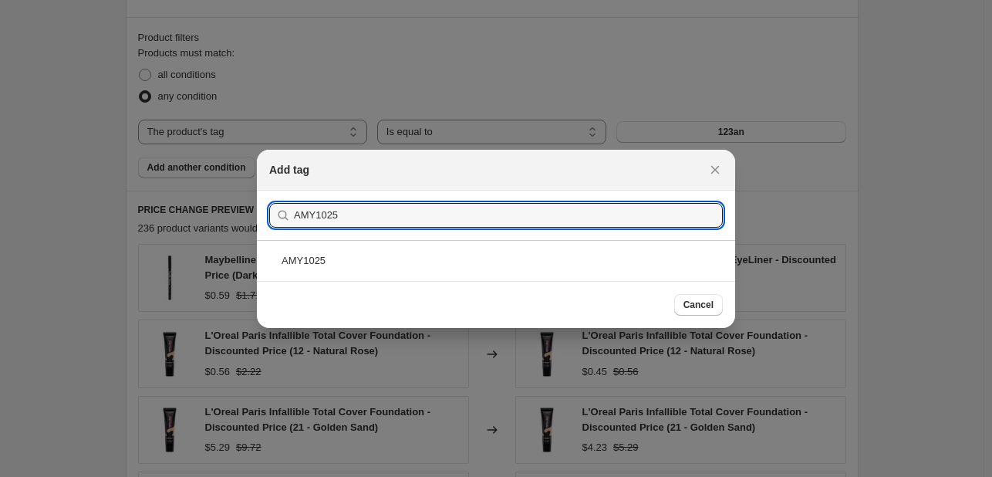
type input "AMY1025"
click at [534, 249] on div "AMY1025" at bounding box center [496, 260] width 478 height 41
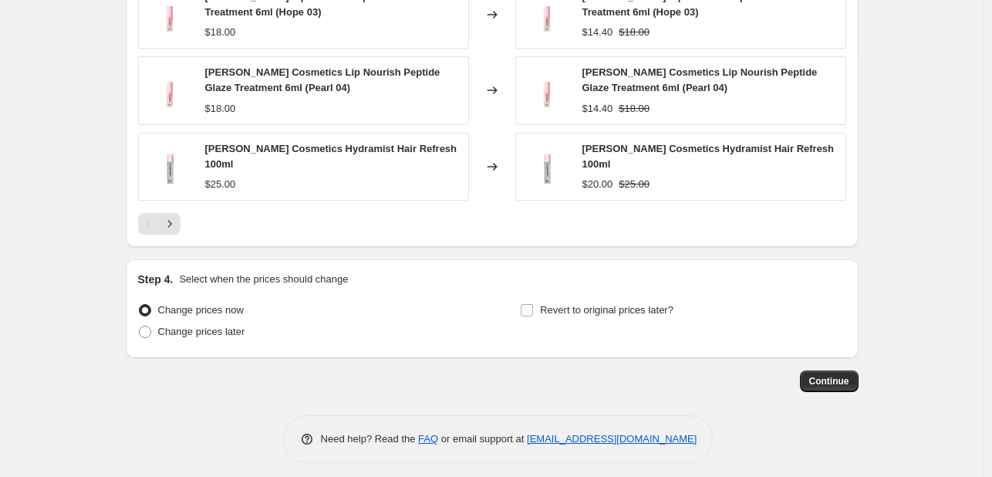
scroll to position [1344, 0]
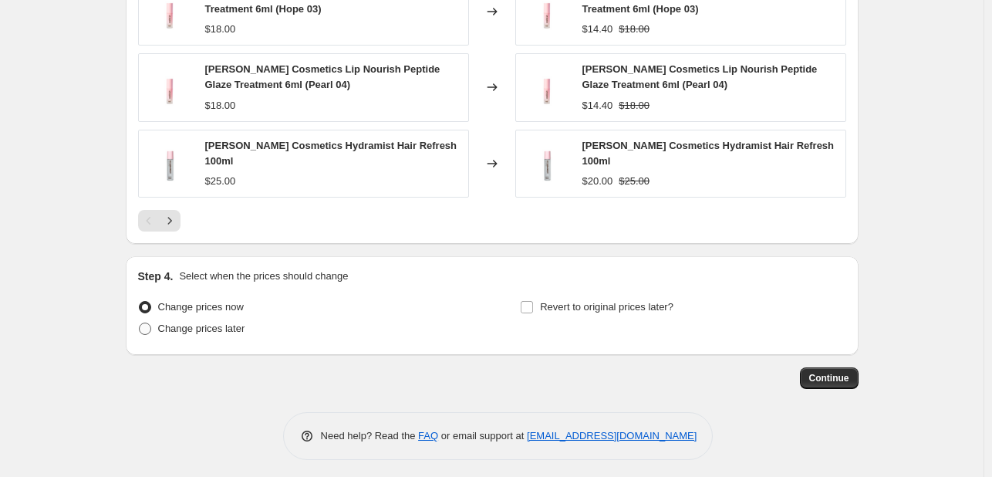
click at [241, 326] on span "Change prices later" at bounding box center [201, 328] width 87 height 12
click at [140, 323] on input "Change prices later" at bounding box center [139, 322] width 1 height 1
radio input "true"
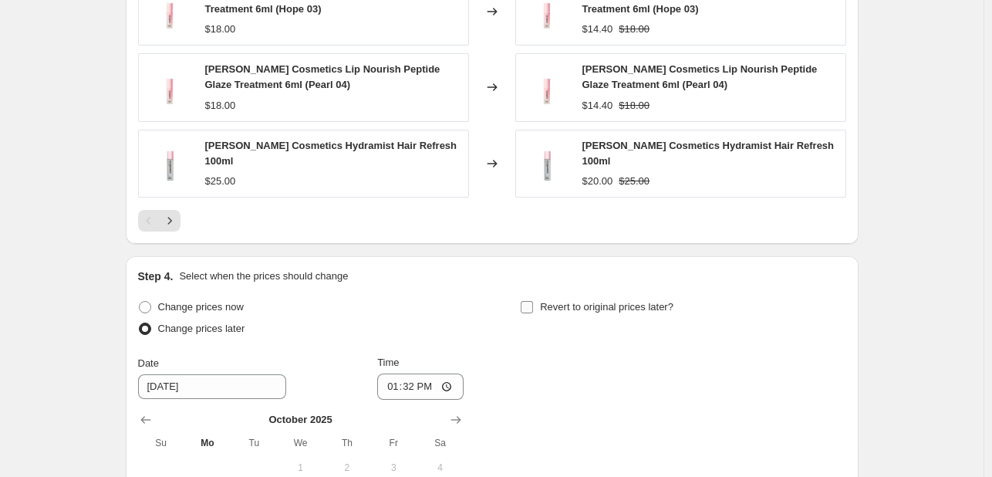
click at [562, 301] on span "Revert to original prices later?" at bounding box center [606, 307] width 133 height 12
click at [533, 301] on input "Revert to original prices later?" at bounding box center [527, 307] width 12 height 12
checkbox input "true"
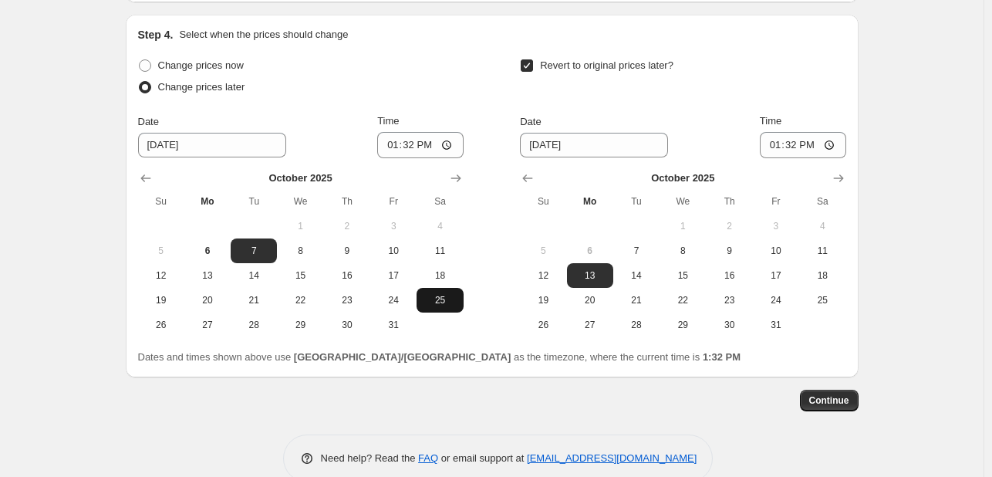
scroll to position [1608, 0]
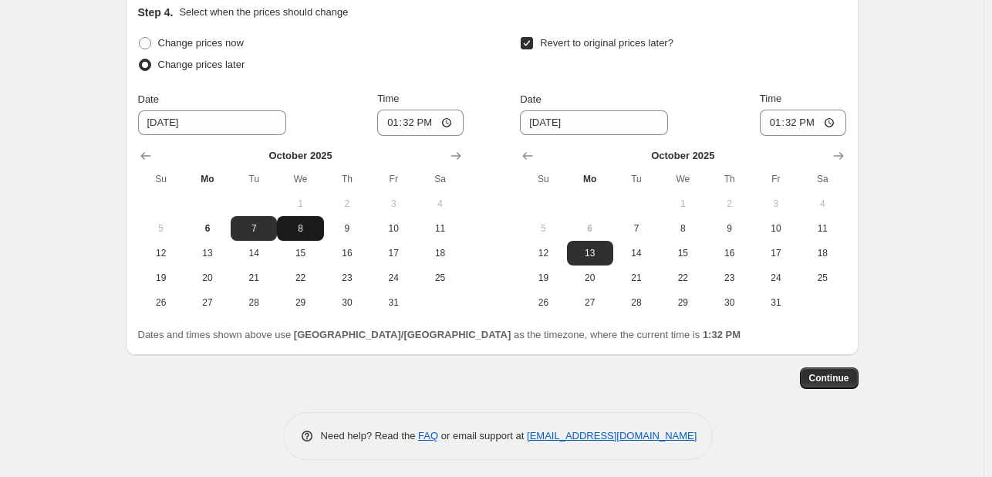
click at [316, 222] on span "8" at bounding box center [300, 228] width 34 height 12
type input "[DATE]"
click at [386, 119] on input "13:32" at bounding box center [420, 123] width 86 height 26
type input "00:00"
click at [791, 223] on span "10" at bounding box center [776, 228] width 34 height 12
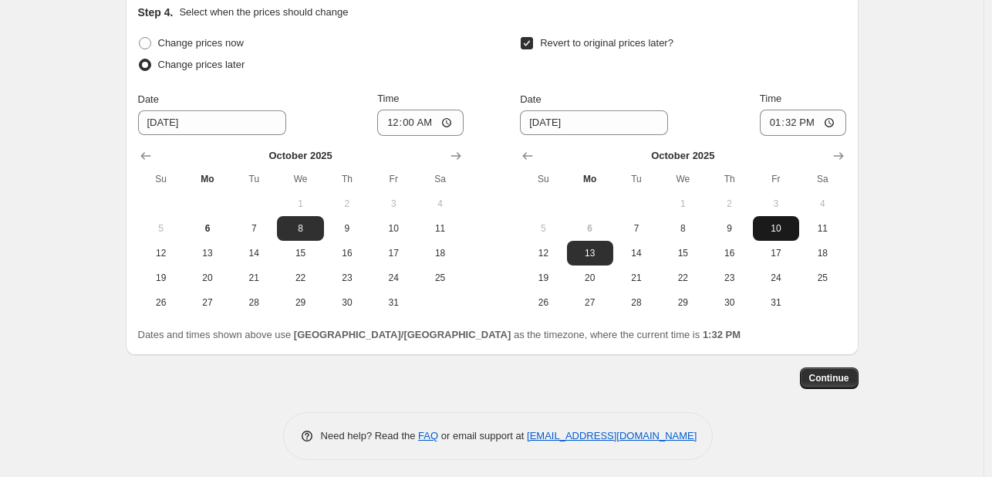
type input "[DATE]"
click at [778, 127] on input "13:32" at bounding box center [803, 123] width 86 height 26
type input "23:55"
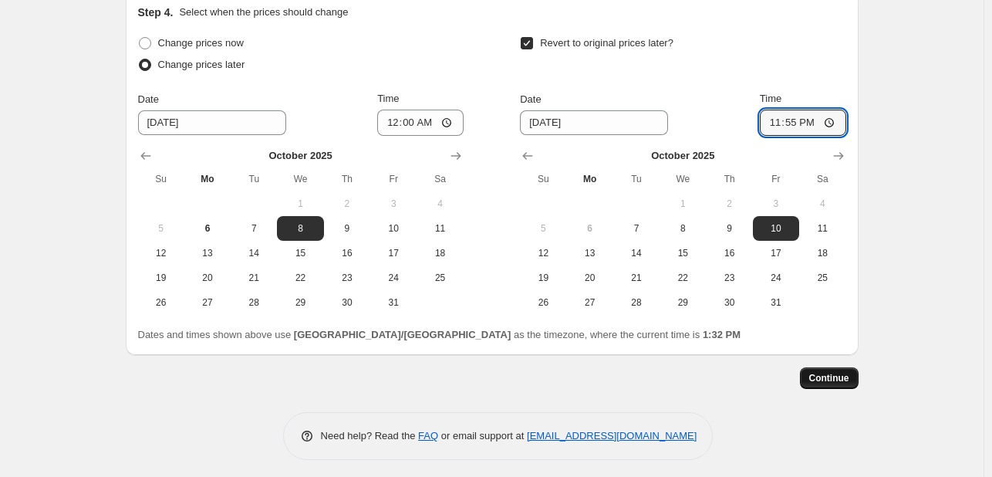
click at [830, 374] on span "Continue" at bounding box center [829, 378] width 40 height 12
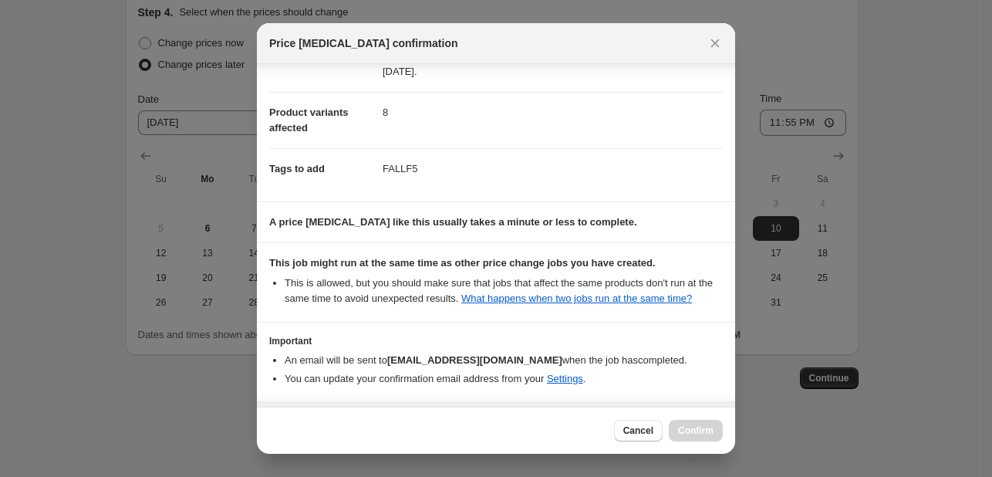
scroll to position [209, 0]
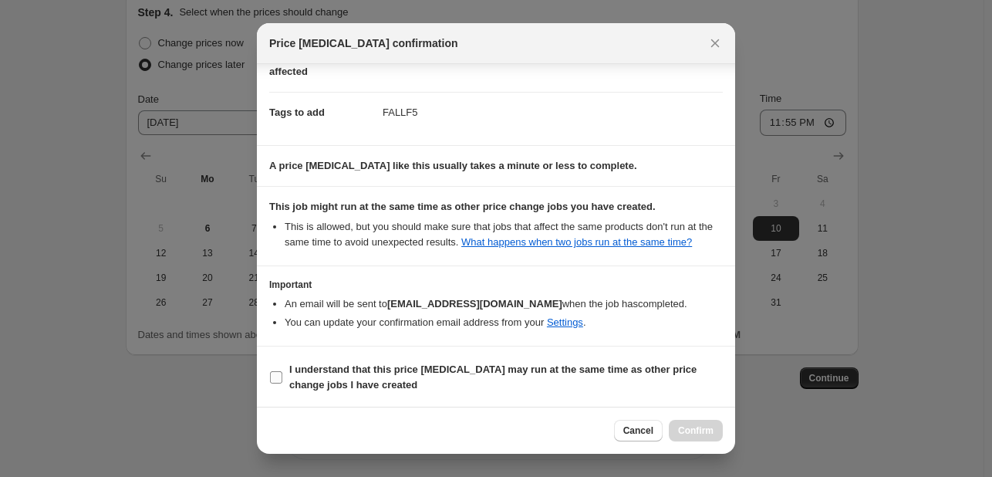
click at [617, 381] on span "I understand that this price [MEDICAL_DATA] may run at the same time as other p…" at bounding box center [506, 377] width 434 height 31
click at [282, 381] on input "I understand that this price [MEDICAL_DATA] may run at the same time as other p…" at bounding box center [276, 377] width 12 height 12
checkbox input "true"
click at [685, 431] on span "Confirm" at bounding box center [695, 430] width 35 height 12
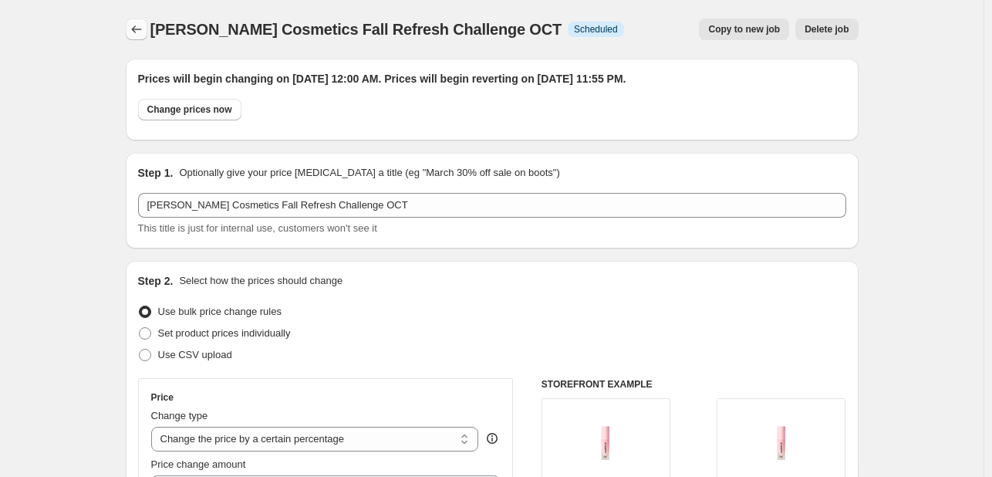
click at [142, 33] on icon "Price change jobs" at bounding box center [136, 29] width 15 height 15
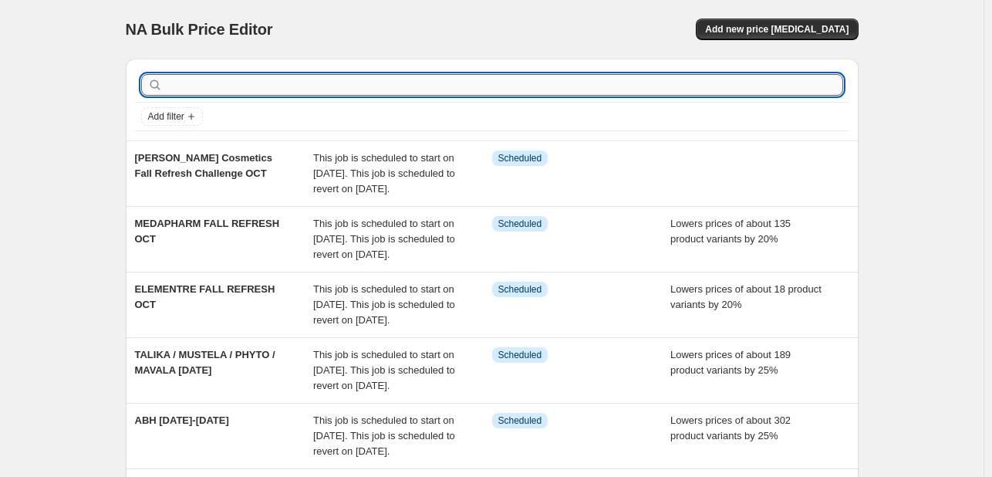
click at [197, 75] on input "text" at bounding box center [504, 85] width 677 height 22
type input "GALA LAB"
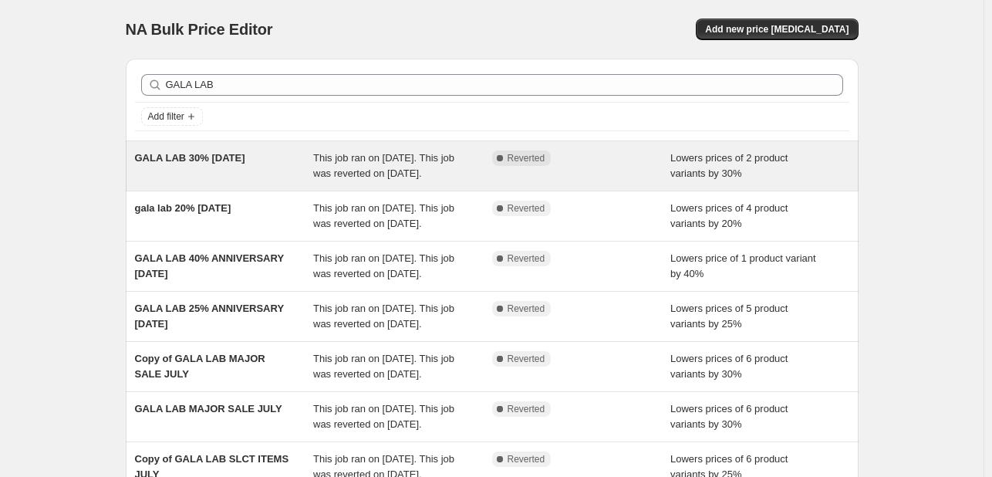
click at [325, 171] on span "This job ran on [DATE]. This job was reverted on [DATE]." at bounding box center [383, 165] width 141 height 27
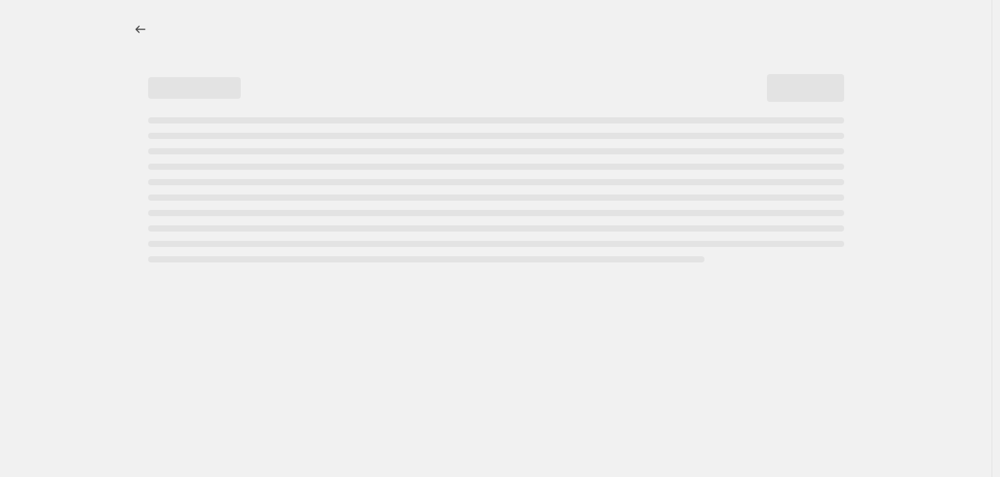
select select "percentage"
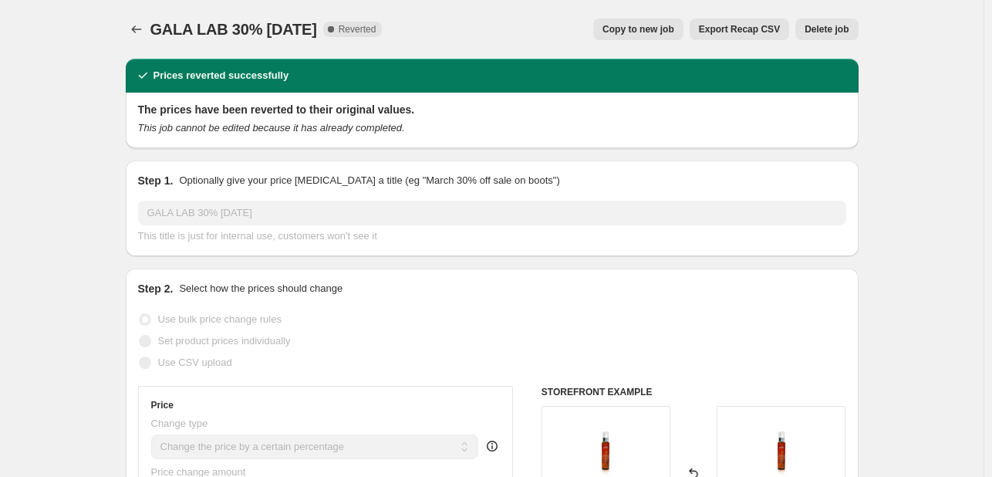
click at [617, 22] on button "Copy to new job" at bounding box center [638, 30] width 90 height 22
select select "percentage"
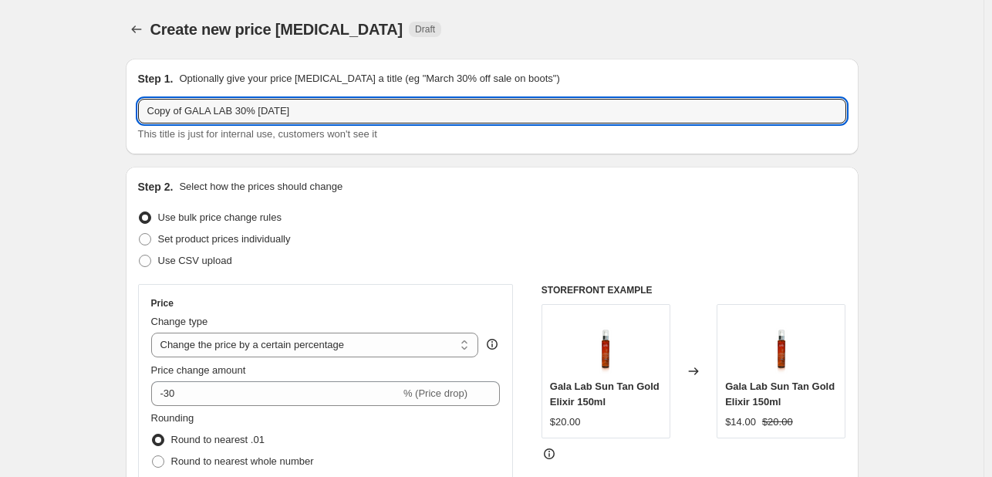
drag, startPoint x: 190, startPoint y: 109, endPoint x: 119, endPoint y: 100, distance: 71.6
click at [235, 110] on input "GALA LAB 30% [DATE]" at bounding box center [492, 111] width 708 height 25
type input "GALA LAB 30% [DATE]"
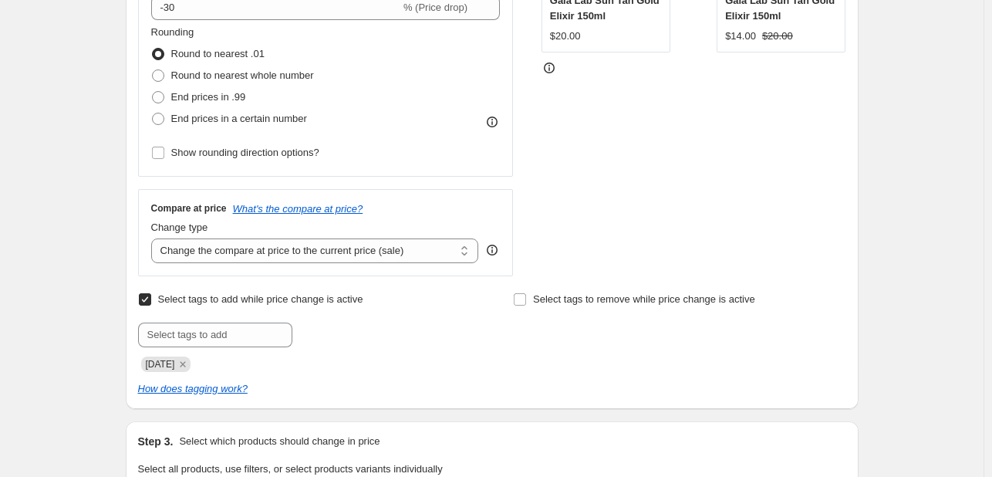
scroll to position [463, 0]
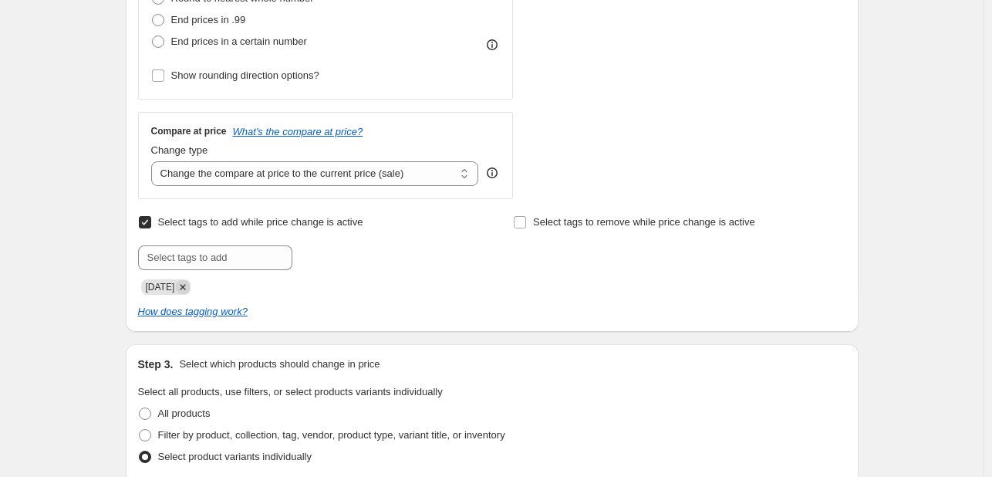
click at [190, 291] on icon "Remove SEPT25" at bounding box center [183, 287] width 14 height 14
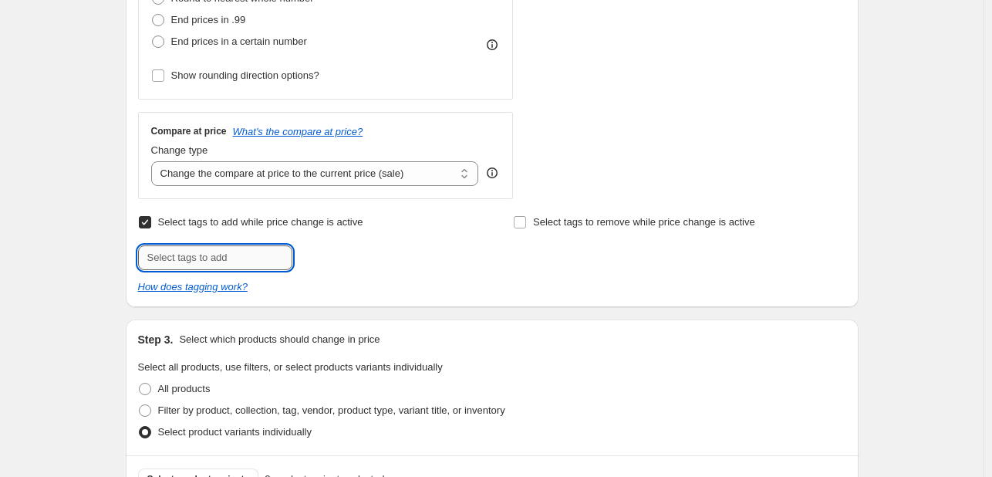
click at [192, 268] on input "text" at bounding box center [215, 257] width 154 height 25
type input "[DATE]"
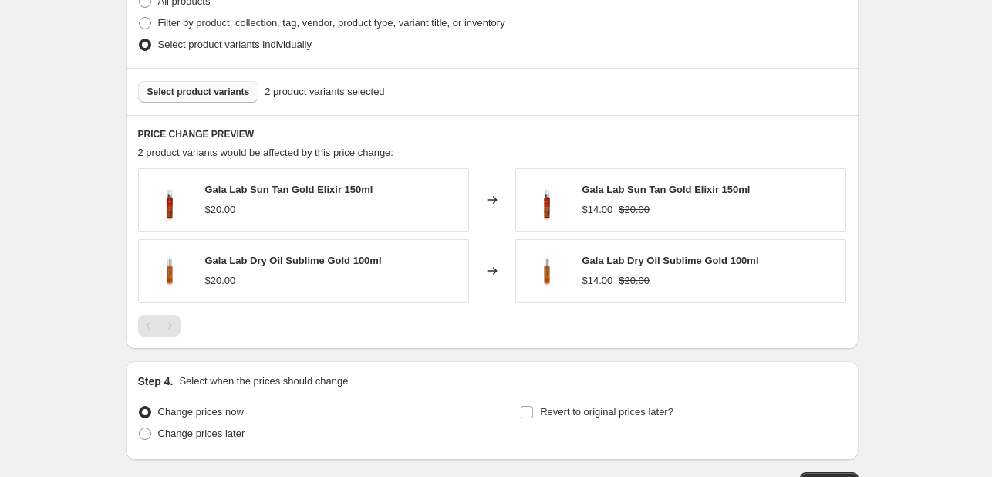
scroll to position [926, 0]
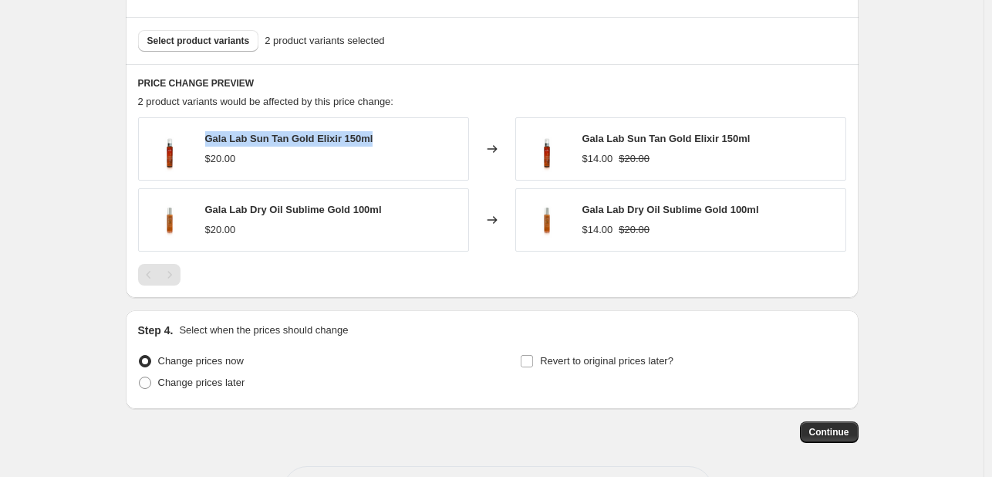
drag, startPoint x: 376, startPoint y: 133, endPoint x: 207, endPoint y: 131, distance: 168.9
click at [207, 131] on div "Gala Lab Sun Tan Gold Elixir 150ml $20.00" at bounding box center [303, 148] width 331 height 63
copy span "Gala Lab Sun Tan Gold Elixir 150ml"
click at [198, 21] on div "Select product variants 2 product variants selected" at bounding box center [492, 40] width 733 height 47
click at [214, 36] on span "Select product variants" at bounding box center [198, 41] width 103 height 12
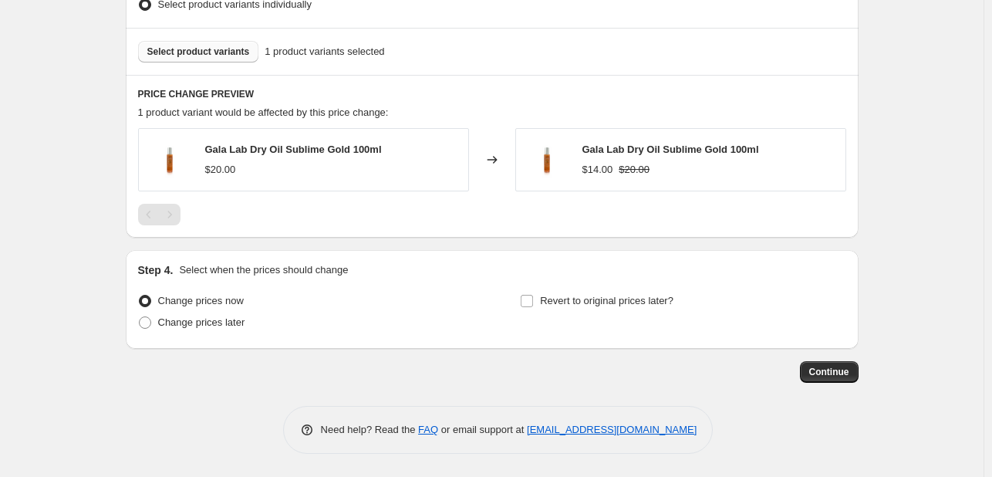
scroll to position [915, 0]
click at [606, 309] on label "Revert to original prices later?" at bounding box center [597, 301] width 154 height 22
click at [533, 307] on input "Revert to original prices later?" at bounding box center [527, 301] width 12 height 12
checkbox input "true"
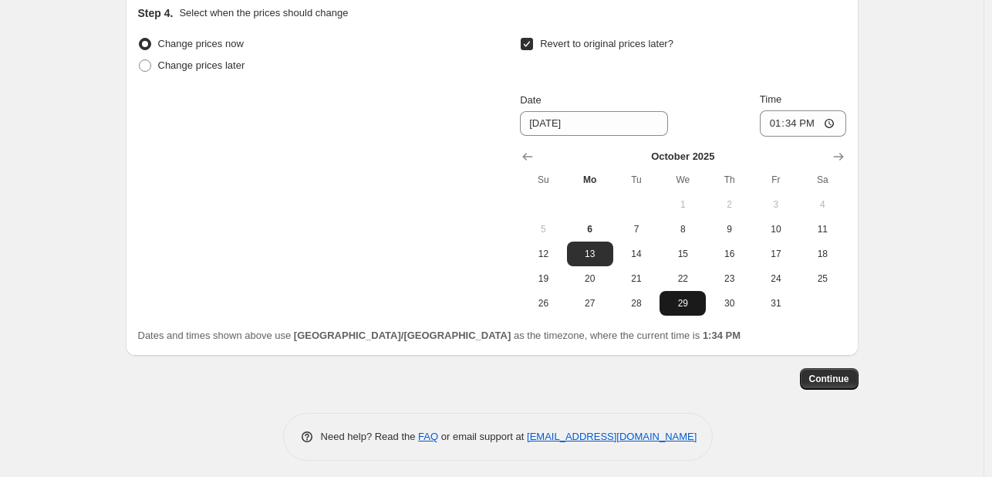
scroll to position [1179, 0]
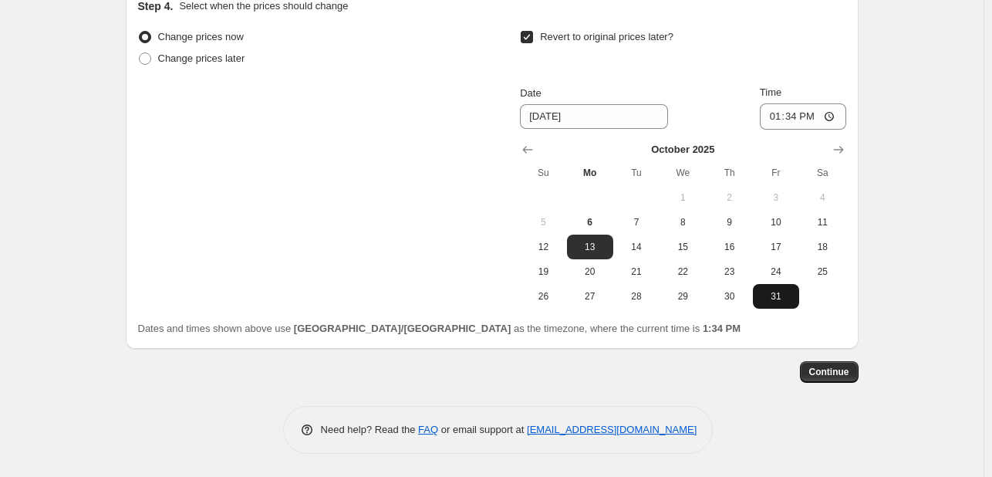
click at [759, 300] on button "31" at bounding box center [776, 296] width 46 height 25
type input "[DATE]"
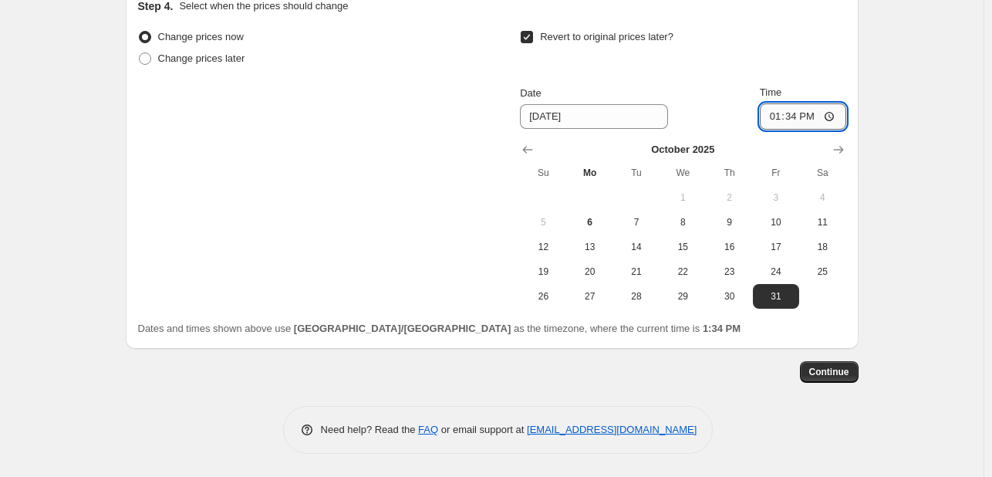
click at [776, 112] on input "13:34" at bounding box center [803, 116] width 86 height 26
type input "23:55"
click at [842, 371] on span "Continue" at bounding box center [829, 372] width 40 height 12
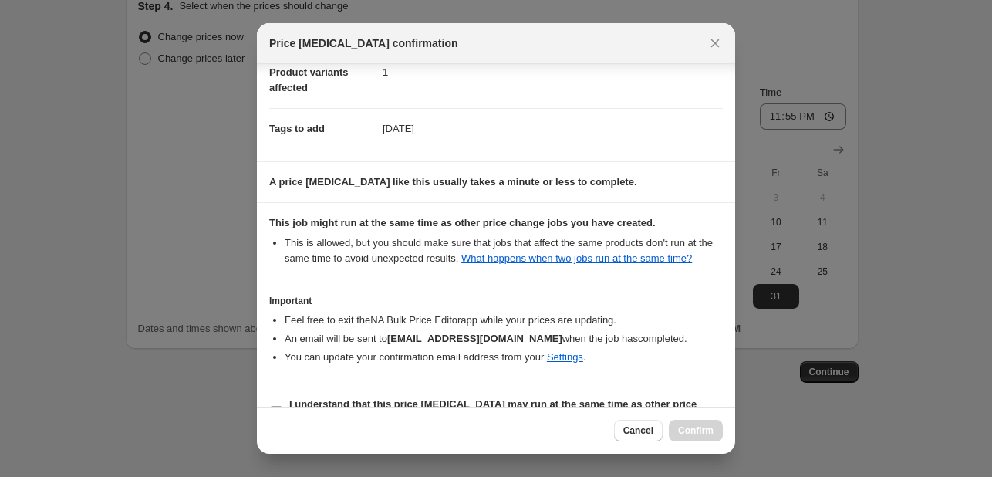
scroll to position [228, 0]
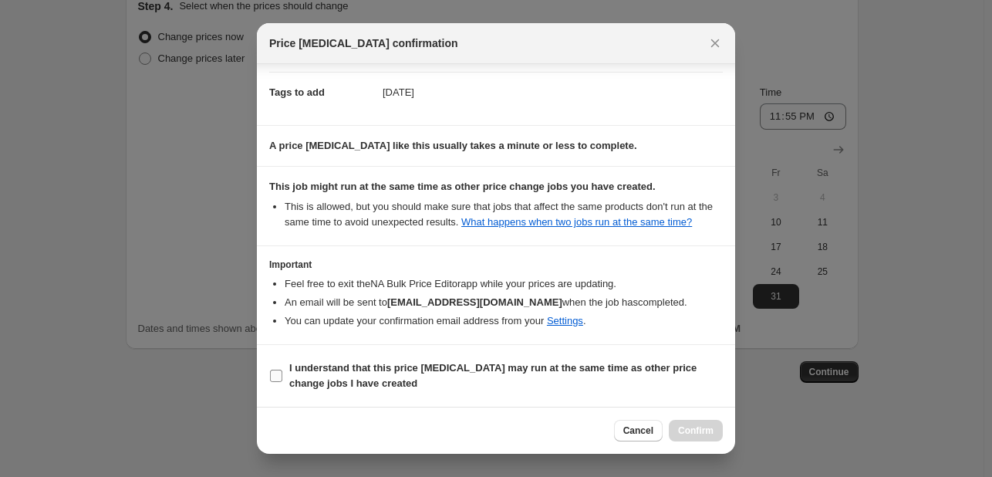
click at [664, 373] on b "I understand that this price [MEDICAL_DATA] may run at the same time as other p…" at bounding box center [492, 375] width 407 height 27
click at [282, 373] on input "I understand that this price [MEDICAL_DATA] may run at the same time as other p…" at bounding box center [276, 375] width 12 height 12
checkbox input "true"
click at [698, 431] on span "Confirm" at bounding box center [695, 430] width 35 height 12
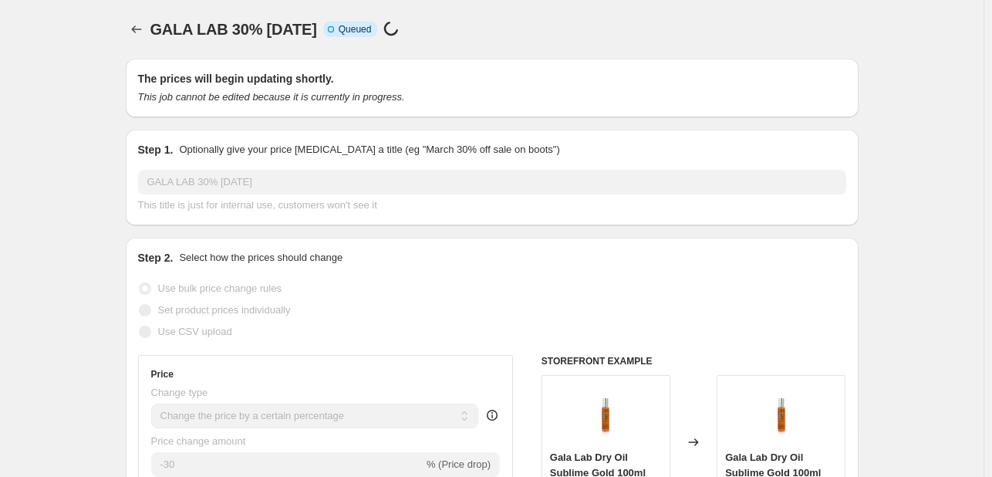
scroll to position [1179, 0]
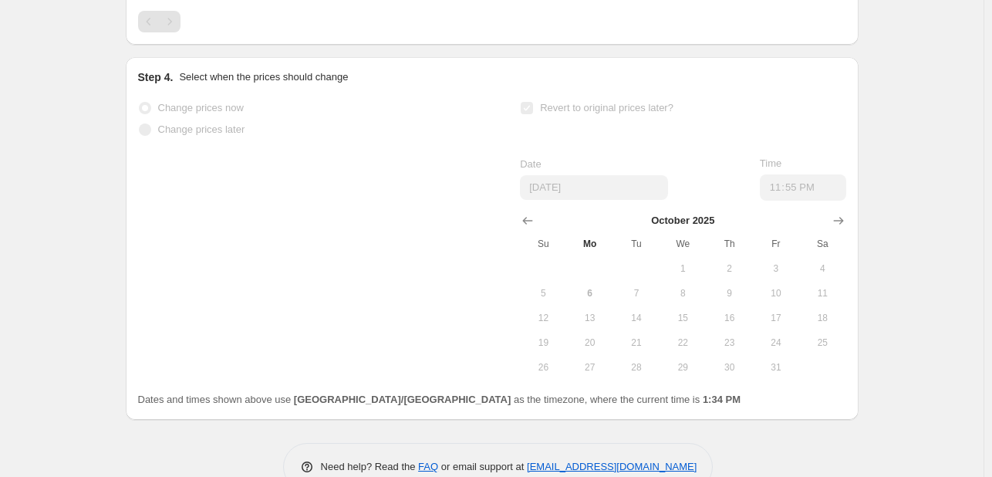
select select "percentage"
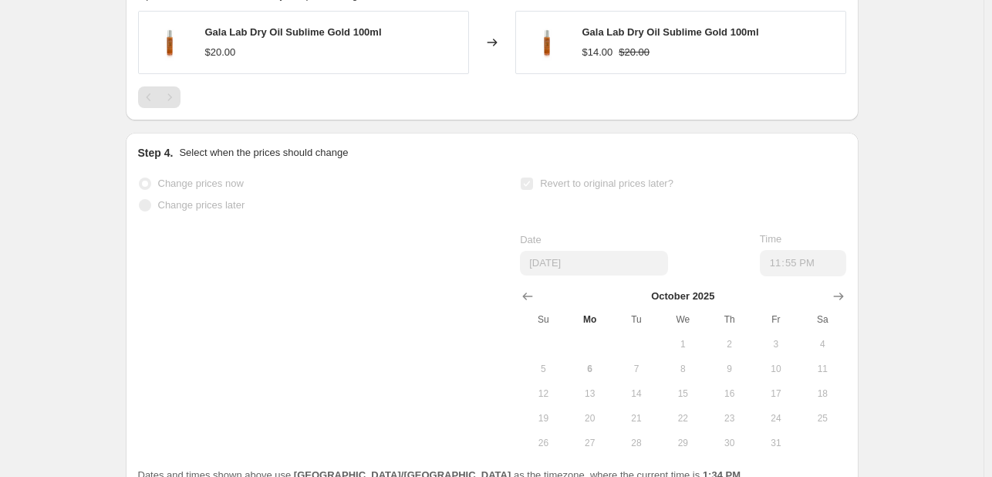
scroll to position [0, 0]
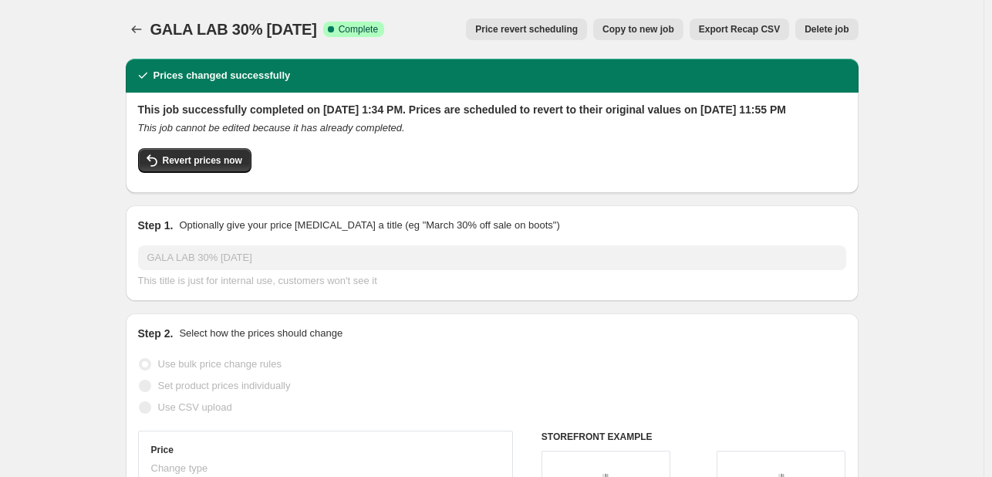
click at [823, 29] on span "Delete job" at bounding box center [827, 29] width 44 height 12
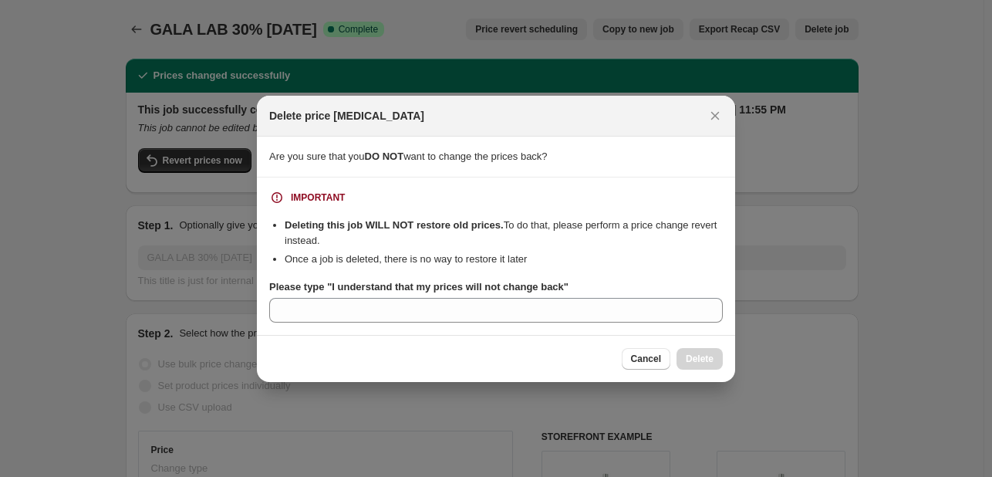
click at [725, 124] on div "Delete price [MEDICAL_DATA]" at bounding box center [496, 116] width 478 height 41
click at [723, 118] on button "Close" at bounding box center [715, 116] width 22 height 22
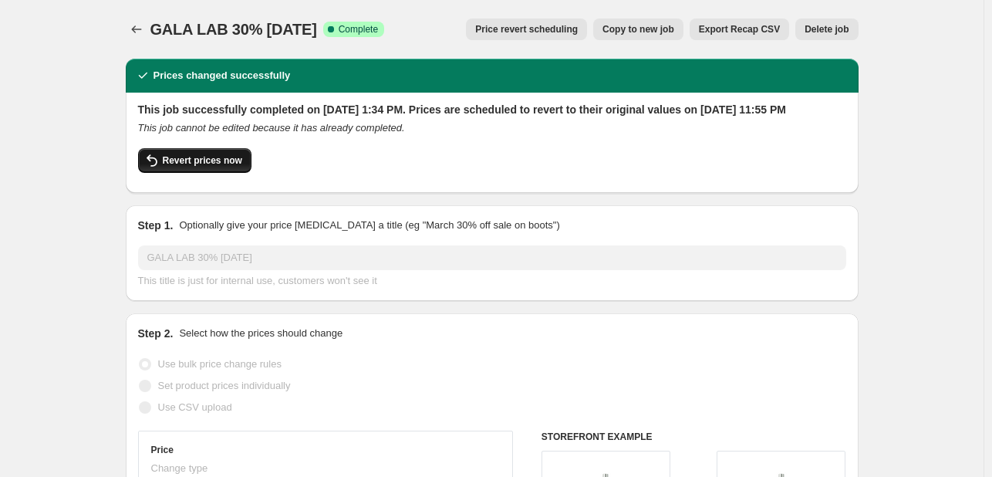
click at [230, 167] on span "Revert prices now" at bounding box center [202, 160] width 79 height 12
checkbox input "false"
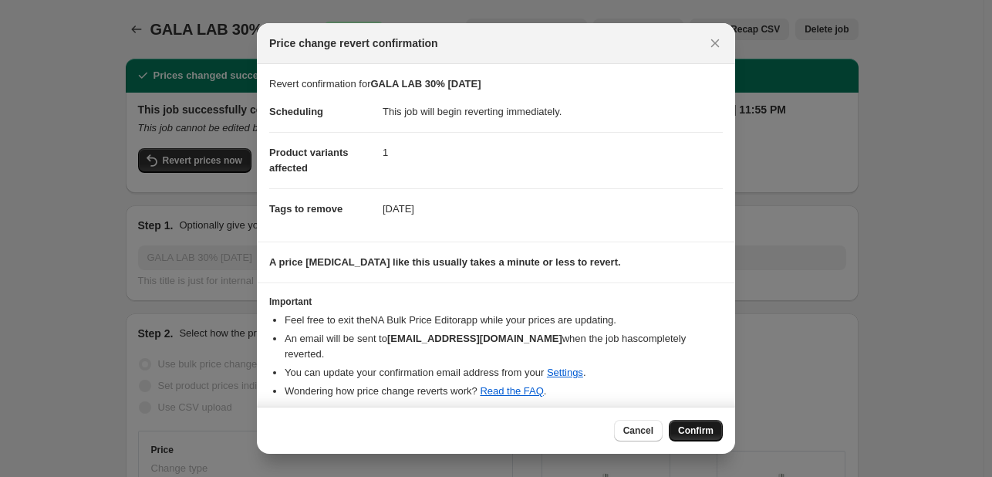
click at [710, 427] on span "Confirm" at bounding box center [695, 430] width 35 height 12
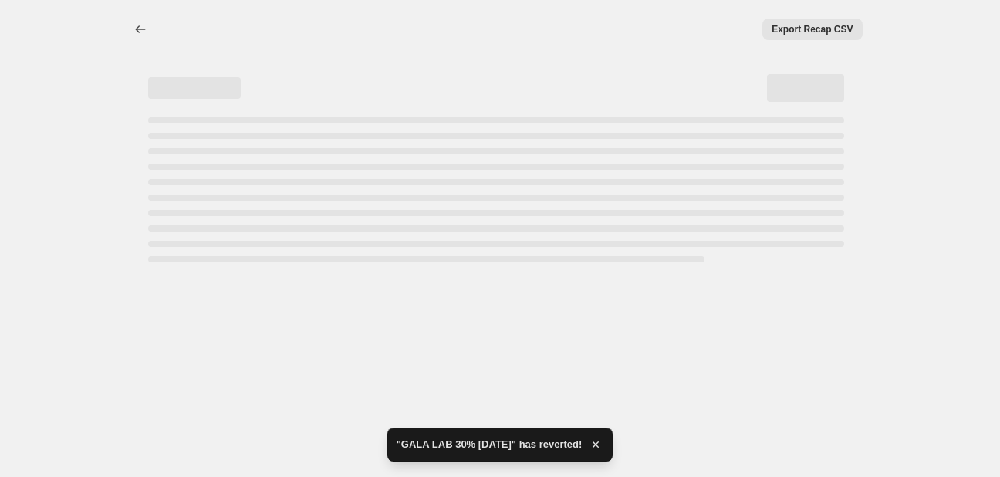
select select "percentage"
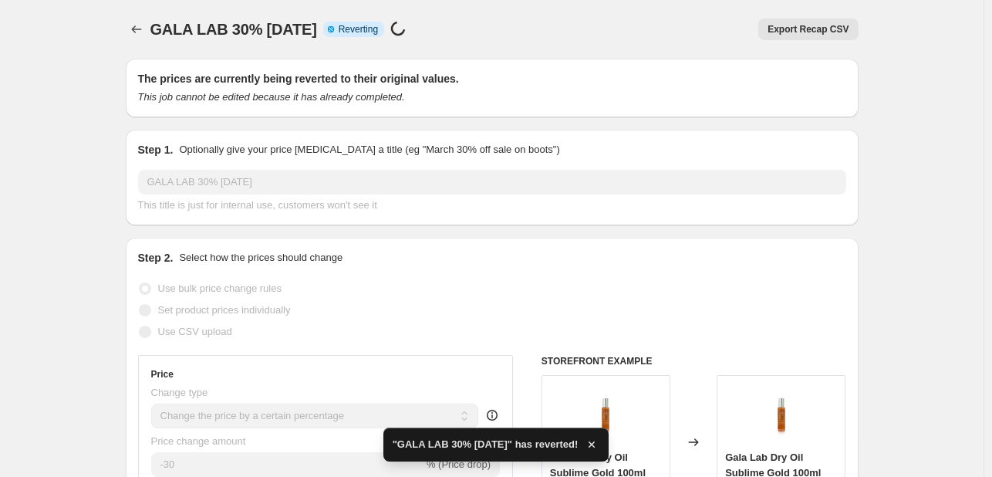
checkbox input "true"
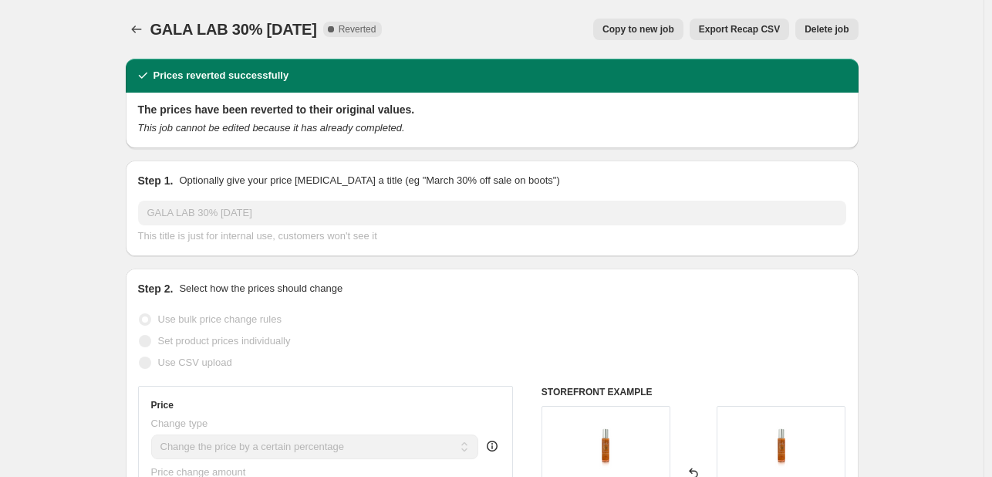
click at [825, 26] on span "Delete job" at bounding box center [827, 29] width 44 height 12
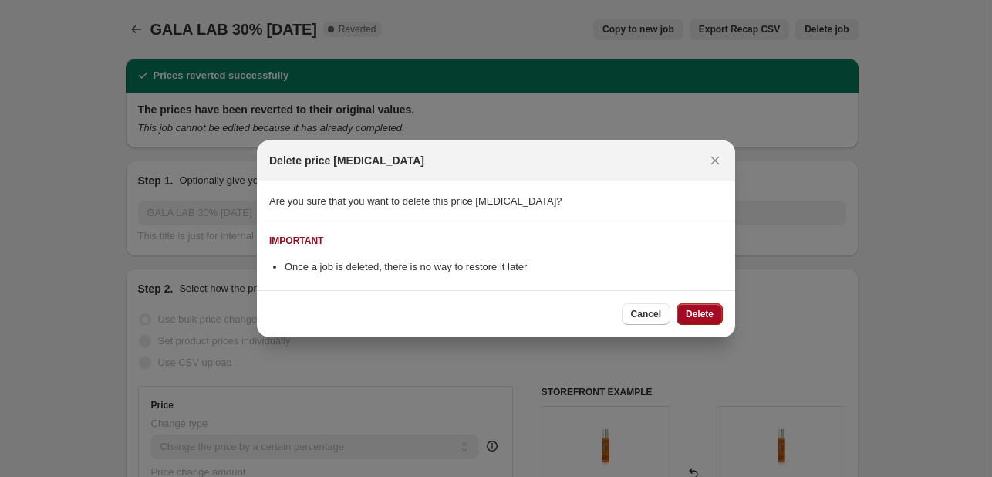
click at [715, 319] on button "Delete" at bounding box center [699, 314] width 46 height 22
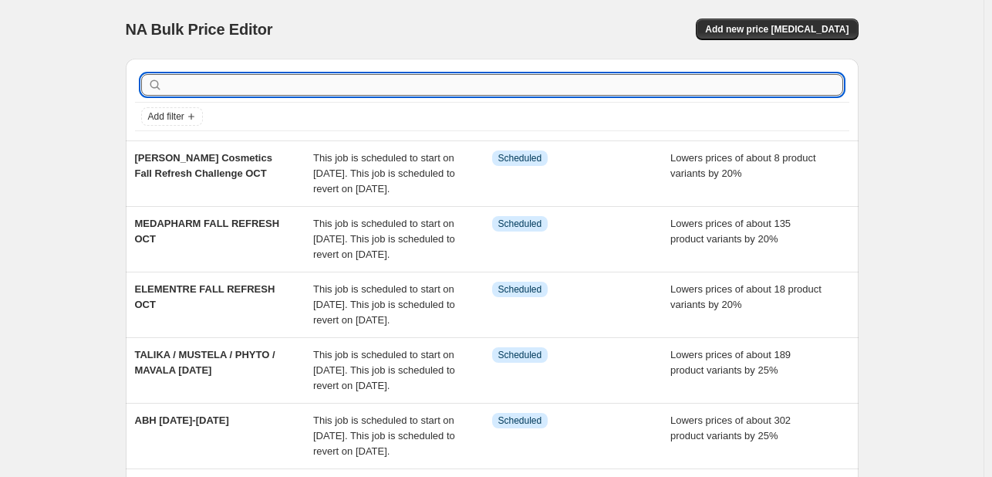
click at [216, 95] on input "text" at bounding box center [504, 85] width 677 height 22
type input "GALA"
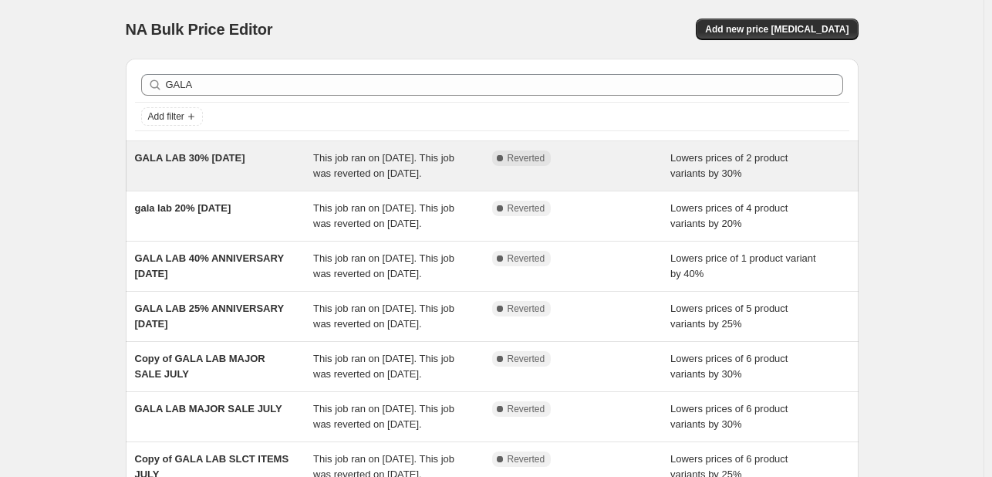
click at [278, 146] on div "GALA LAB 30% [DATE] This job ran on [DATE]. This job was reverted on [DATE]. Co…" at bounding box center [492, 165] width 733 height 49
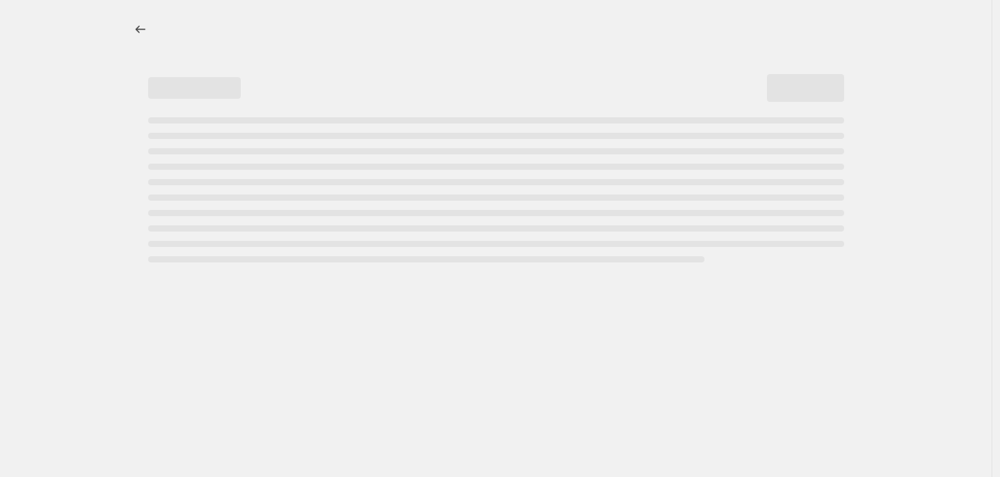
select select "percentage"
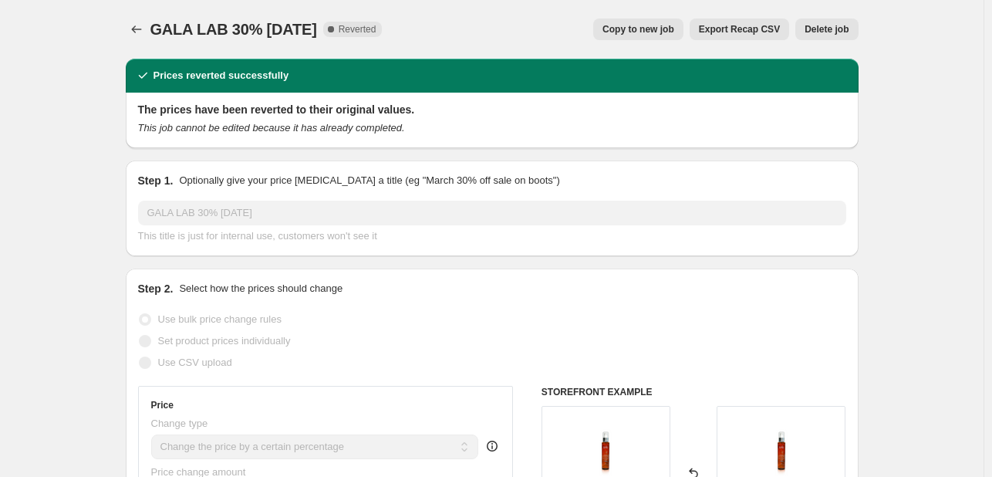
click at [644, 24] on span "Copy to new job" at bounding box center [638, 29] width 72 height 12
select select "percentage"
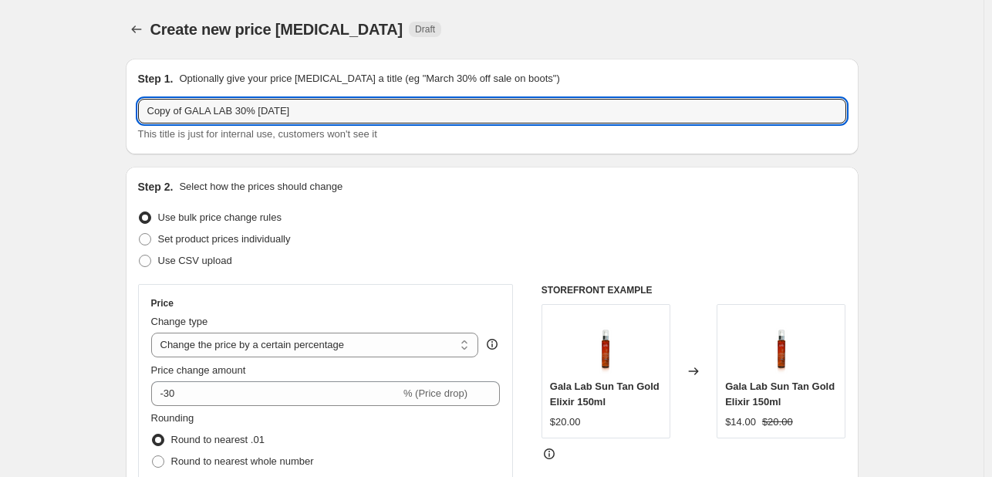
drag, startPoint x: 187, startPoint y: 109, endPoint x: 55, endPoint y: 86, distance: 133.8
click at [227, 112] on input "GALA LAB 30% [DATE]" at bounding box center [492, 111] width 708 height 25
type input "GALA LAB 30% [DATE]"
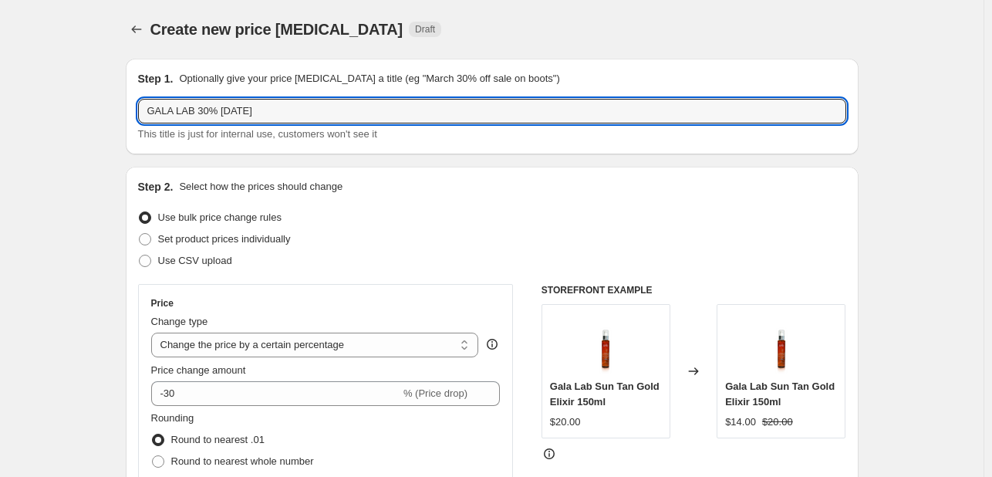
click at [133, 198] on div "Step 2. Select how the prices should change Use bulk price change rules Set pro…" at bounding box center [492, 481] width 733 height 628
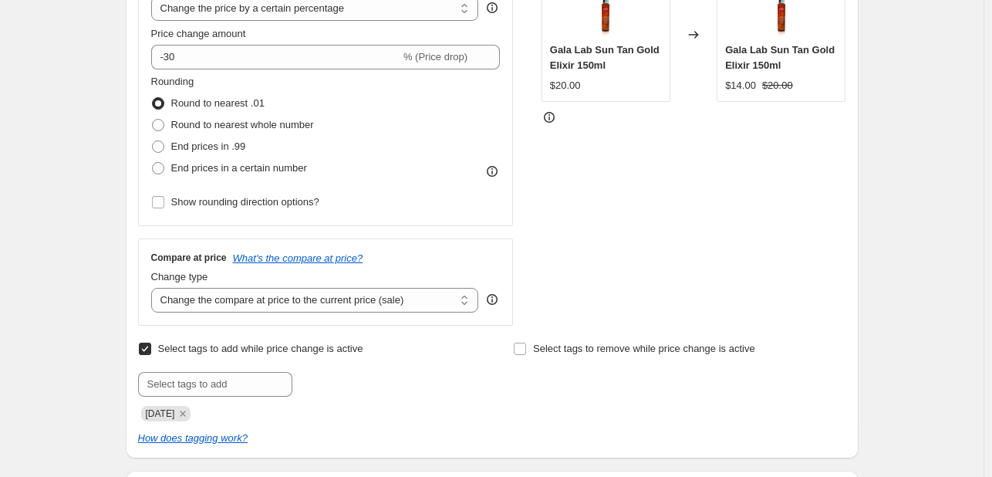
scroll to position [386, 0]
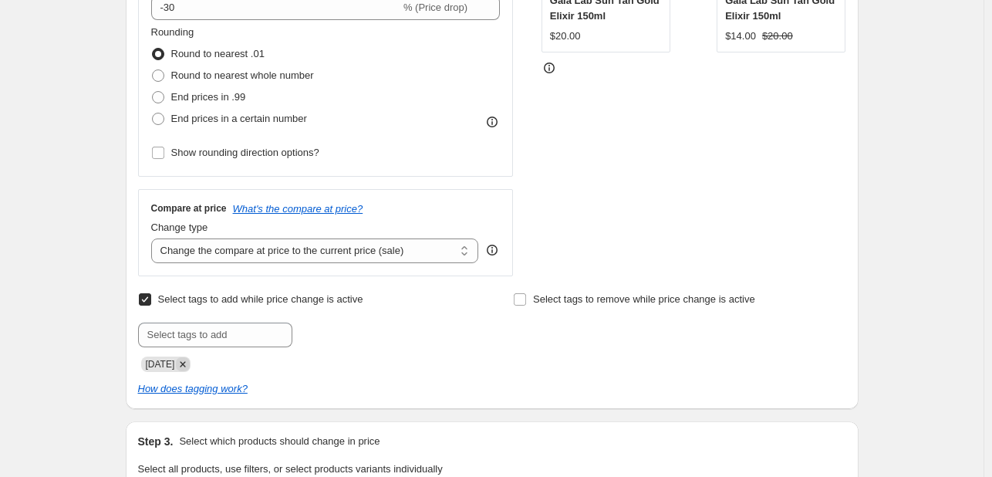
click at [190, 362] on icon "Remove SEPT25" at bounding box center [183, 364] width 14 height 14
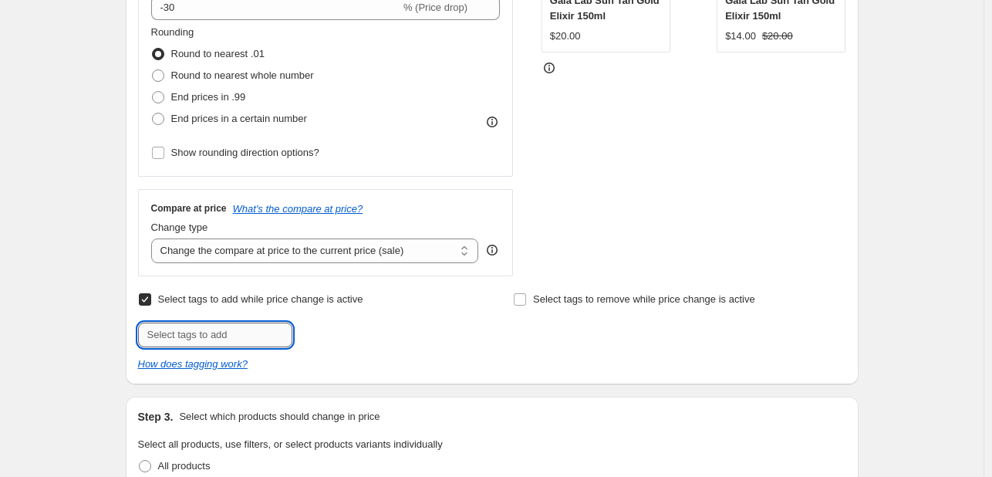
click at [201, 338] on input "text" at bounding box center [215, 334] width 154 height 25
type input "[DATE]"
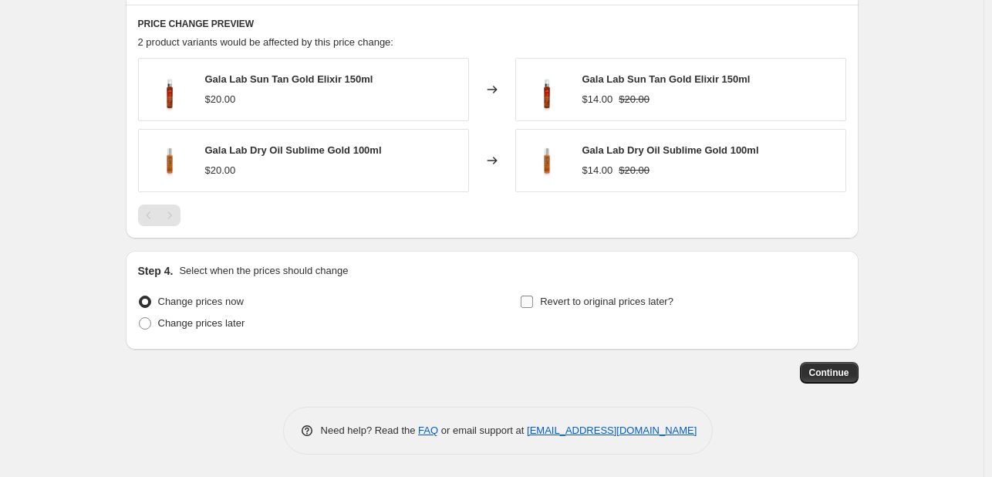
click at [602, 297] on span "Revert to original prices later?" at bounding box center [606, 301] width 133 height 12
click at [533, 297] on input "Revert to original prices later?" at bounding box center [527, 301] width 12 height 12
checkbox input "true"
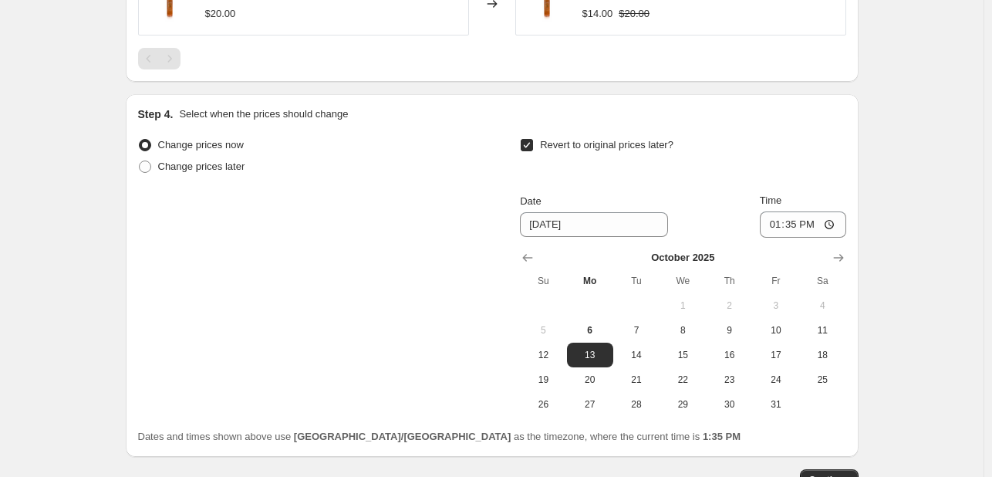
scroll to position [1250, 0]
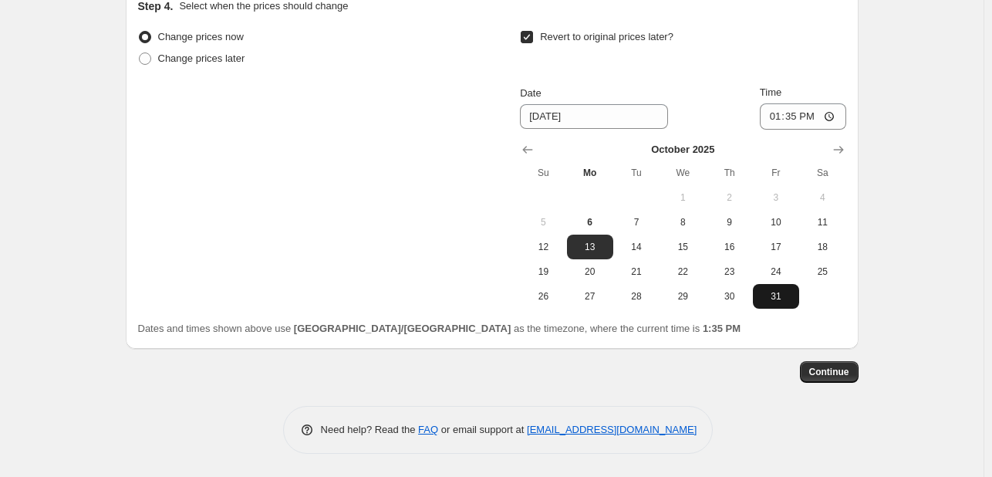
click at [774, 294] on span "31" at bounding box center [776, 296] width 34 height 12
type input "[DATE]"
click at [778, 130] on div "[DATE] Su Mo Tu We Th Fr Sa 1 2 3 4 5 6 7 8 9 10 11 12 13 14 15 16 17 18 19 20 …" at bounding box center [677, 219] width 338 height 179
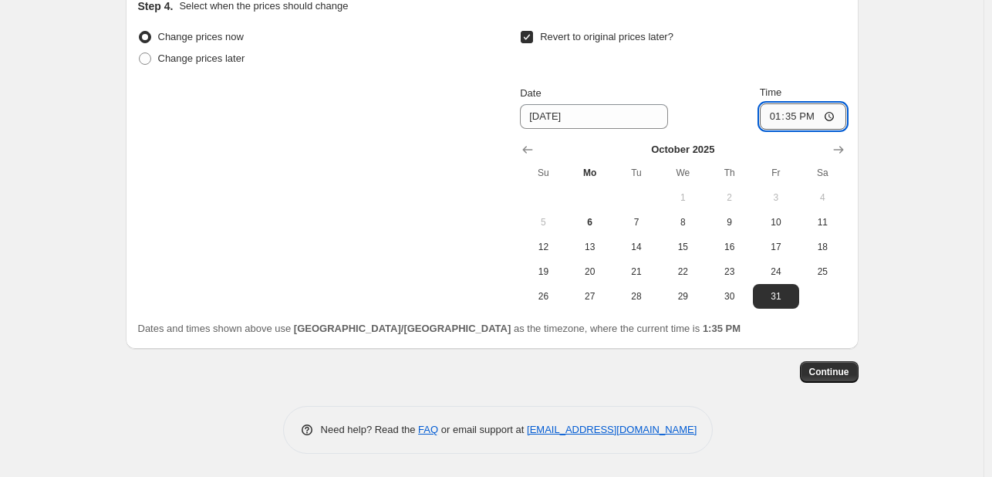
click at [778, 122] on input "13:35" at bounding box center [803, 116] width 86 height 26
type input "23:55"
click at [830, 361] on button "Continue" at bounding box center [829, 372] width 59 height 22
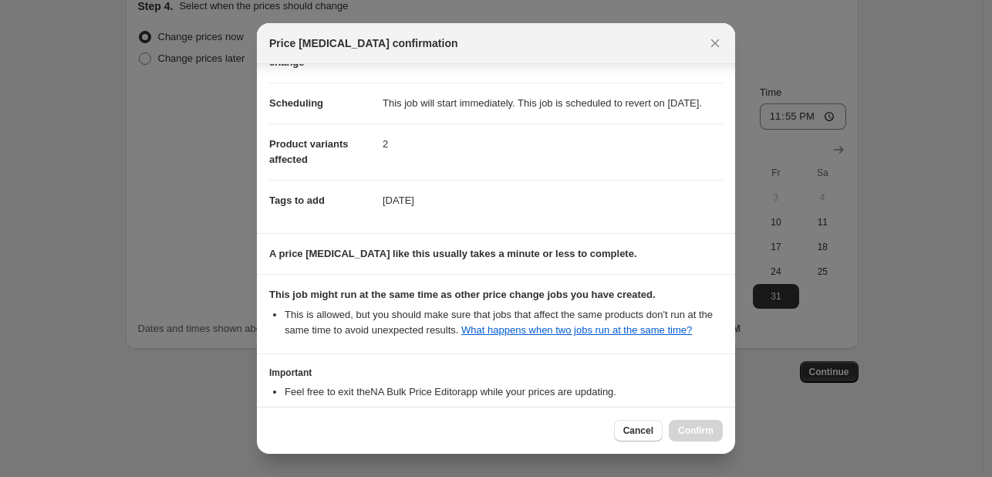
scroll to position [228, 0]
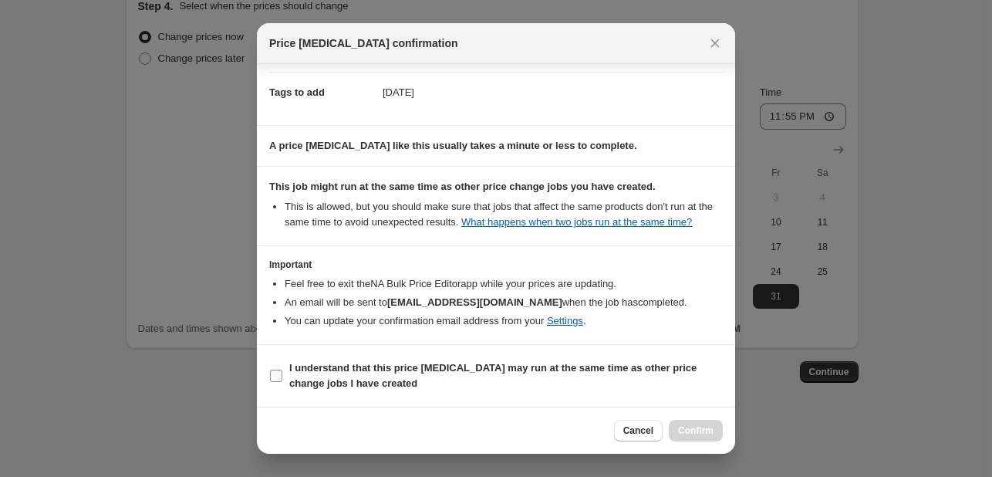
click at [668, 380] on span "I understand that this price [MEDICAL_DATA] may run at the same time as other p…" at bounding box center [506, 375] width 434 height 31
click at [282, 380] on input "I understand that this price [MEDICAL_DATA] may run at the same time as other p…" at bounding box center [276, 375] width 12 height 12
checkbox input "true"
click at [703, 434] on span "Confirm" at bounding box center [695, 430] width 35 height 12
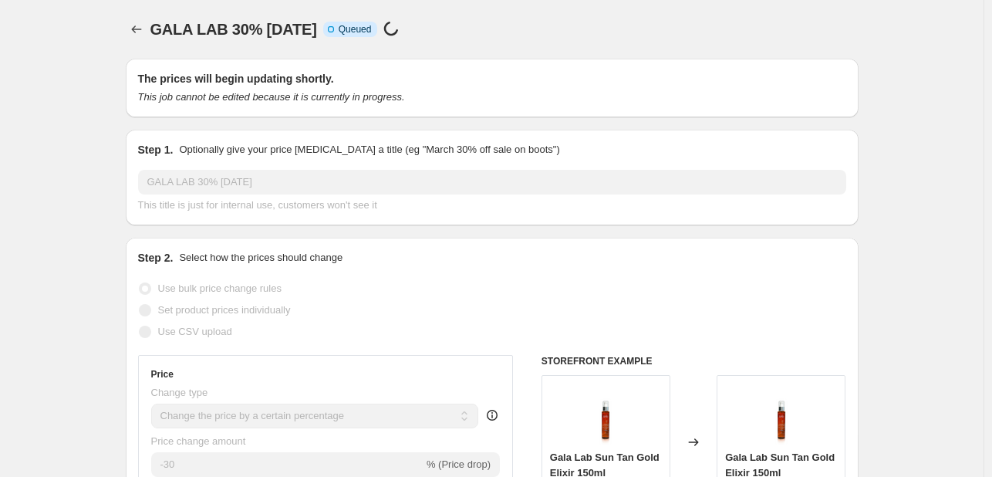
scroll to position [1250, 0]
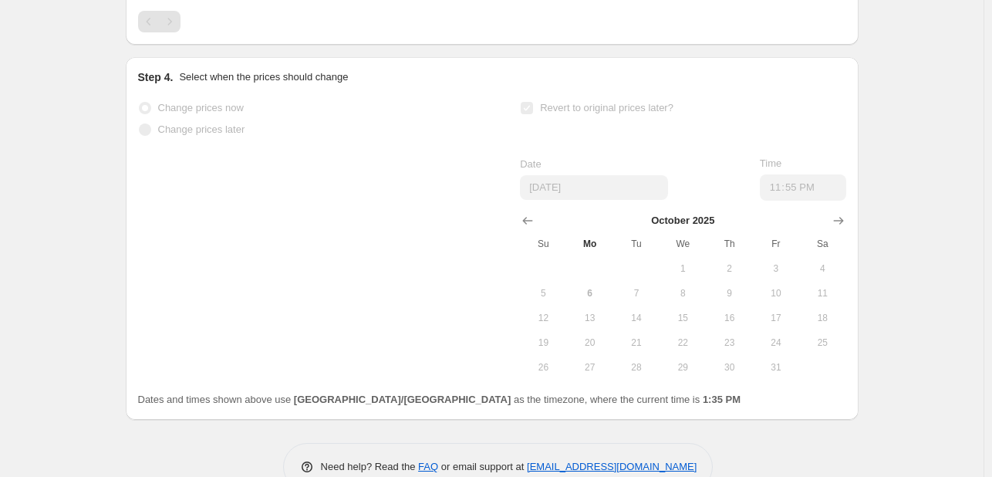
select select "percentage"
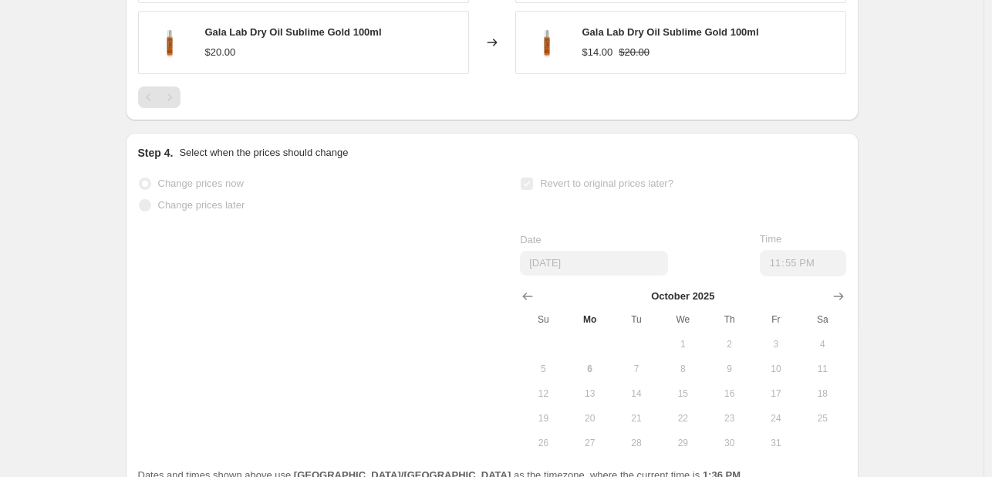
scroll to position [0, 0]
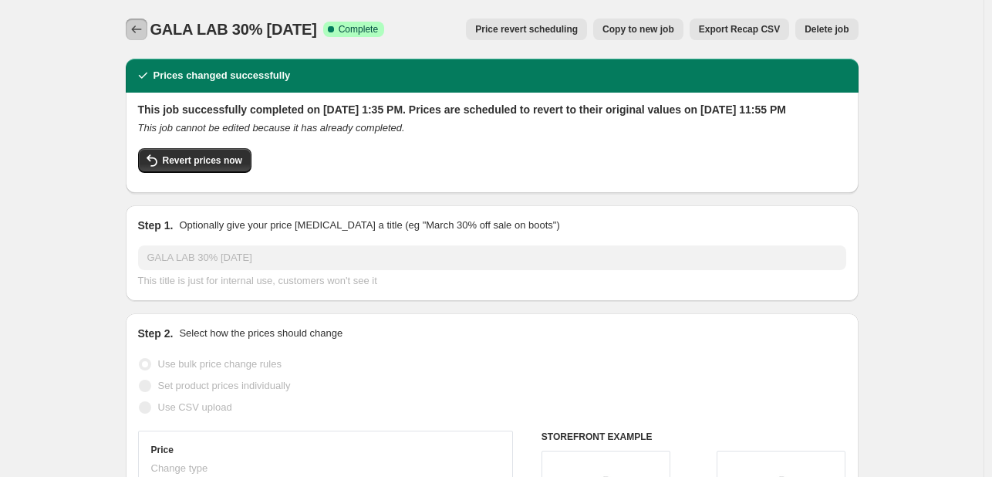
click at [133, 33] on icon "Price change jobs" at bounding box center [136, 29] width 15 height 15
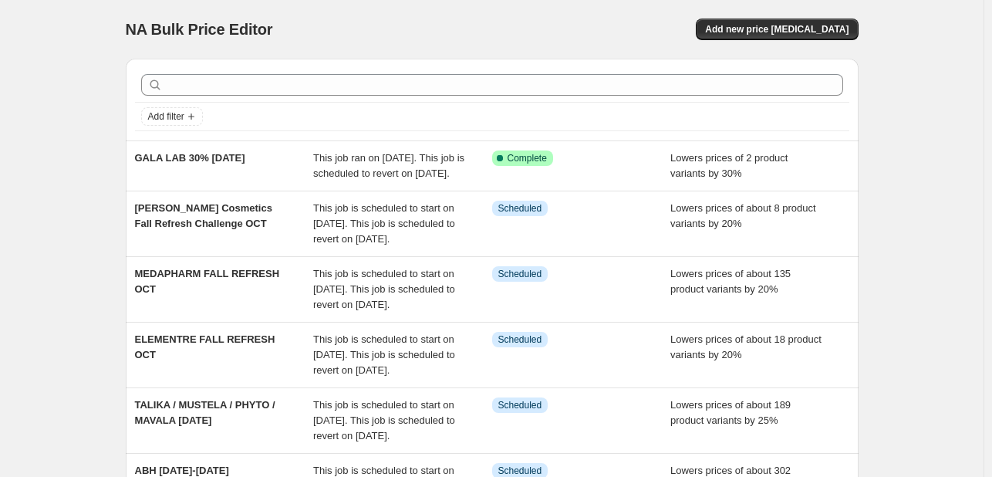
click at [286, 96] on div at bounding box center [492, 85] width 714 height 34
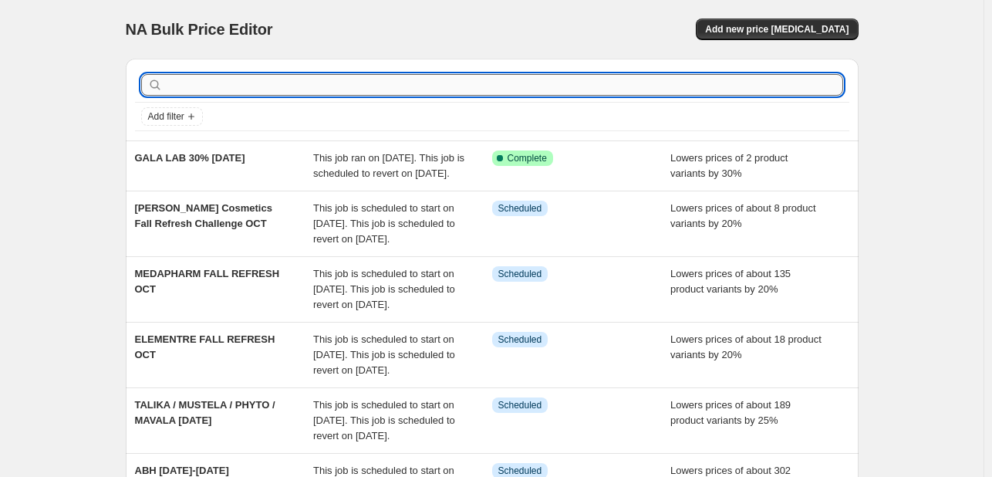
click at [285, 85] on input "text" at bounding box center [504, 85] width 677 height 22
type input "GALA"
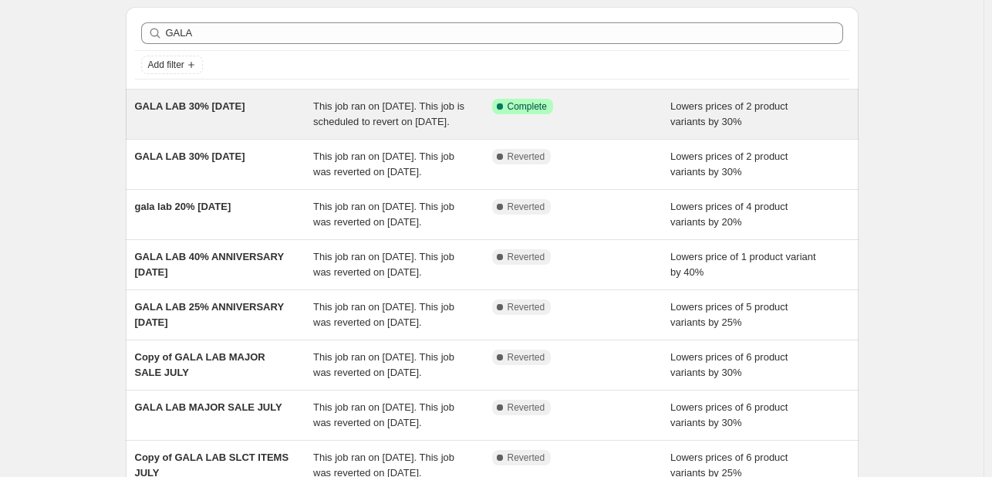
scroll to position [77, 0]
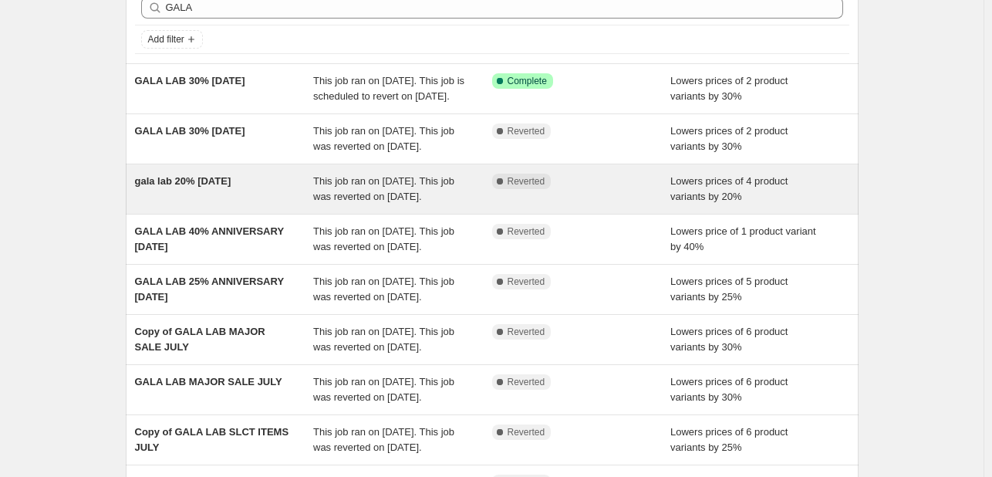
click at [318, 202] on span "This job ran on [DATE]. This job was reverted on [DATE]." at bounding box center [383, 188] width 141 height 27
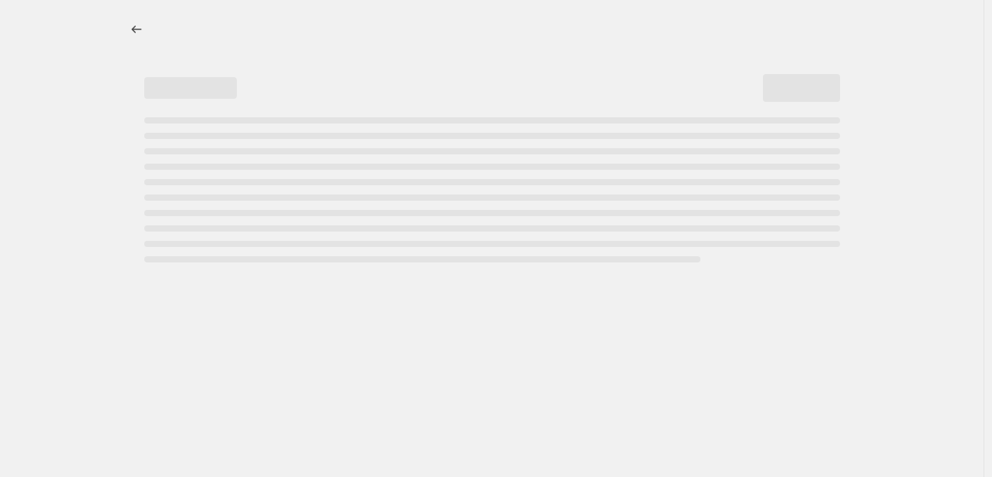
select select "percentage"
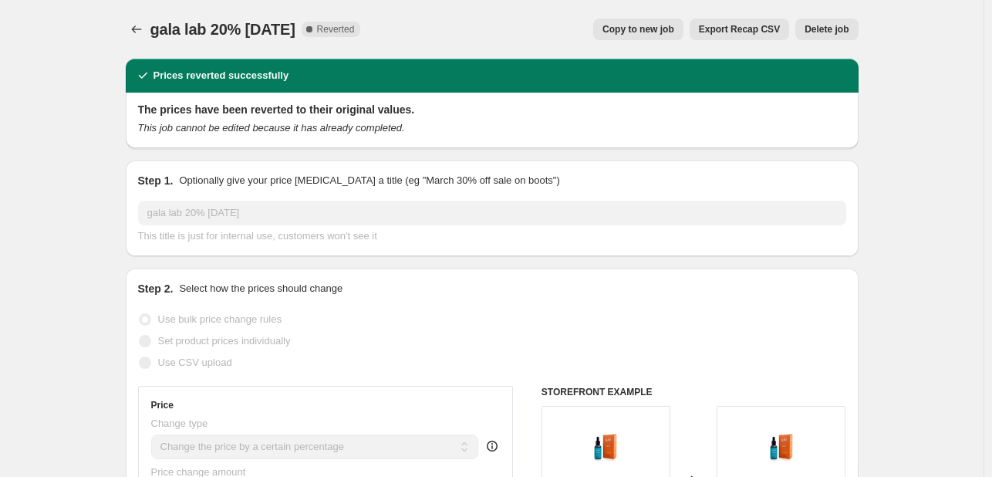
click at [639, 27] on span "Copy to new job" at bounding box center [638, 29] width 72 height 12
select select "percentage"
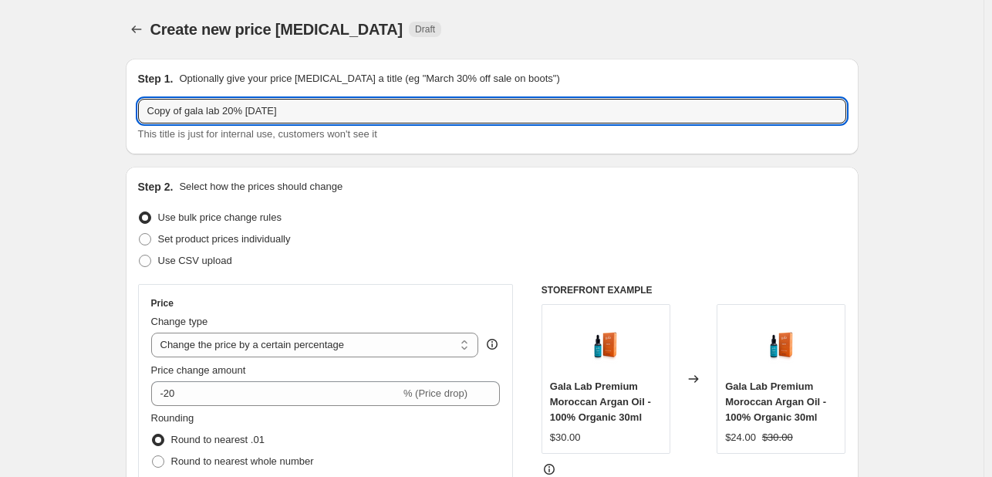
drag, startPoint x: 190, startPoint y: 111, endPoint x: 111, endPoint y: 98, distance: 79.8
type input "gala lab 20% [DATE]"
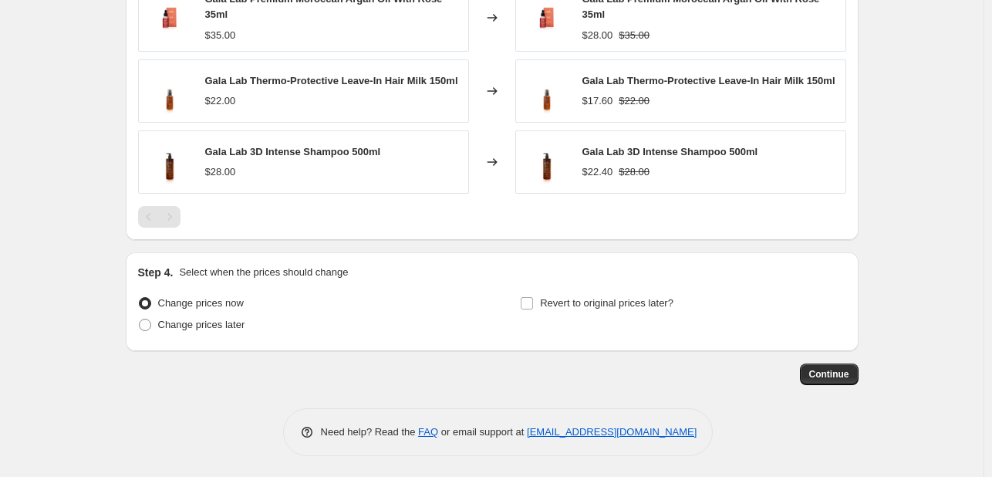
scroll to position [1136, 0]
click at [214, 319] on span "Change prices later" at bounding box center [201, 324] width 87 height 12
click at [140, 319] on input "Change prices later" at bounding box center [139, 318] width 1 height 1
radio input "true"
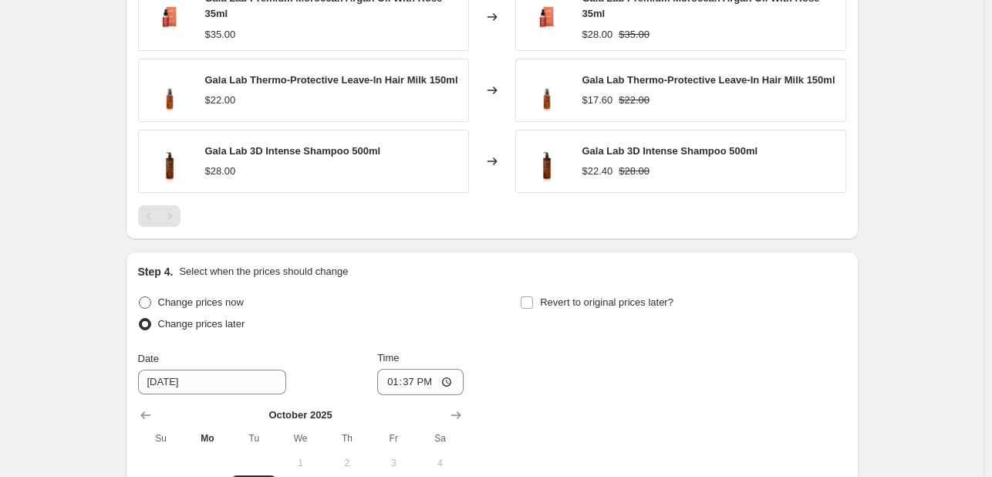
click at [219, 298] on span "Change prices now" at bounding box center [201, 302] width 86 height 12
click at [140, 297] on input "Change prices now" at bounding box center [139, 296] width 1 height 1
radio input "true"
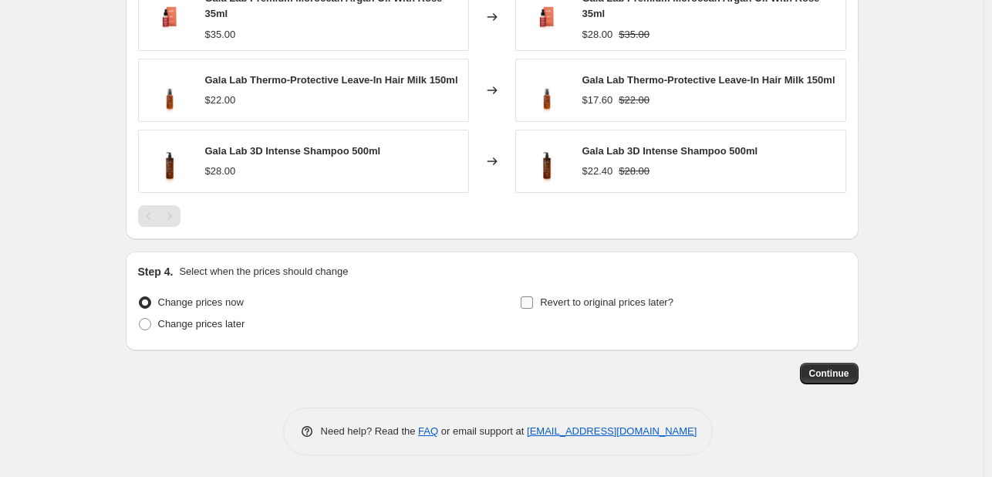
click at [650, 309] on label "Revert to original prices later?" at bounding box center [597, 303] width 154 height 22
click at [533, 309] on input "Revert to original prices later?" at bounding box center [527, 302] width 12 height 12
checkbox input "true"
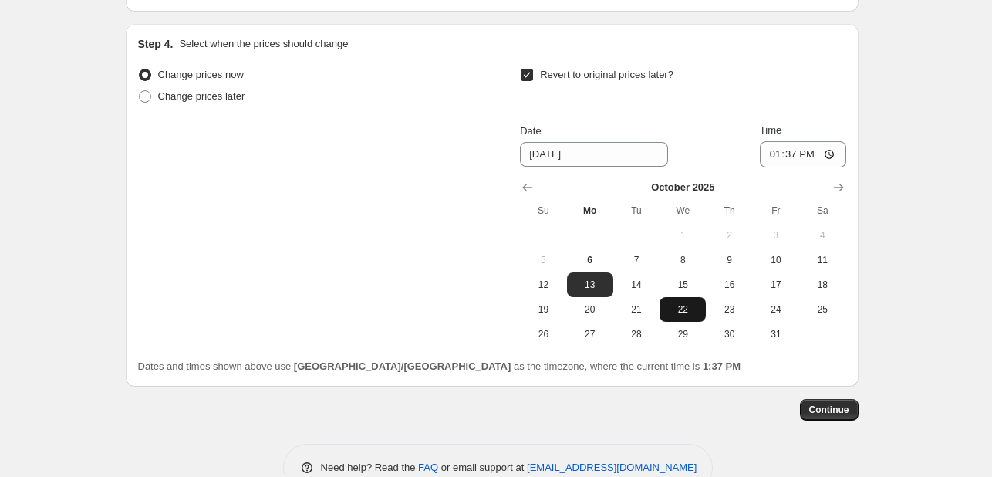
scroll to position [1368, 0]
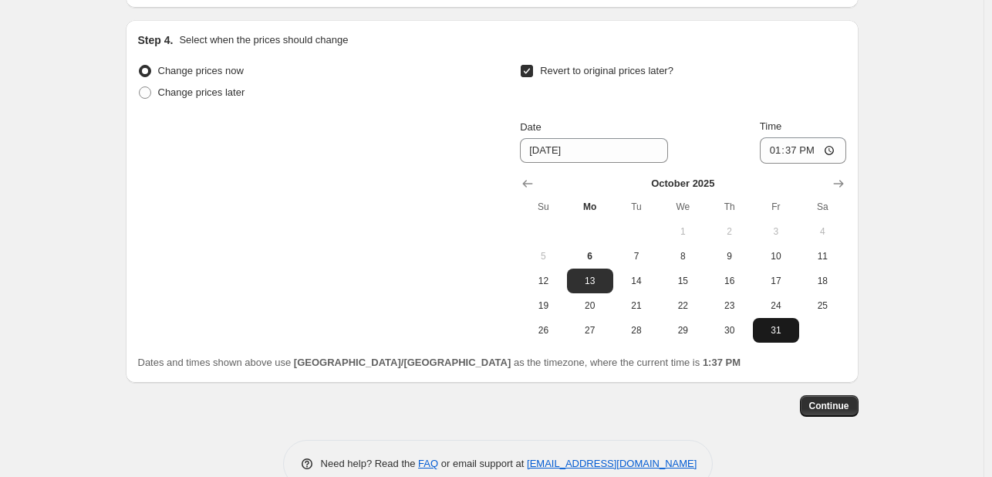
click at [773, 329] on span "31" at bounding box center [776, 330] width 34 height 12
type input "[DATE]"
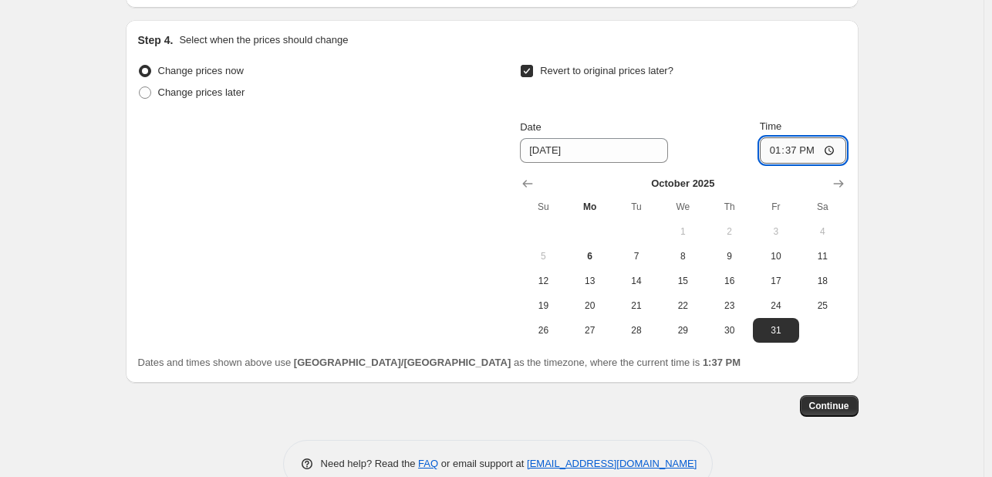
click at [778, 137] on input "13:37" at bounding box center [803, 150] width 86 height 26
click at [795, 154] on input "23:15" at bounding box center [803, 150] width 86 height 26
type input "23:55"
click at [824, 400] on span "Continue" at bounding box center [829, 406] width 40 height 12
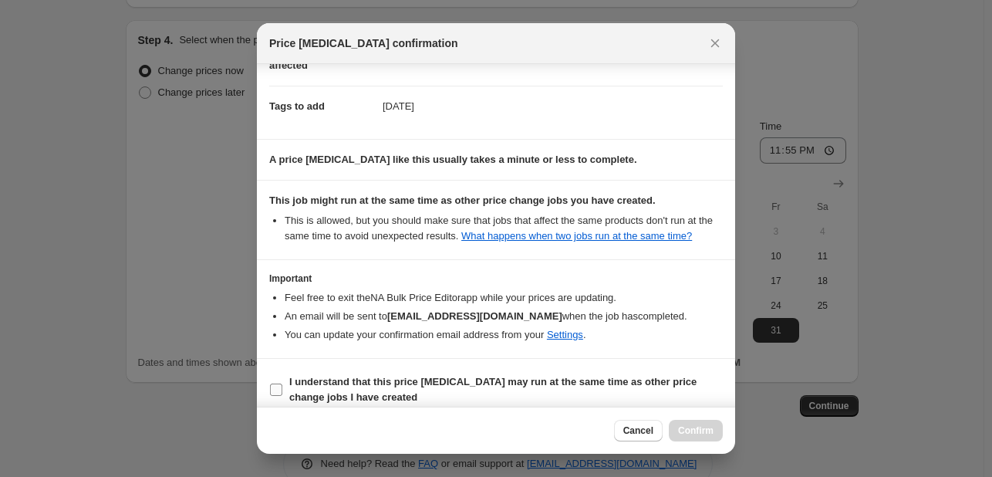
scroll to position [228, 0]
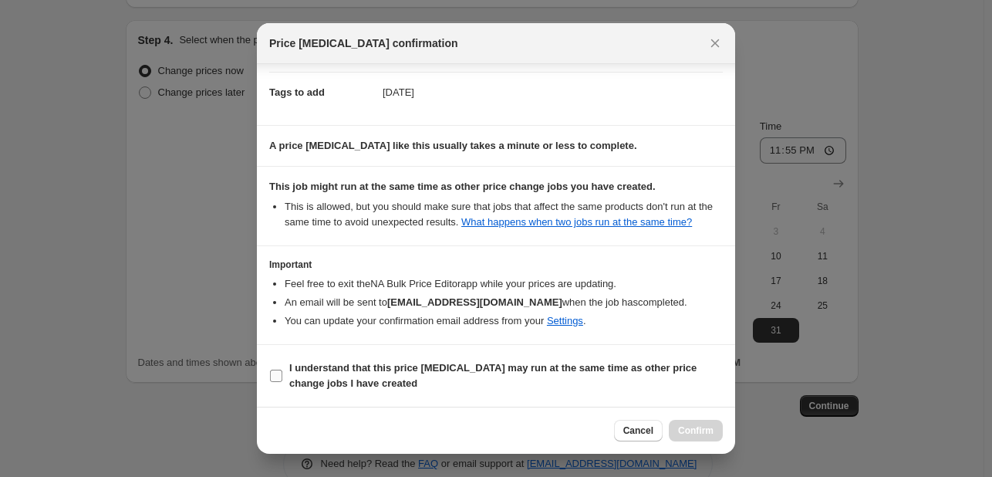
click at [636, 388] on span "I understand that this price [MEDICAL_DATA] may run at the same time as other p…" at bounding box center [506, 375] width 434 height 31
click at [282, 382] on input "I understand that this price [MEDICAL_DATA] may run at the same time as other p…" at bounding box center [276, 375] width 12 height 12
checkbox input "true"
click at [698, 427] on span "Confirm" at bounding box center [695, 430] width 35 height 12
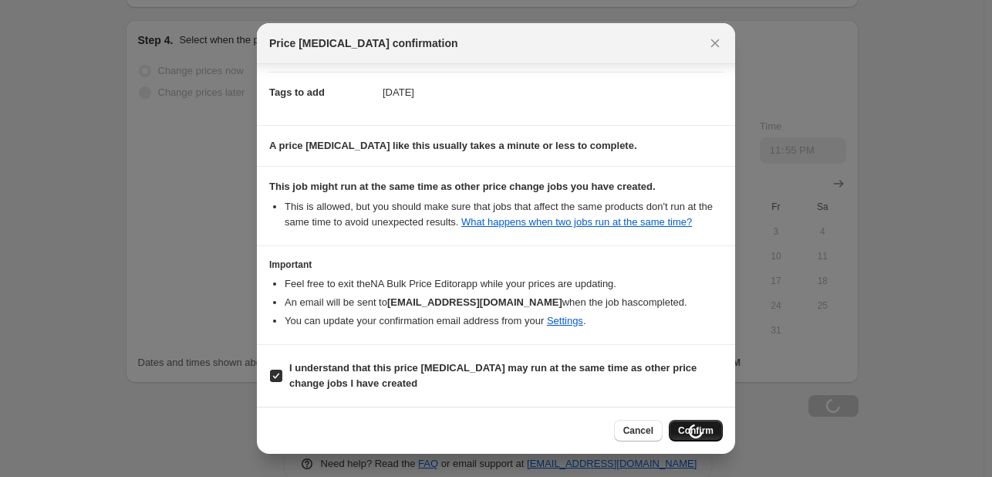
scroll to position [1368, 0]
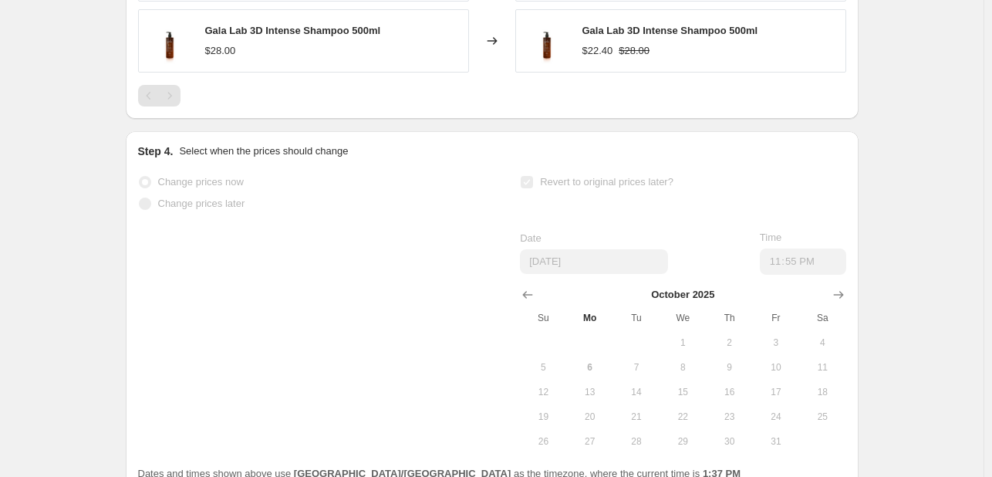
select select "percentage"
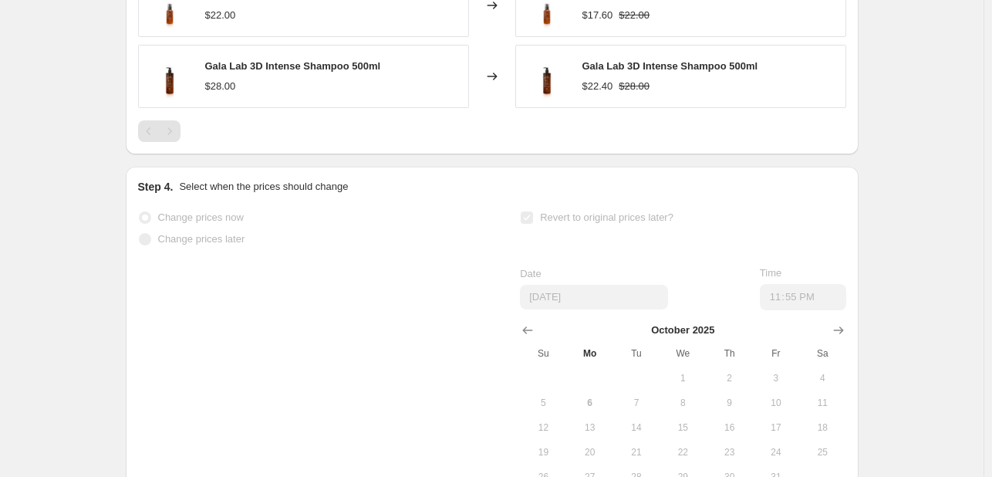
scroll to position [0, 0]
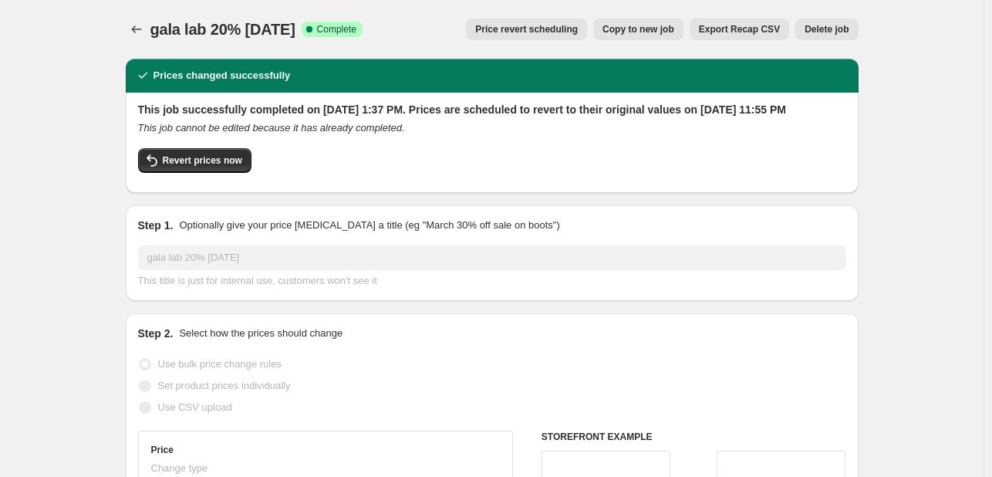
click at [129, 38] on div at bounding box center [138, 30] width 25 height 22
click at [137, 25] on icon "Price change jobs" at bounding box center [136, 29] width 15 height 15
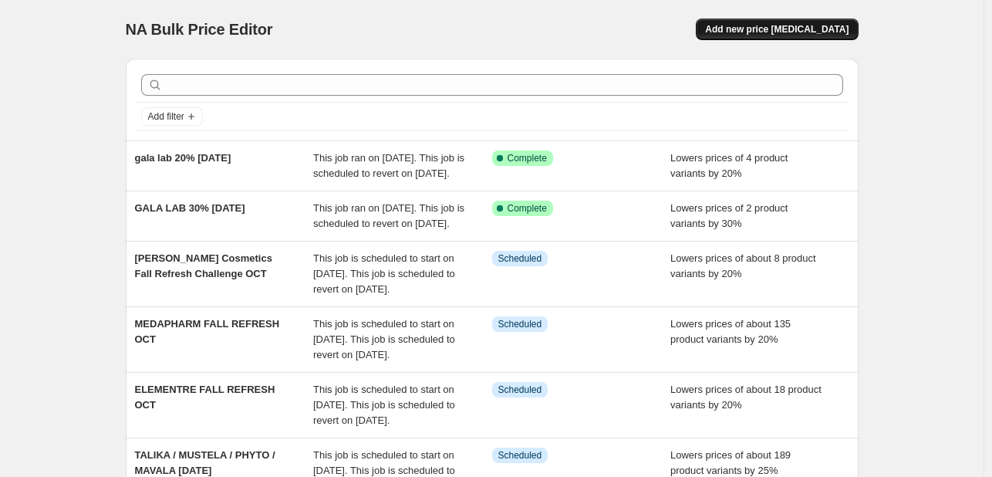
click at [764, 25] on span "Add new price [MEDICAL_DATA]" at bounding box center [776, 29] width 143 height 12
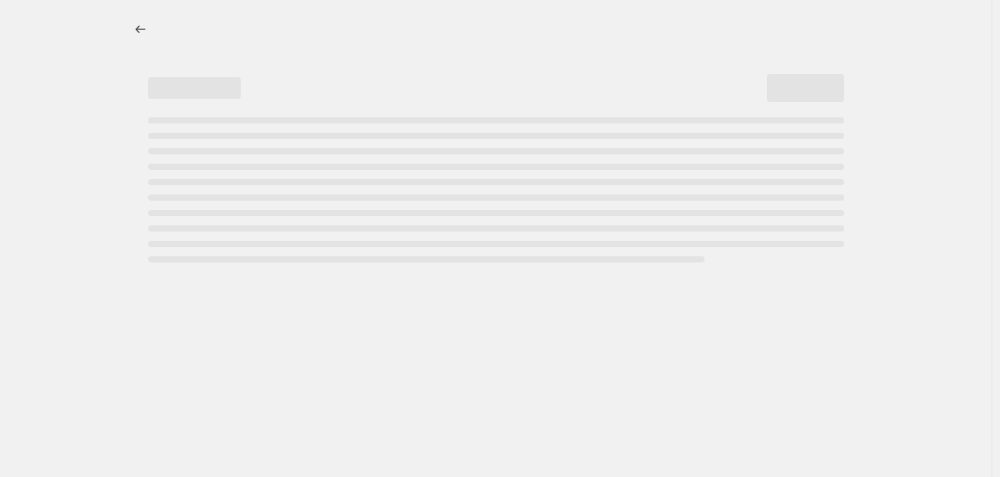
select select "percentage"
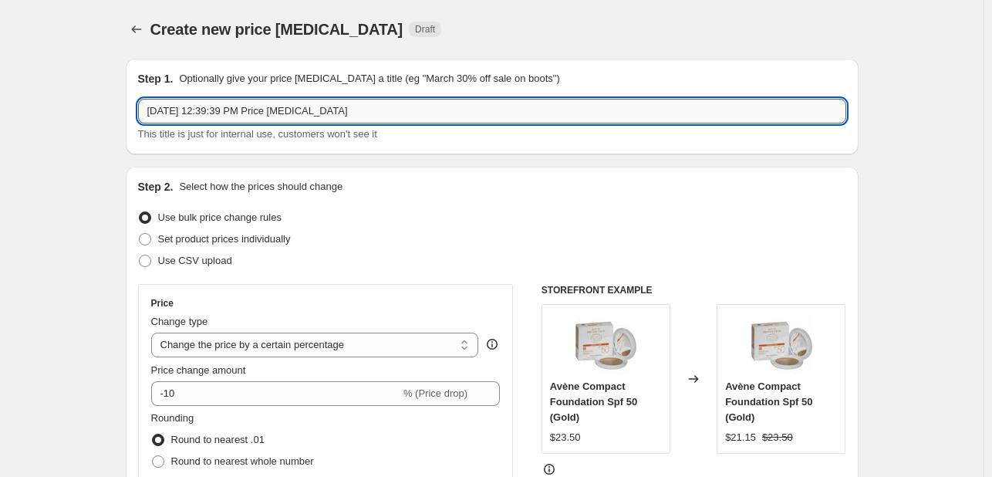
click at [269, 114] on input "[DATE] 12:39:39 PM Price [MEDICAL_DATA]" at bounding box center [492, 111] width 708 height 25
type input "G"
type input "FILORGA SLCT ITEMS [DATE]"
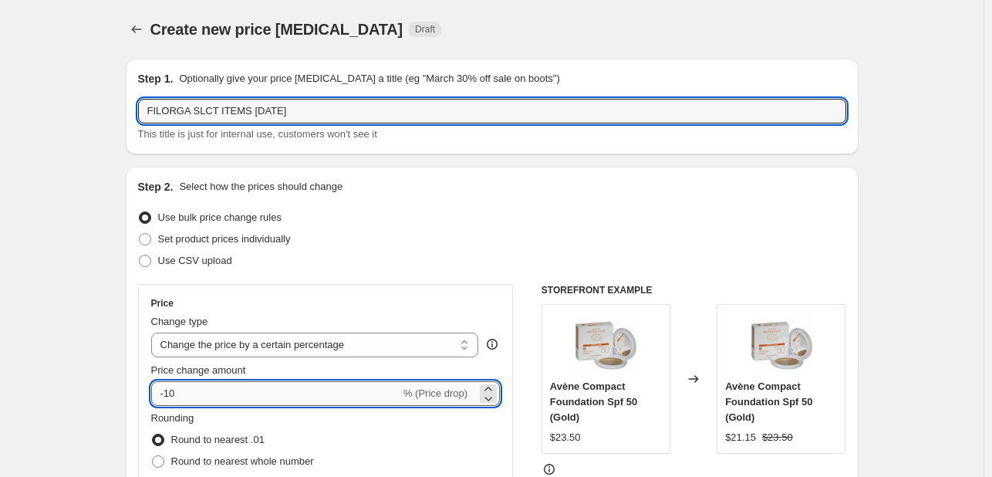
click at [175, 399] on input "-10" at bounding box center [275, 393] width 249 height 25
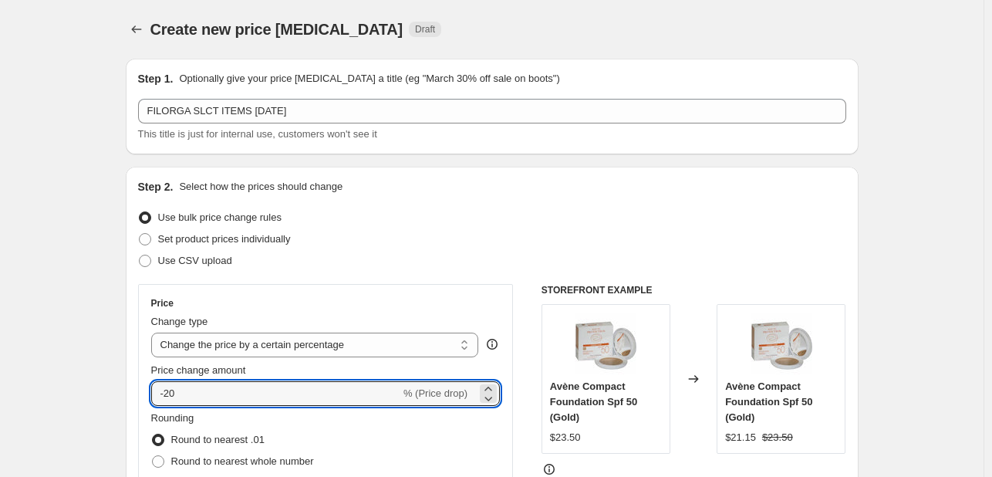
type input "-20"
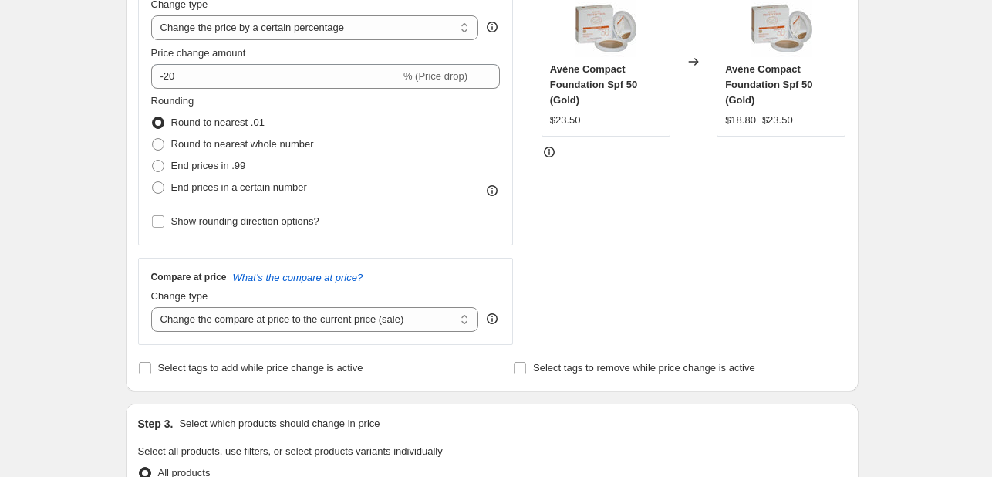
scroll to position [463, 0]
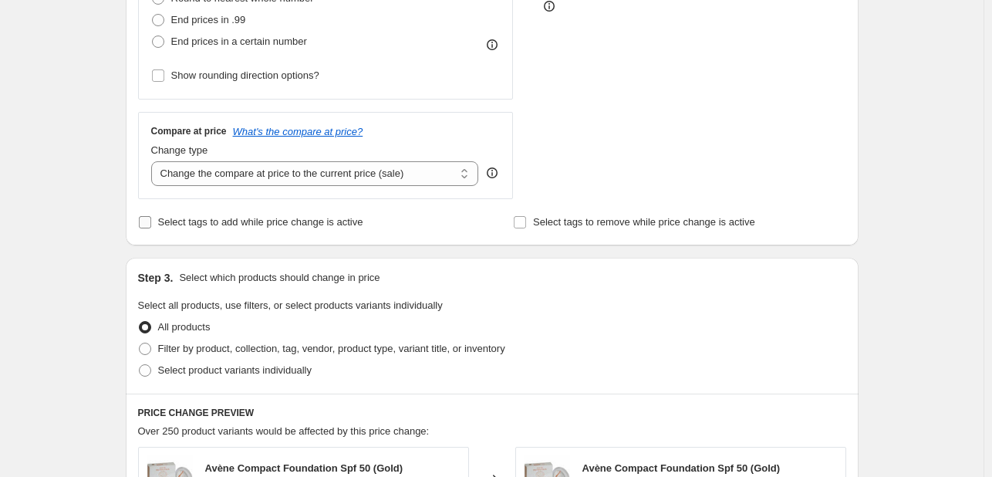
click at [231, 231] on label "Select tags to add while price change is active" at bounding box center [250, 222] width 225 height 22
click at [151, 228] on input "Select tags to add while price change is active" at bounding box center [145, 222] width 12 height 12
checkbox input "true"
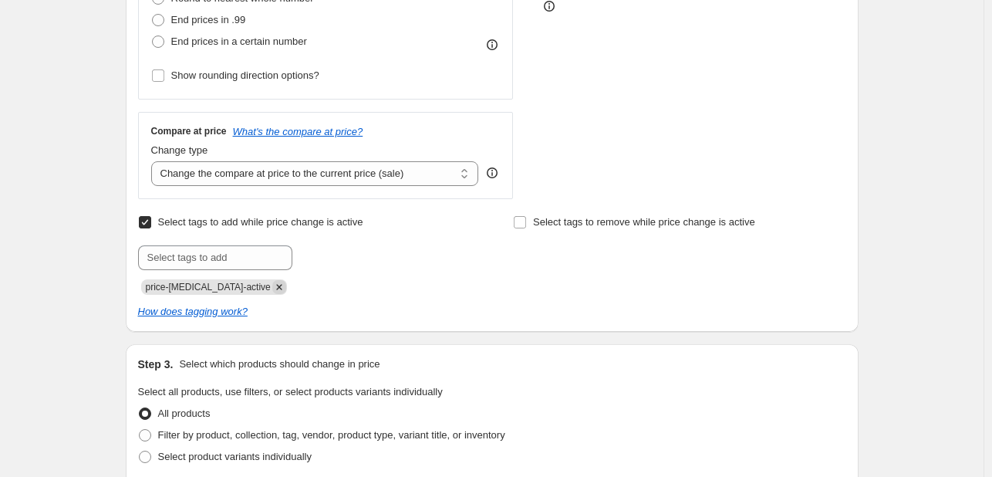
click at [272, 282] on icon "Remove price-change-job-active" at bounding box center [279, 287] width 14 height 14
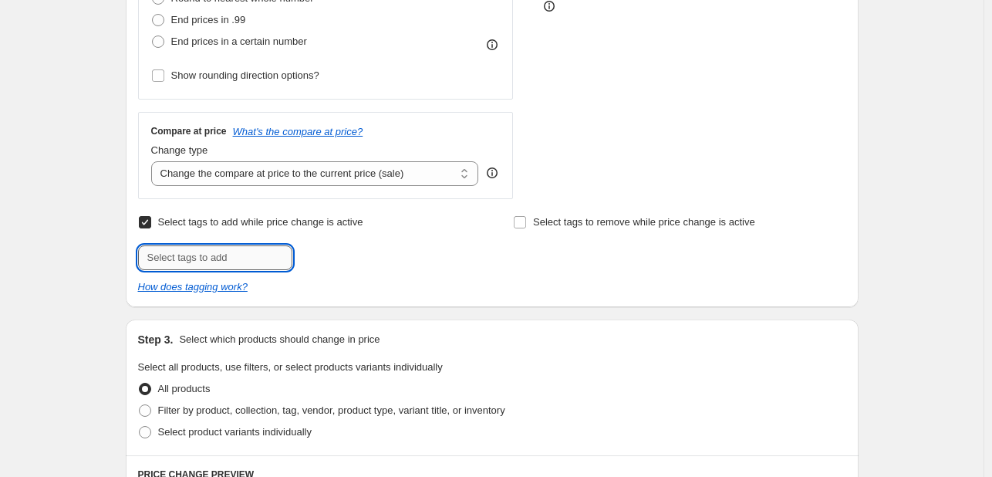
click at [254, 259] on input "text" at bounding box center [215, 257] width 154 height 25
type input "[DATE]"
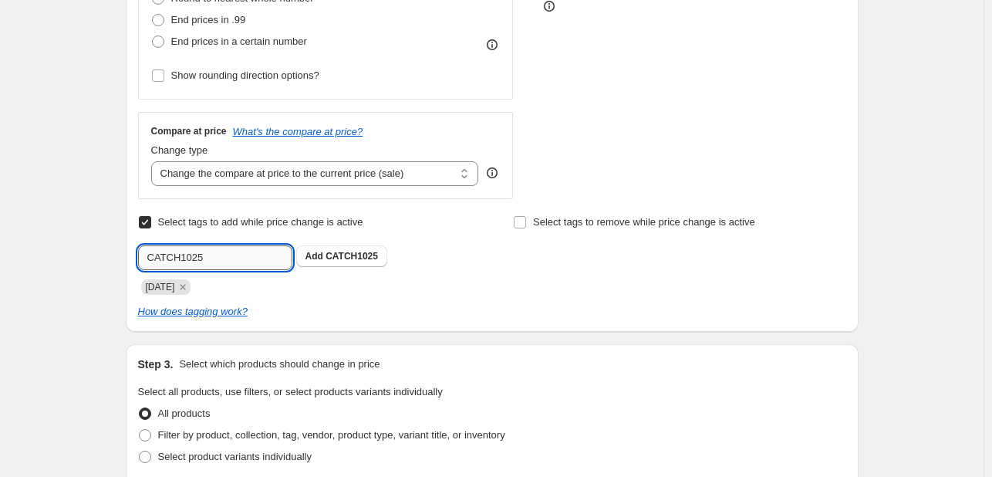
type input "CATCH1025"
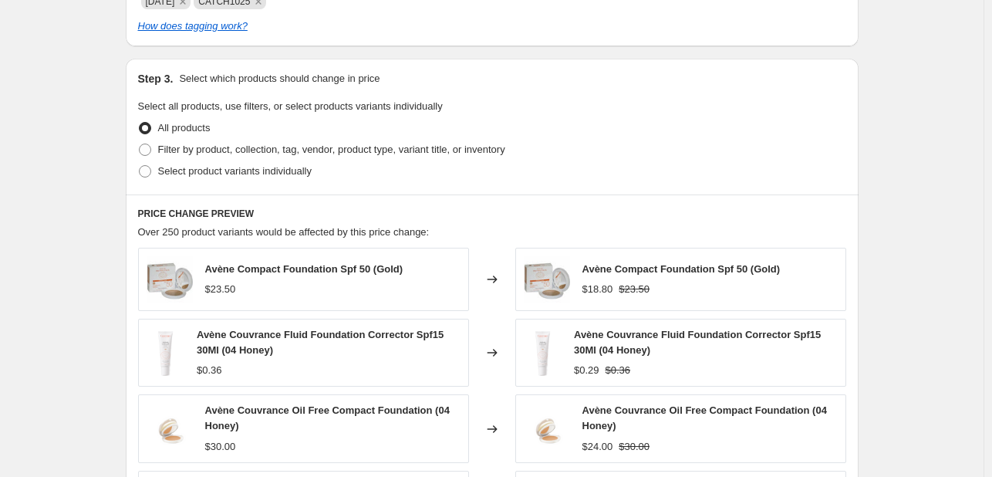
scroll to position [771, 0]
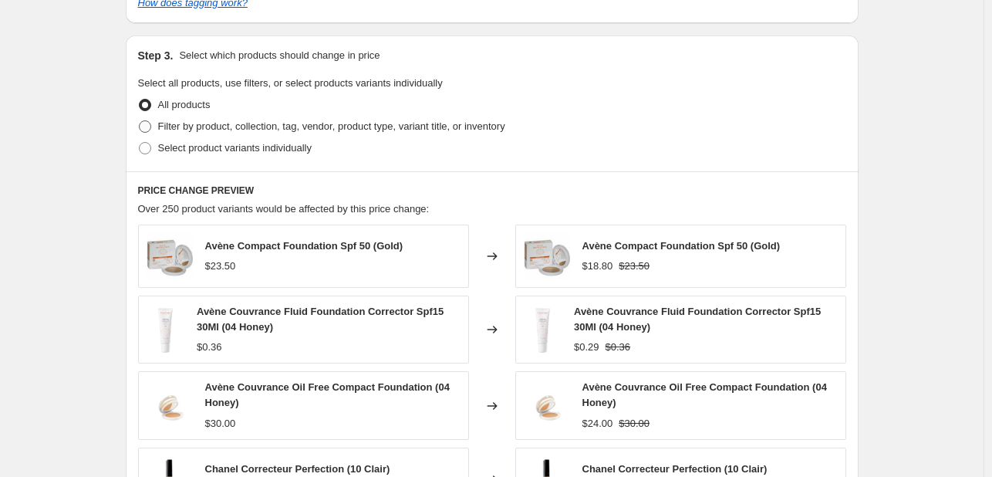
click at [278, 132] on span "Filter by product, collection, tag, vendor, product type, variant title, or inv…" at bounding box center [331, 126] width 347 height 12
click at [140, 121] on input "Filter by product, collection, tag, vendor, product type, variant title, or inv…" at bounding box center [139, 120] width 1 height 1
radio input "true"
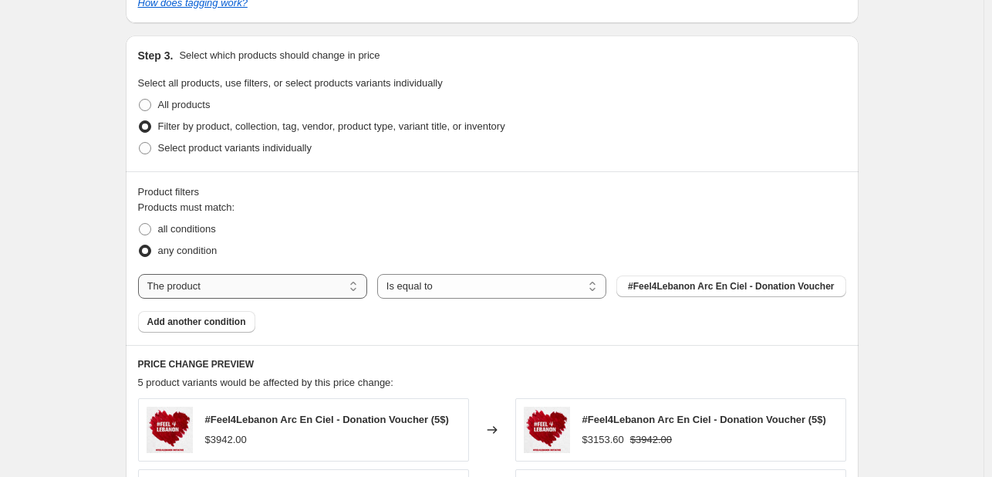
click at [342, 291] on select "The product The product's collection The product's tag The product's vendor The…" at bounding box center [252, 286] width 229 height 25
click at [215, 149] on span "Select product variants individually" at bounding box center [235, 148] width 154 height 12
click at [140, 143] on input "Select product variants individually" at bounding box center [139, 142] width 1 height 1
radio input "true"
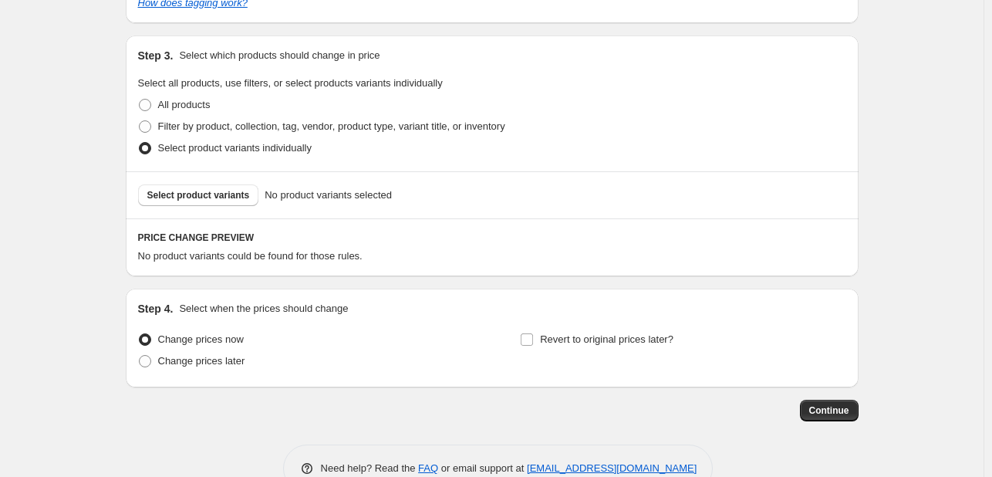
click at [218, 210] on div "Select product variants No product variants selected" at bounding box center [492, 194] width 733 height 47
click at [214, 196] on span "Select product variants" at bounding box center [198, 195] width 103 height 12
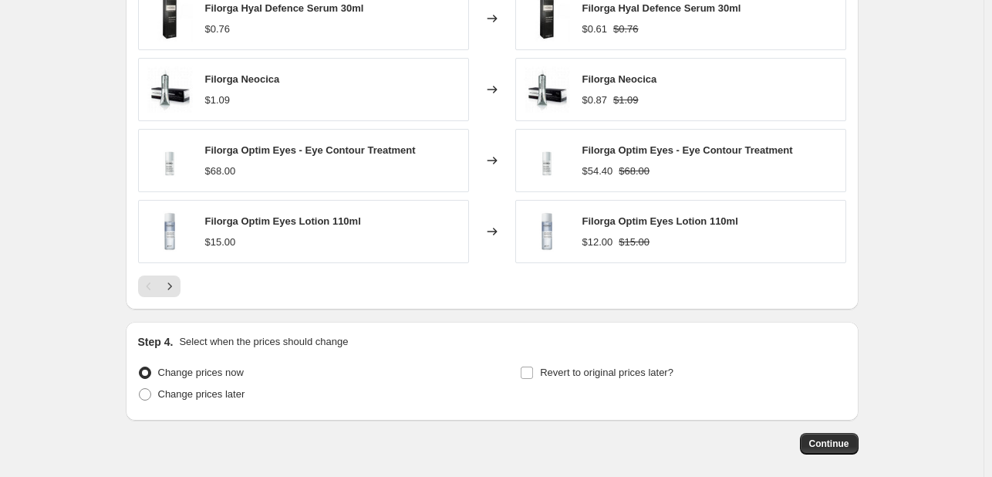
scroll to position [1203, 0]
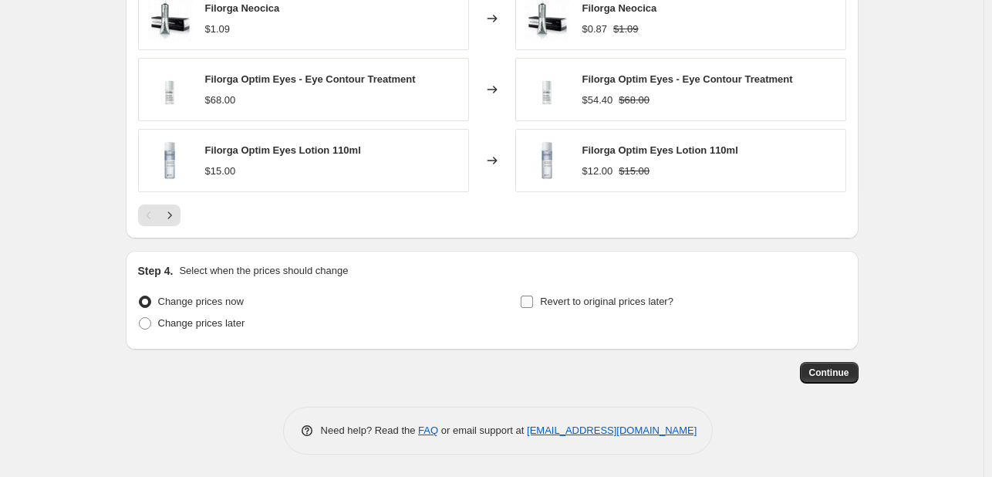
click at [579, 298] on span "Revert to original prices later?" at bounding box center [606, 301] width 133 height 12
click at [533, 298] on input "Revert to original prices later?" at bounding box center [527, 301] width 12 height 12
checkbox input "true"
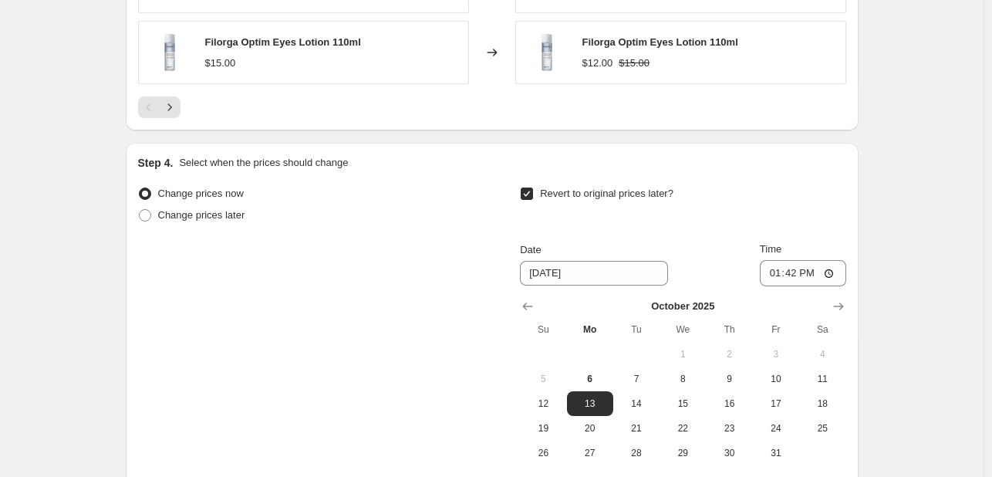
scroll to position [1466, 0]
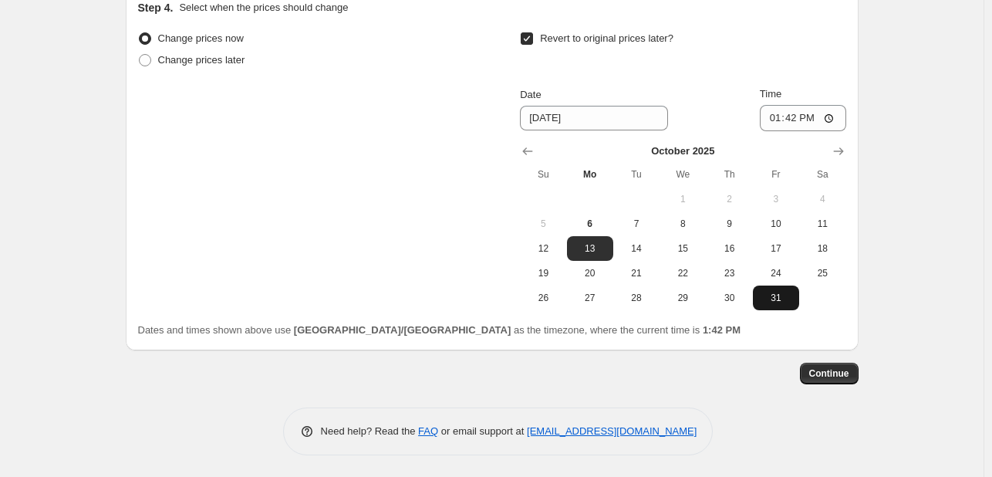
click at [764, 294] on span "31" at bounding box center [776, 298] width 34 height 12
type input "[DATE]"
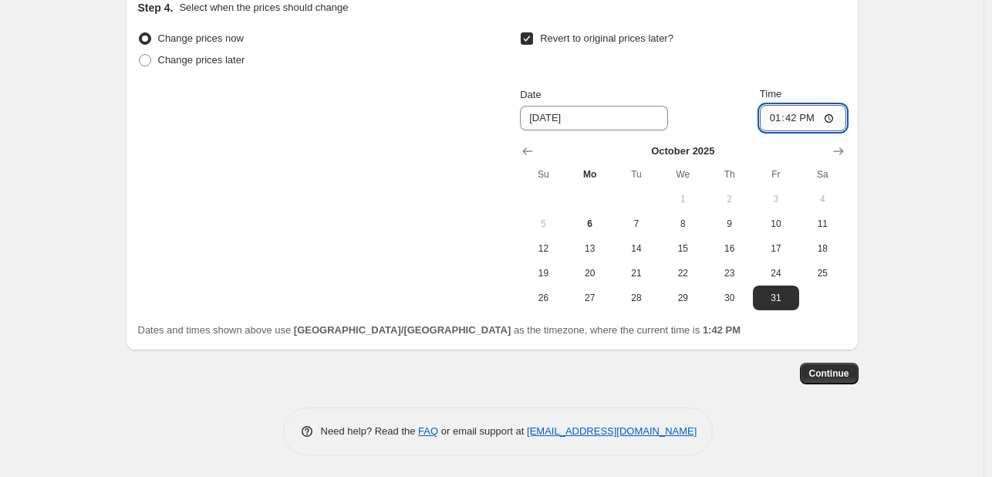
click at [777, 107] on input "13:42" at bounding box center [803, 118] width 86 height 26
type input "23:55"
click at [837, 374] on span "Continue" at bounding box center [829, 373] width 40 height 12
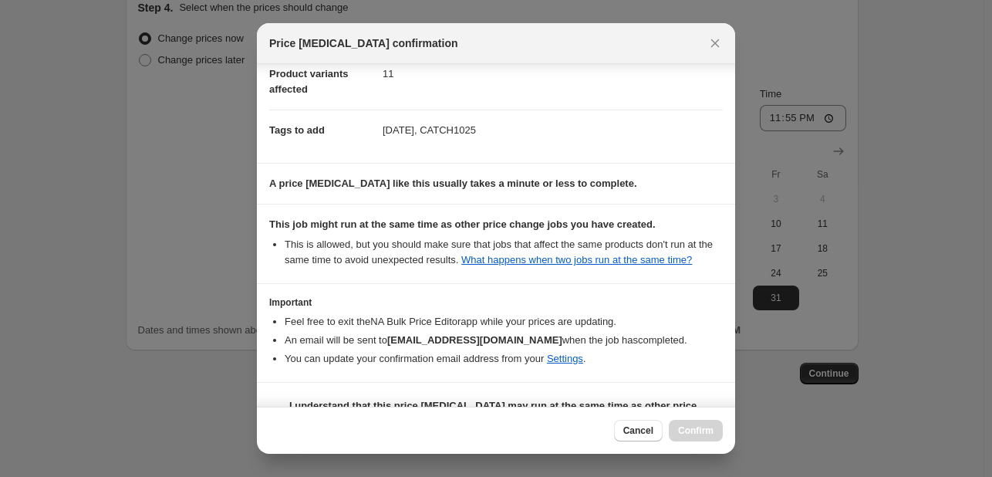
scroll to position [228, 0]
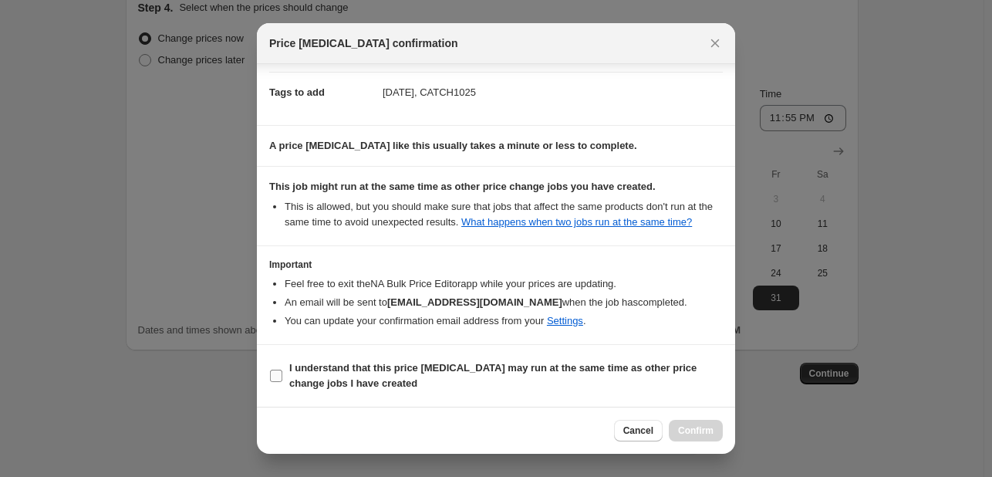
click at [645, 366] on b "I understand that this price [MEDICAL_DATA] may run at the same time as other p…" at bounding box center [492, 375] width 407 height 27
click at [282, 369] on input "I understand that this price [MEDICAL_DATA] may run at the same time as other p…" at bounding box center [276, 375] width 12 height 12
checkbox input "true"
click at [703, 437] on button "Confirm" at bounding box center [696, 431] width 54 height 22
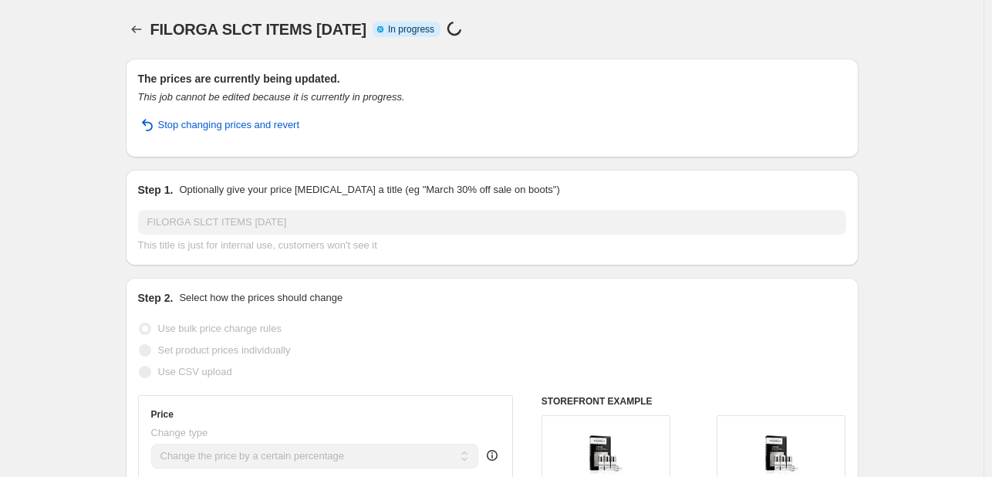
scroll to position [1506, 0]
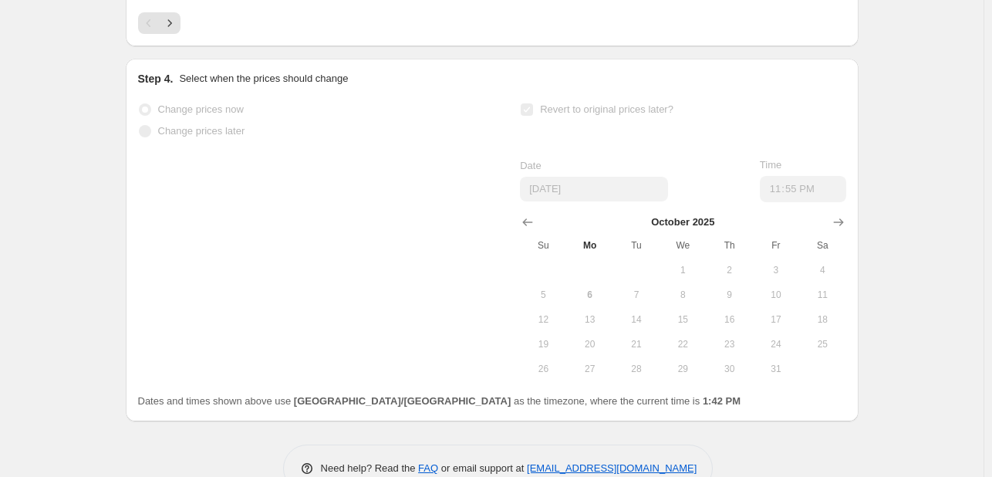
select select "percentage"
